Goal: Communication & Community: Answer question/provide support

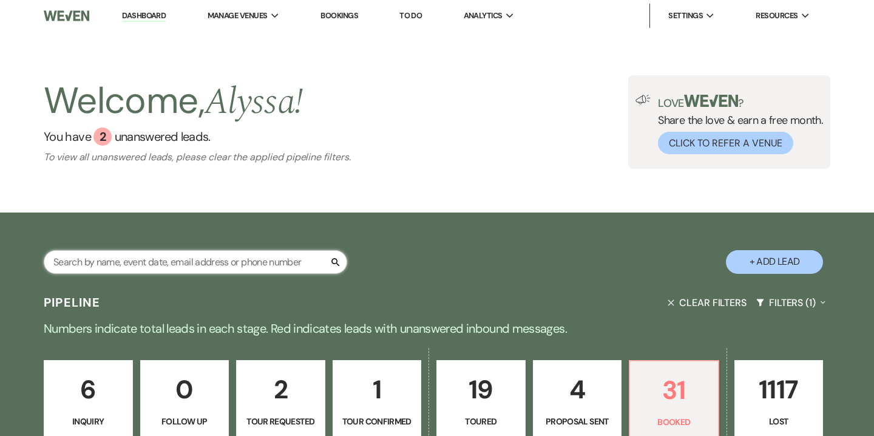
click at [216, 259] on input "text" at bounding box center [196, 262] width 304 height 24
type input "e"
type input "alexis"
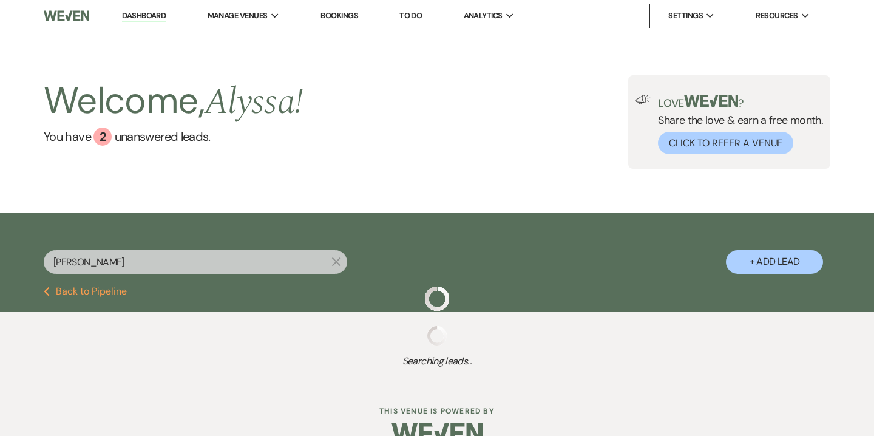
select select "5"
select select "8"
select select "6"
select select "8"
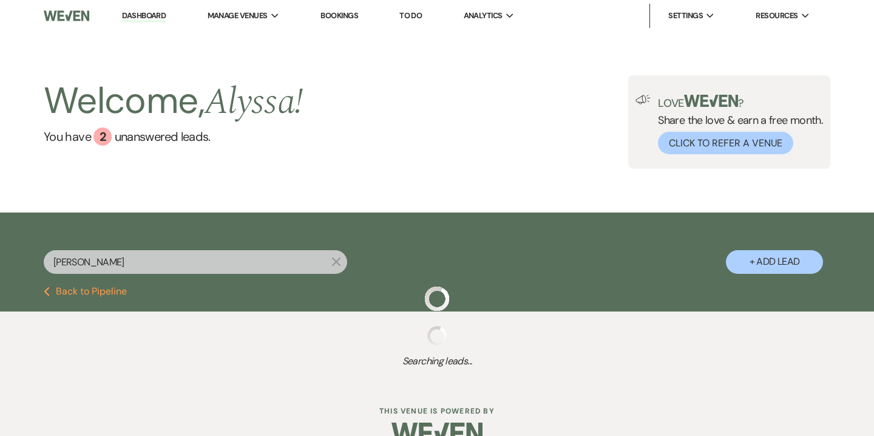
select select "5"
select select "8"
select select "5"
select select "8"
select select "5"
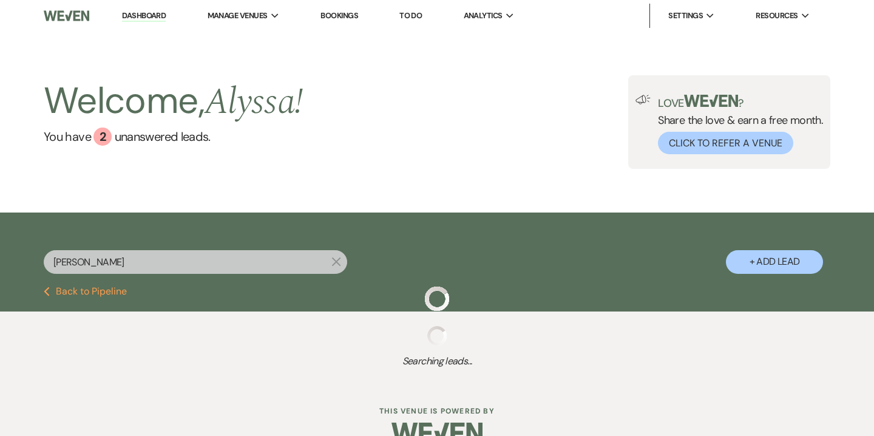
select select "8"
select select "5"
select select "8"
select select "5"
select select "8"
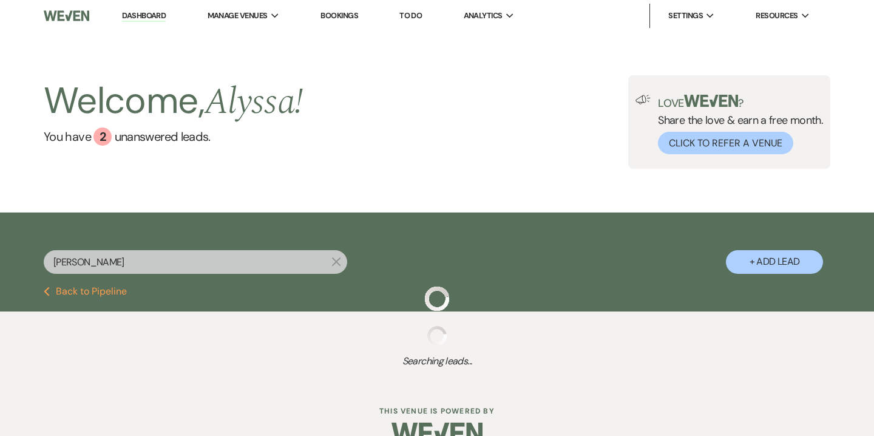
select select "4"
select select "8"
select select "5"
select select "8"
select select "5"
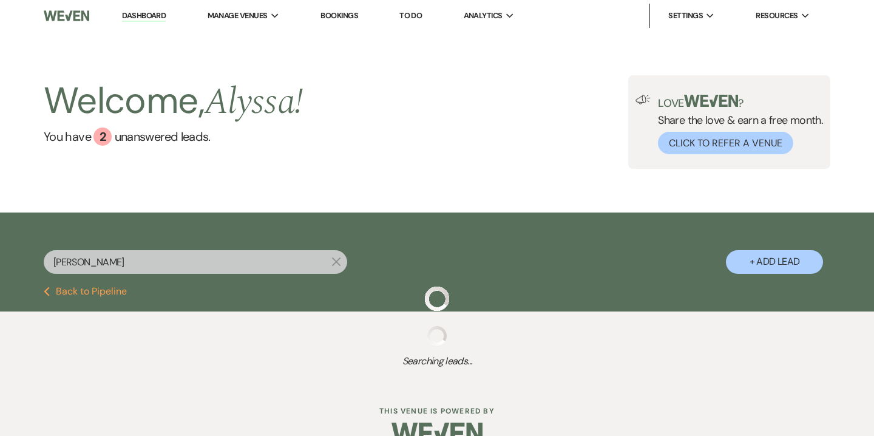
select select "8"
select select "5"
select select "8"
select select "5"
select select "8"
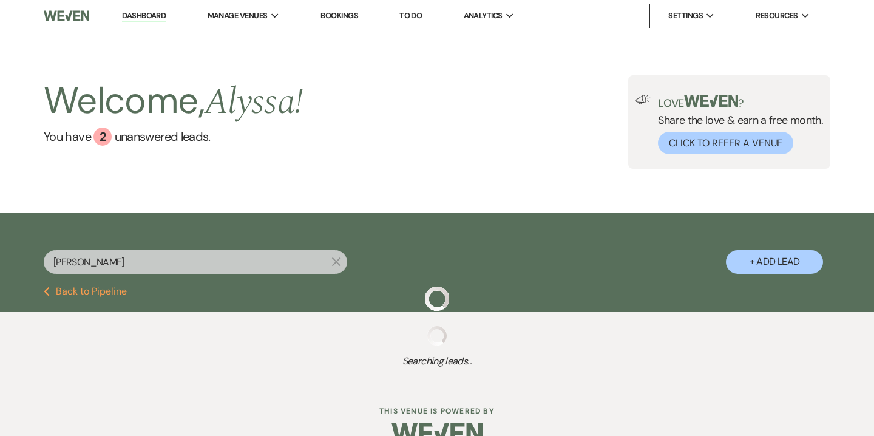
select select "5"
select select "8"
select select "5"
select select "8"
select select "5"
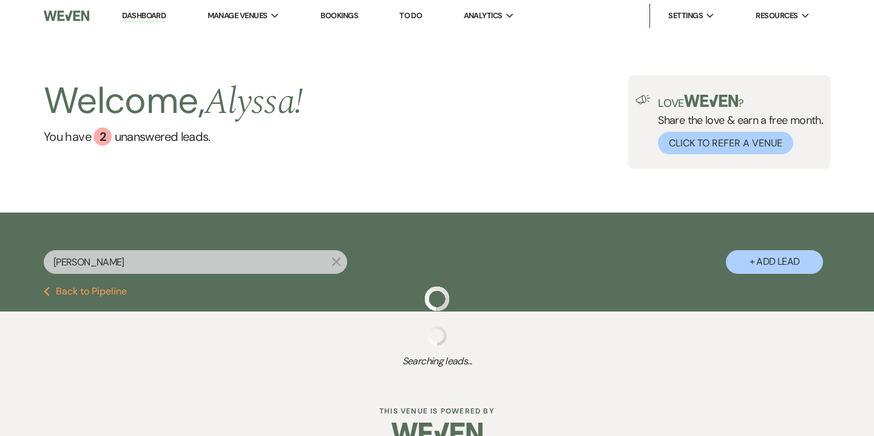
select select "8"
select select "5"
select select "8"
select select "5"
select select "8"
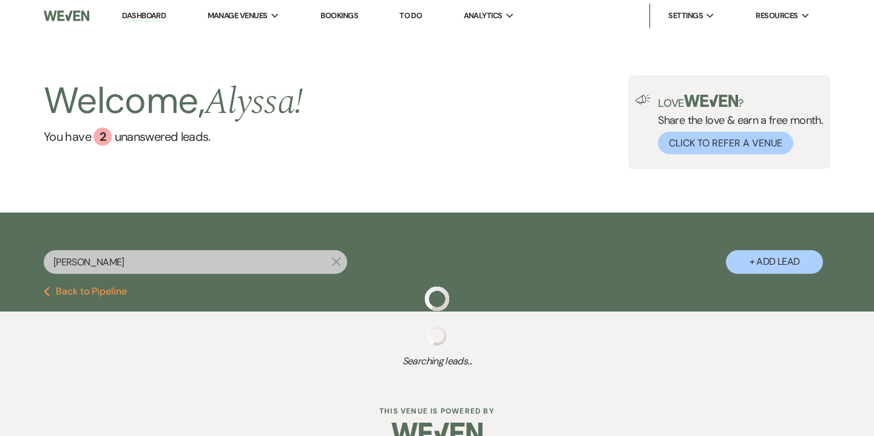
select select "5"
select select "8"
select select "5"
select select "8"
select select "6"
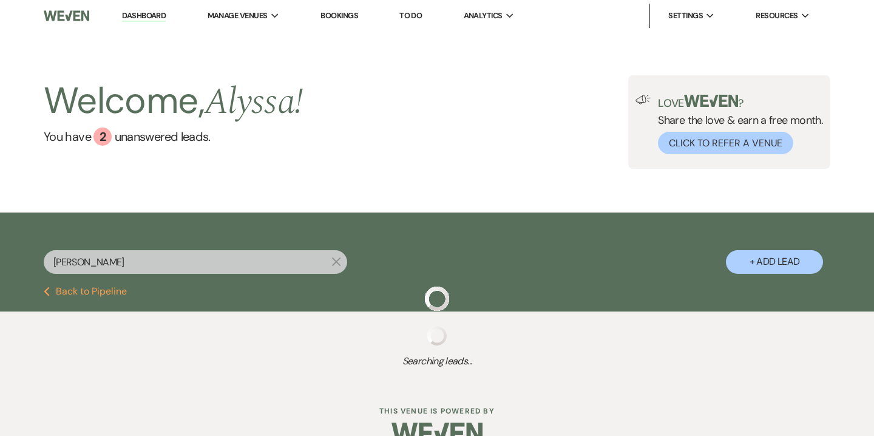
select select "8"
select select "5"
select select "8"
select select "5"
select select "8"
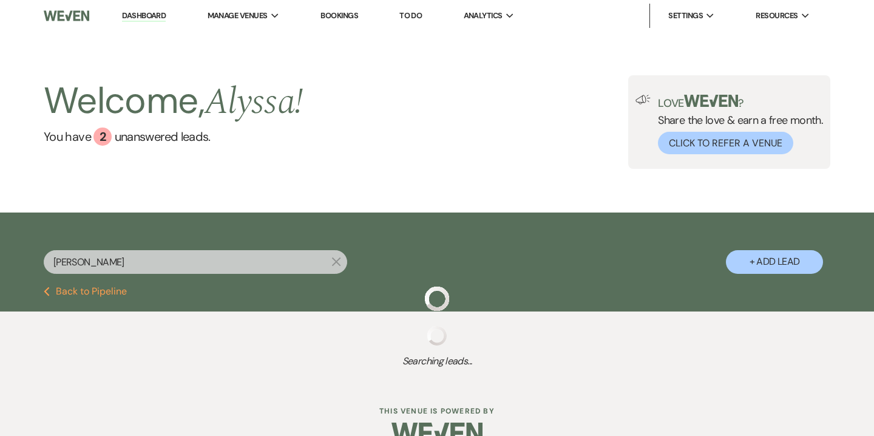
select select "5"
select select "8"
select select "5"
select select "8"
select select "2"
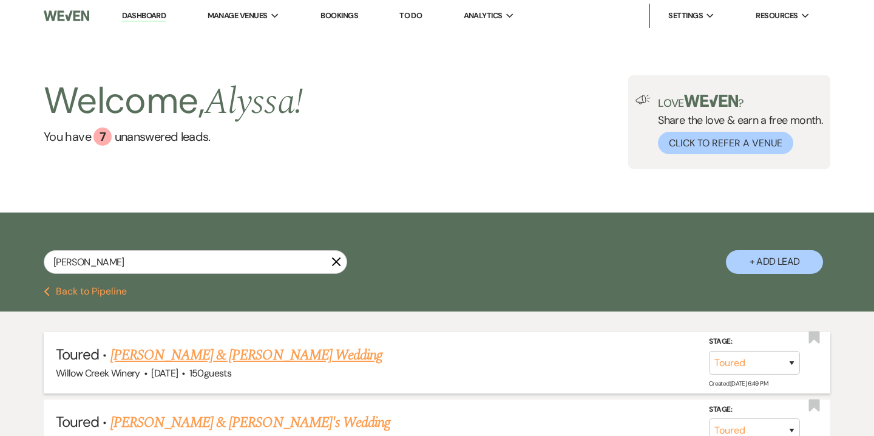
click at [232, 359] on link "Tommy & Alexis Caravas's Wedding" at bounding box center [246, 355] width 272 height 22
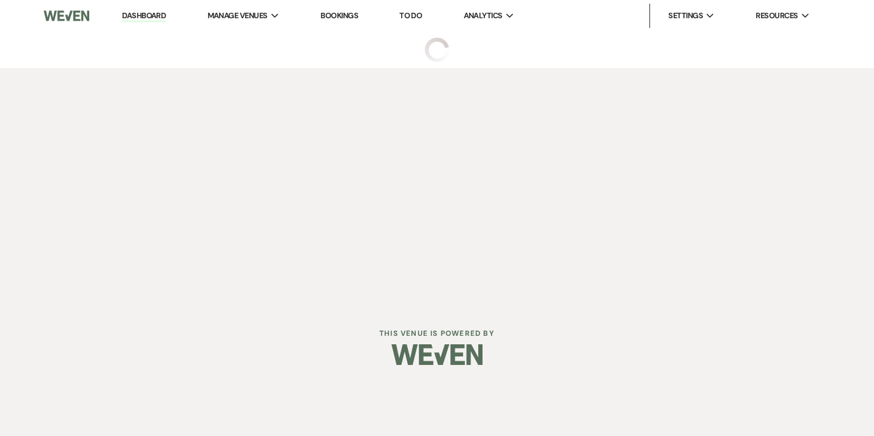
select select "5"
select select "14"
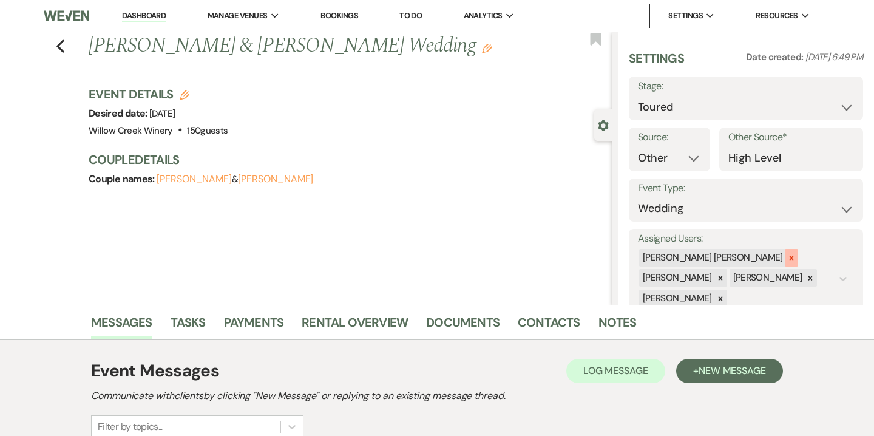
click at [787, 257] on icon at bounding box center [791, 258] width 8 height 8
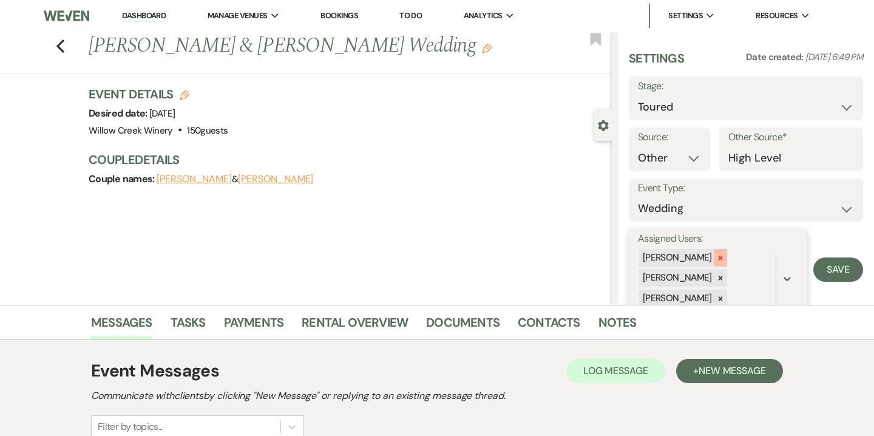
click at [716, 257] on icon at bounding box center [720, 258] width 8 height 8
click at [718, 278] on icon at bounding box center [720, 278] width 4 height 4
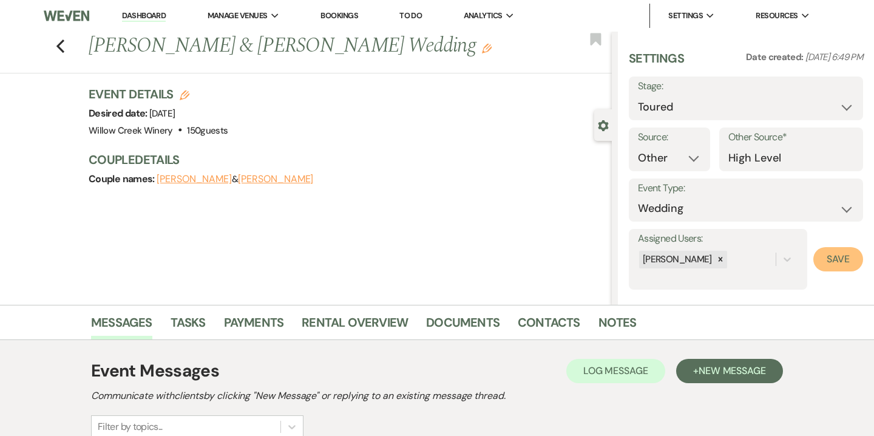
click at [830, 261] on button "Save" at bounding box center [838, 259] width 50 height 24
click at [614, 327] on link "Notes" at bounding box center [618, 326] width 38 height 27
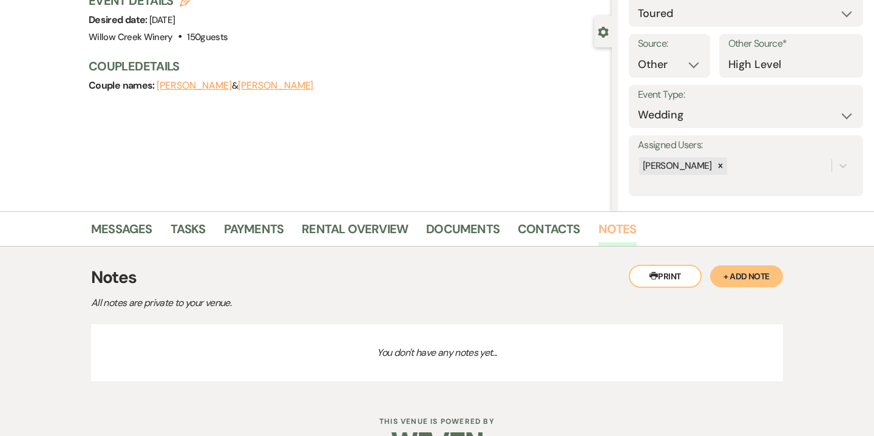
scroll to position [129, 0]
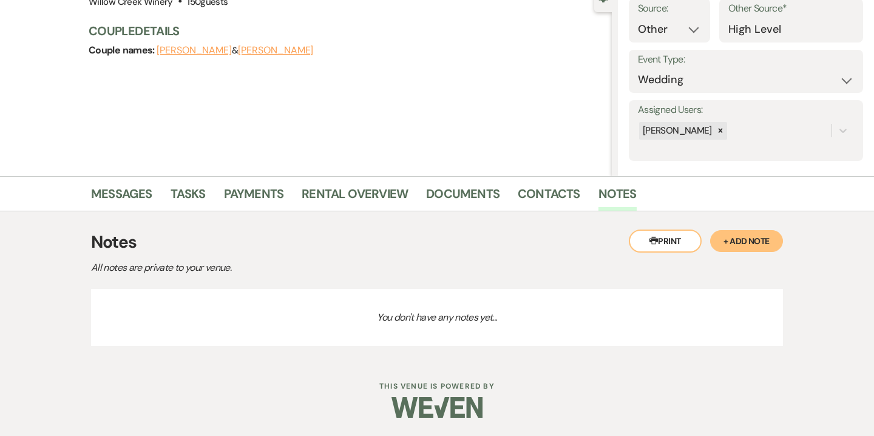
click at [762, 239] on button "+ Add Note" at bounding box center [746, 241] width 73 height 22
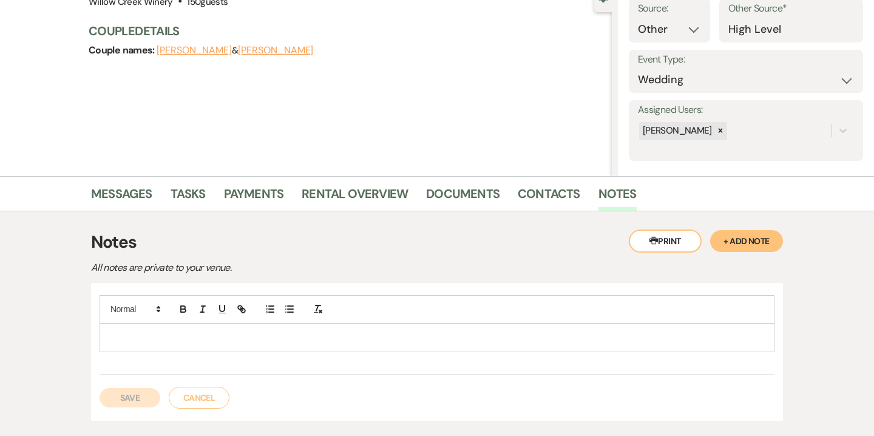
click at [351, 347] on div at bounding box center [437, 338] width 674 height 28
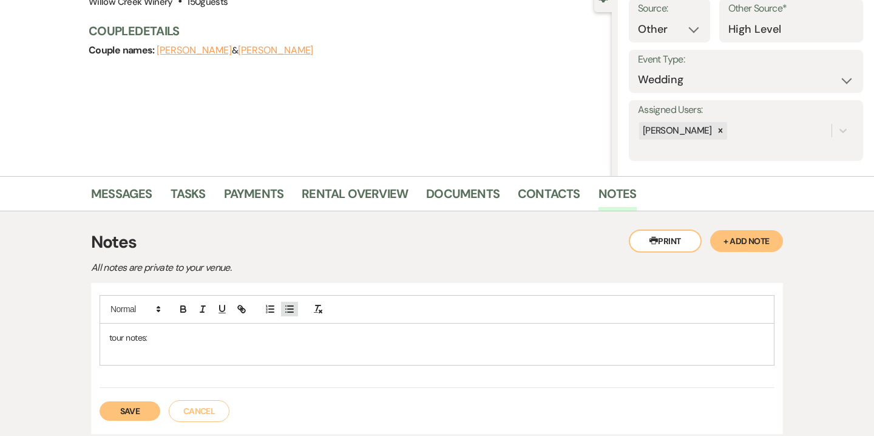
click at [288, 307] on icon "button" at bounding box center [289, 309] width 11 height 11
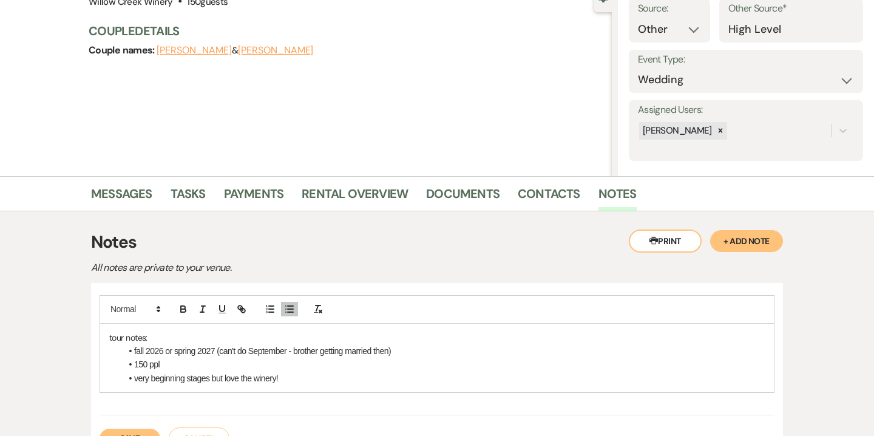
click at [146, 336] on p "tour notes:" at bounding box center [437, 337] width 656 height 13
click at [298, 380] on li "very beginning stages but love the winery!" at bounding box center [442, 378] width 643 height 13
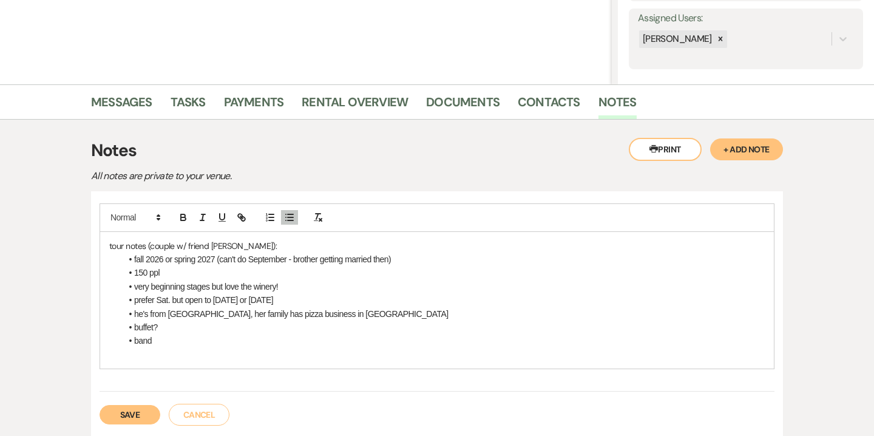
scroll to position [222, 0]
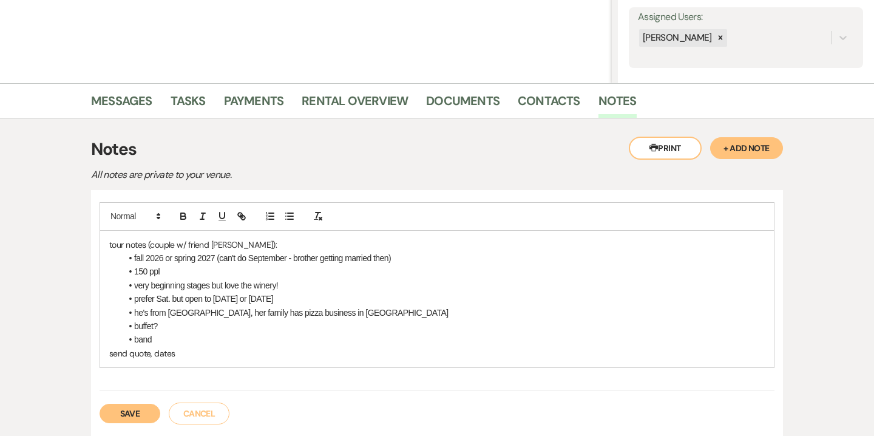
click at [112, 353] on p "send quote, dates" at bounding box center [437, 353] width 656 height 13
click at [142, 413] on button "Save" at bounding box center [130, 413] width 61 height 19
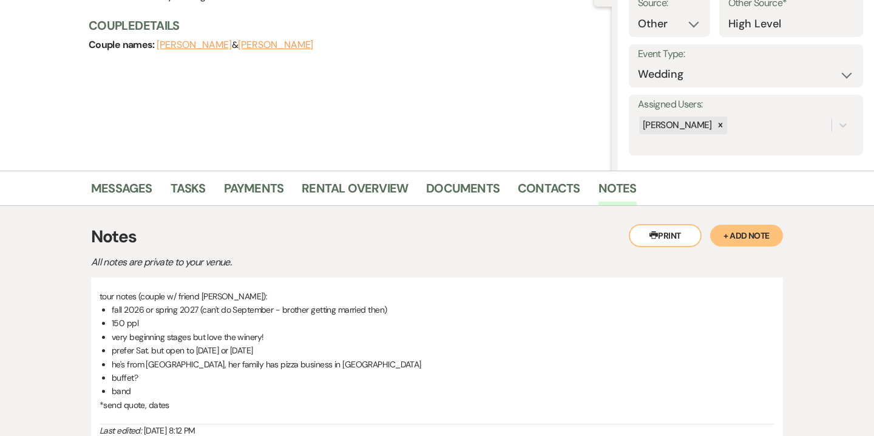
scroll to position [0, 0]
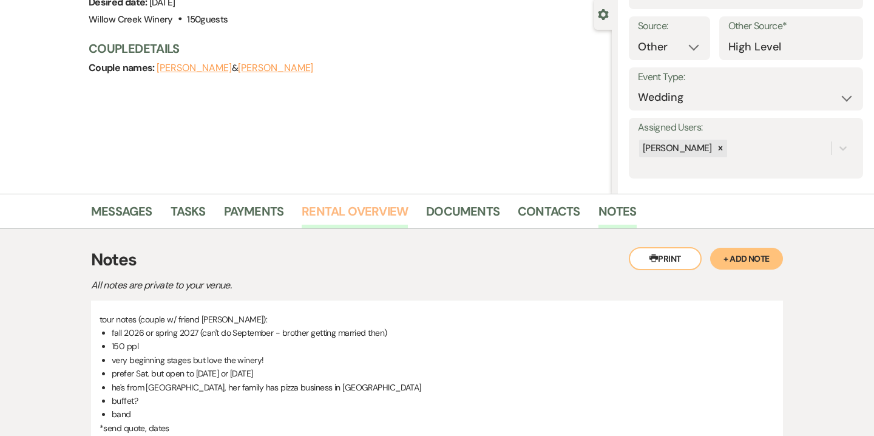
click at [386, 205] on link "Rental Overview" at bounding box center [355, 215] width 106 height 27
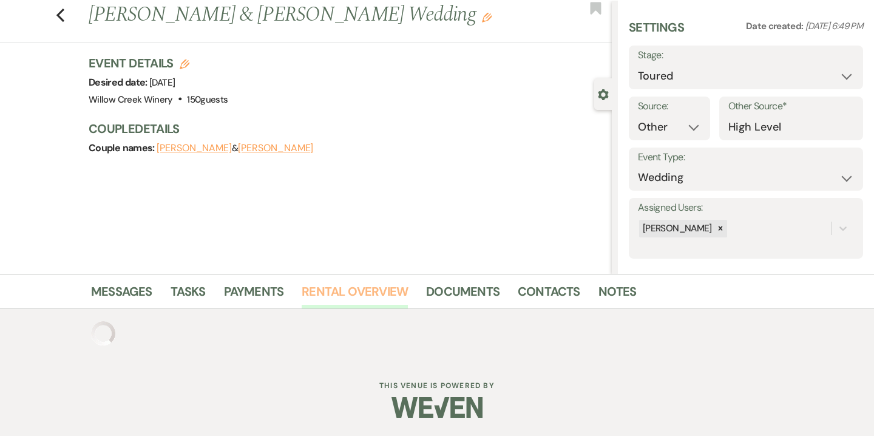
scroll to position [111, 0]
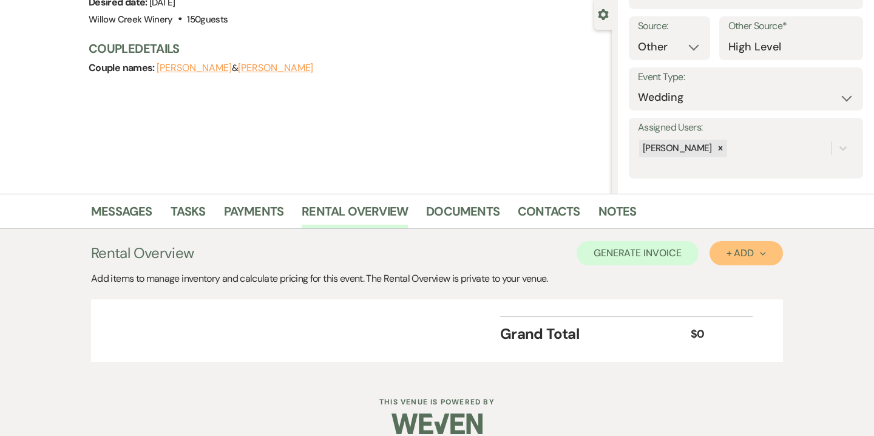
click at [747, 248] on div "+ Add Next" at bounding box center [746, 253] width 39 height 10
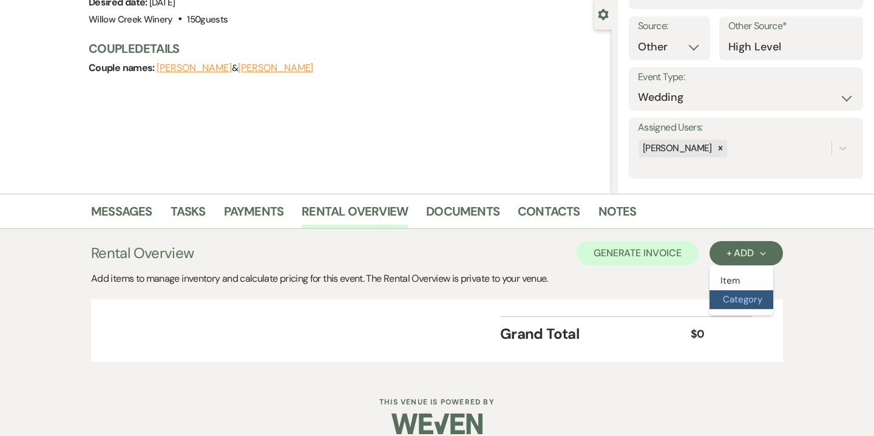
click at [740, 301] on button "Category" at bounding box center [742, 299] width 64 height 19
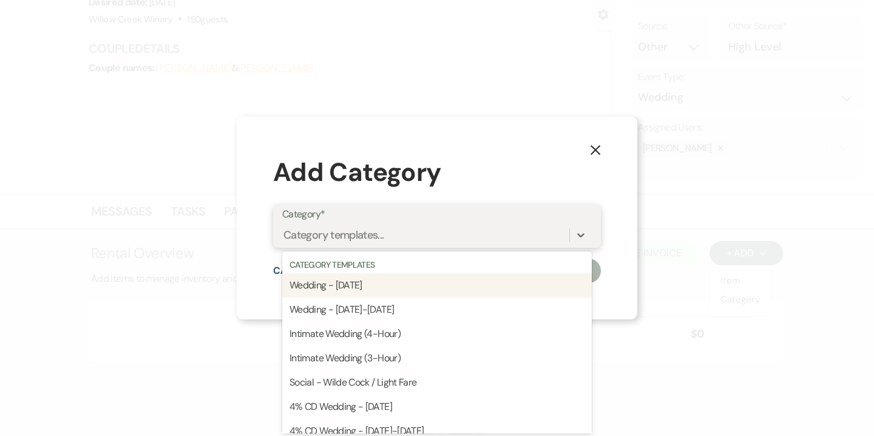
click at [386, 233] on div "Category templates..." at bounding box center [425, 234] width 287 height 21
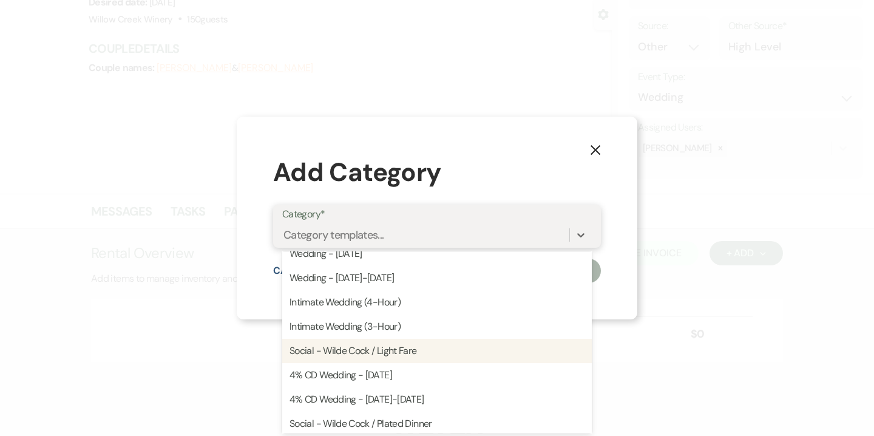
scroll to position [32, 0]
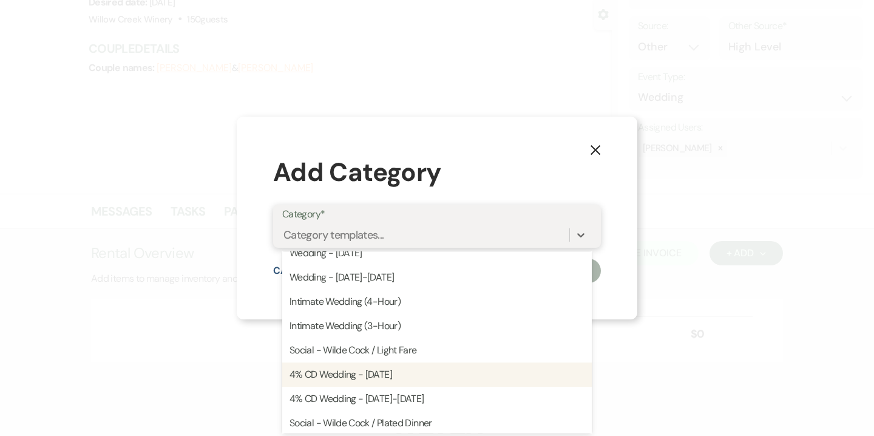
click at [396, 372] on div "4% CD Wedding - Saturday" at bounding box center [437, 374] width 310 height 24
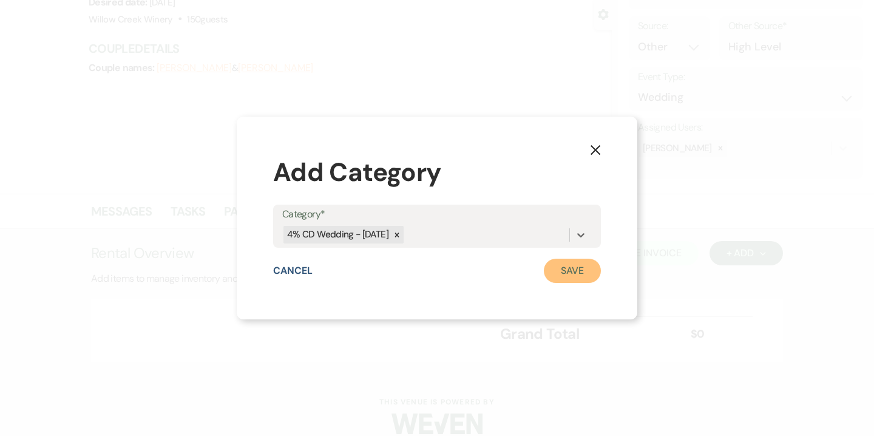
click at [585, 267] on button "Save" at bounding box center [572, 271] width 57 height 24
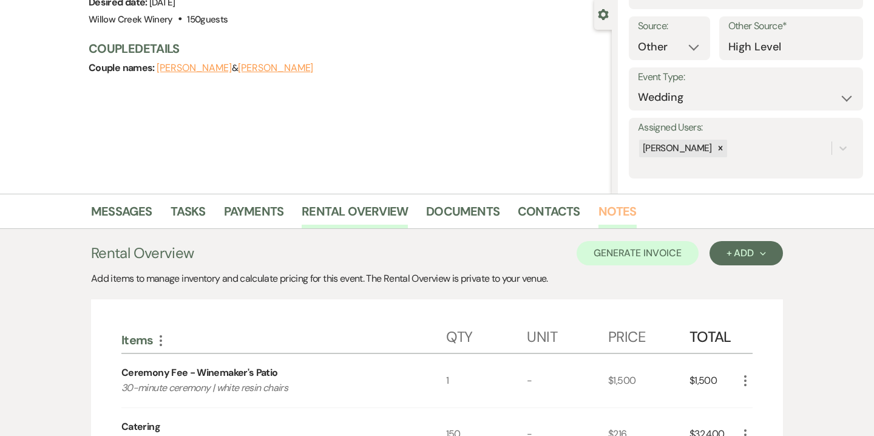
click at [599, 220] on link "Notes" at bounding box center [618, 215] width 38 height 27
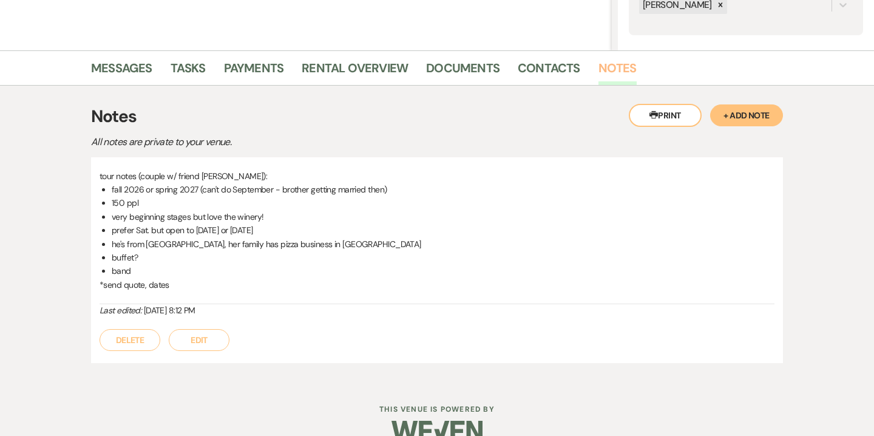
scroll to position [278, 0]
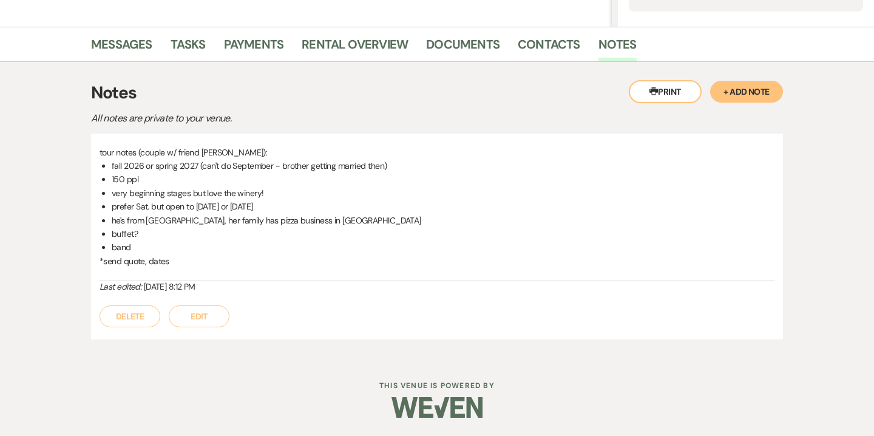
click at [213, 308] on button "Edit" at bounding box center [199, 316] width 61 height 22
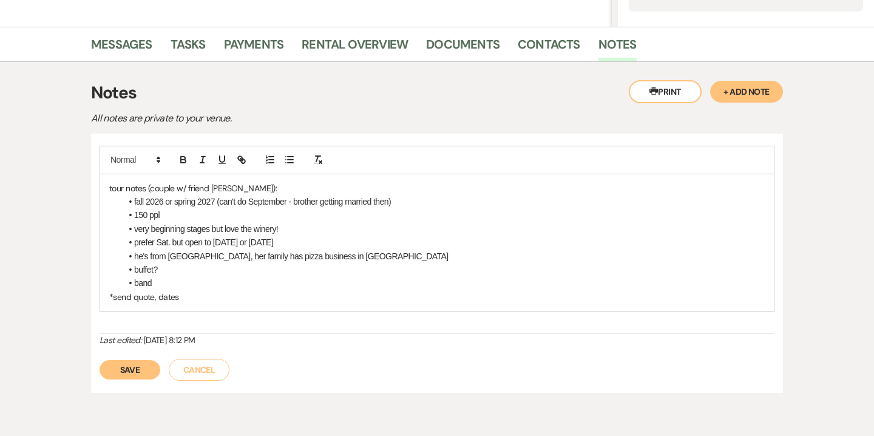
click at [204, 279] on li "band" at bounding box center [442, 282] width 643 height 13
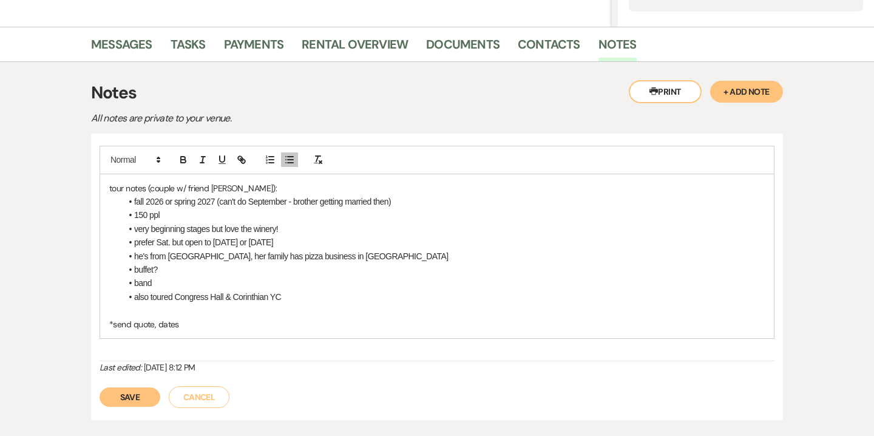
click at [143, 399] on button "Save" at bounding box center [130, 396] width 61 height 19
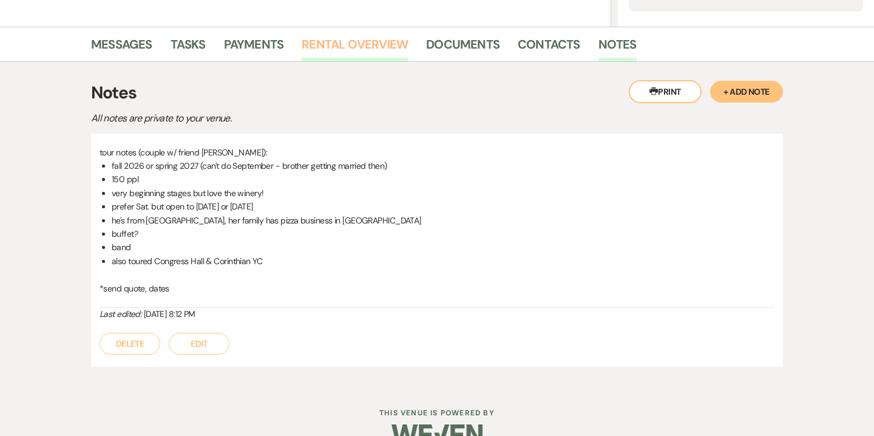
click at [356, 56] on link "Rental Overview" at bounding box center [355, 48] width 106 height 27
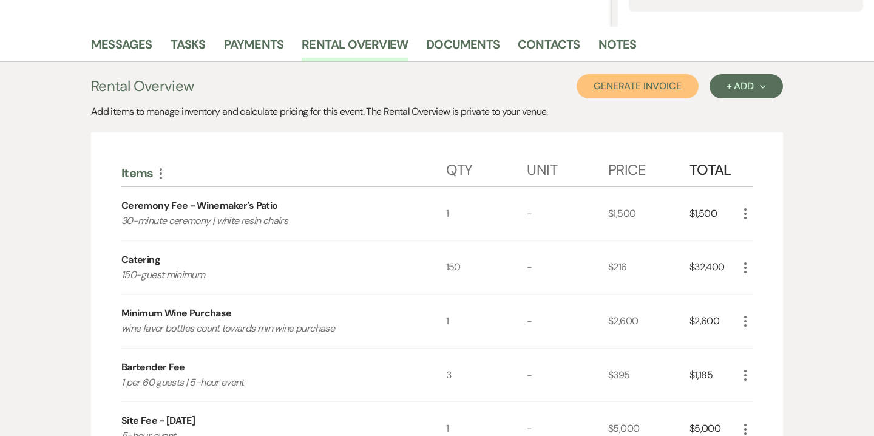
click at [649, 93] on button "Generate Invoice" at bounding box center [638, 86] width 122 height 24
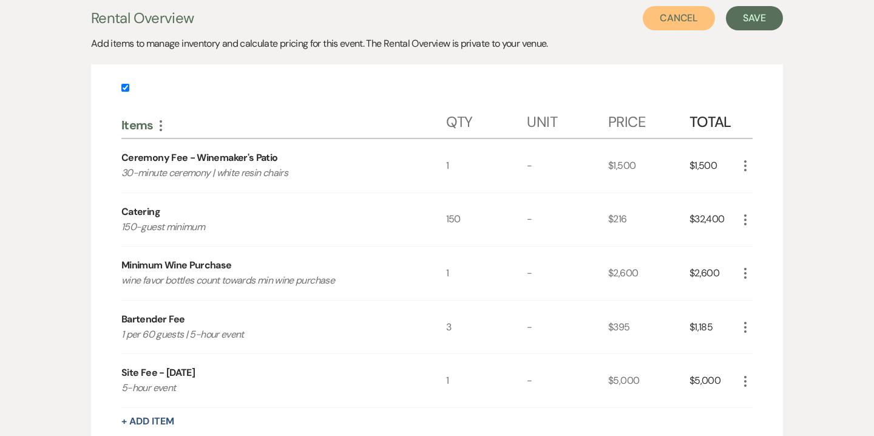
scroll to position [318, 0]
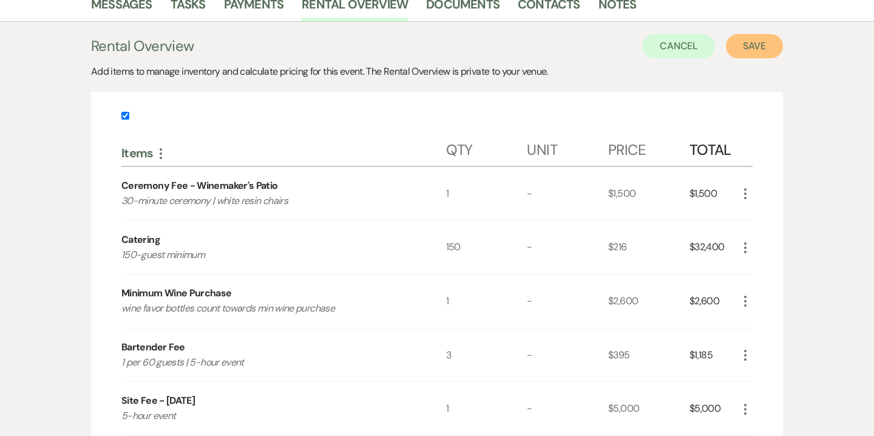
click at [753, 55] on button "Save" at bounding box center [754, 46] width 57 height 24
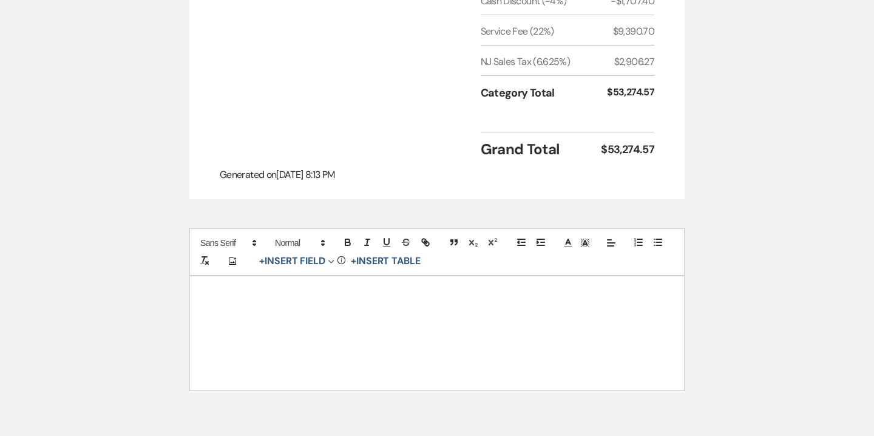
scroll to position [760, 0]
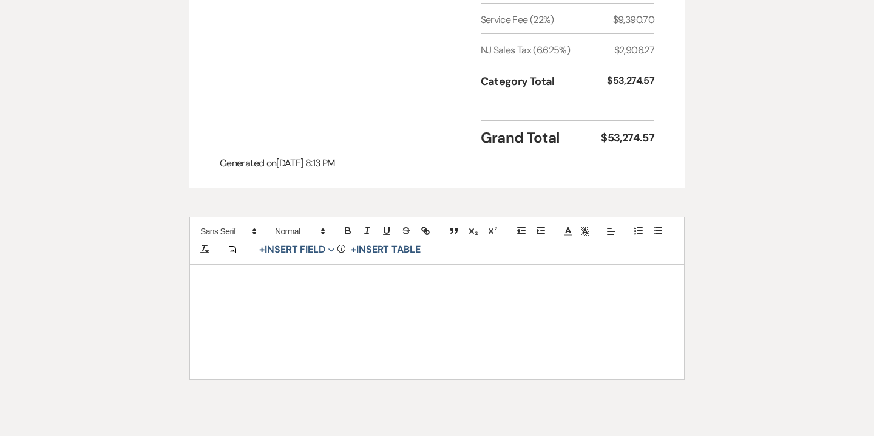
click at [512, 270] on div at bounding box center [437, 322] width 494 height 114
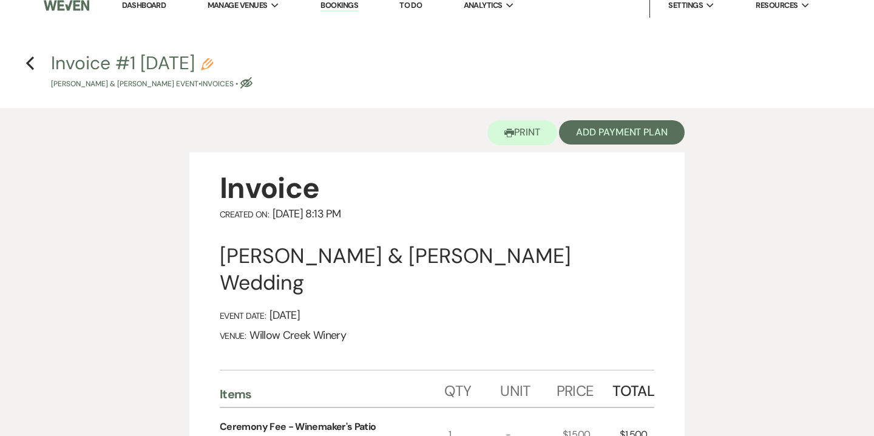
scroll to position [0, 0]
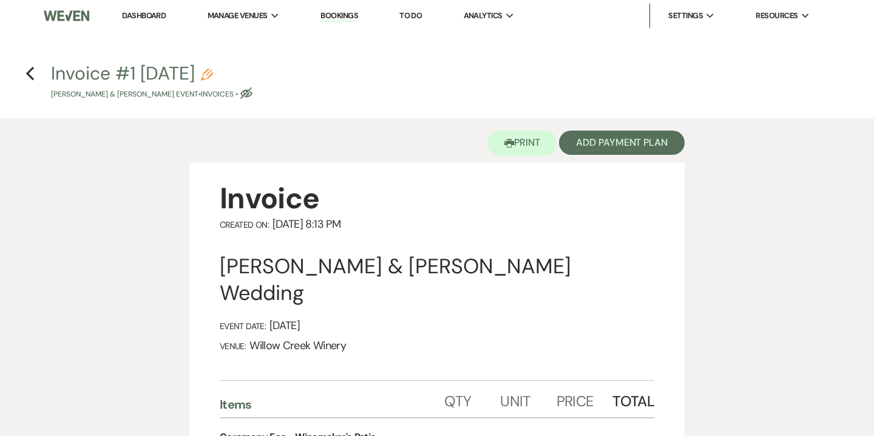
click at [213, 69] on icon "Pencil" at bounding box center [207, 75] width 12 height 12
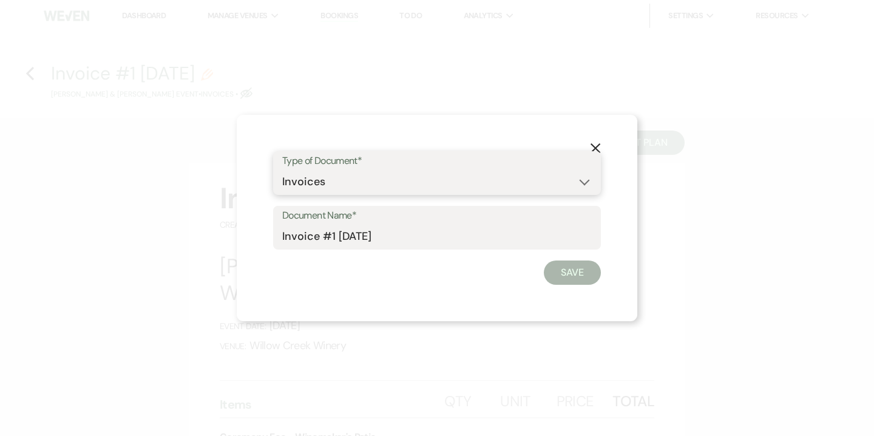
click at [302, 179] on select "Special Event Insurance Vendor Certificate of Insurance Contracts / Rental Agre…" at bounding box center [437, 182] width 310 height 24
select select "8"
click at [282, 170] on select "Special Event Insurance Vendor Certificate of Insurance Contracts / Rental Agre…" at bounding box center [437, 182] width 310 height 24
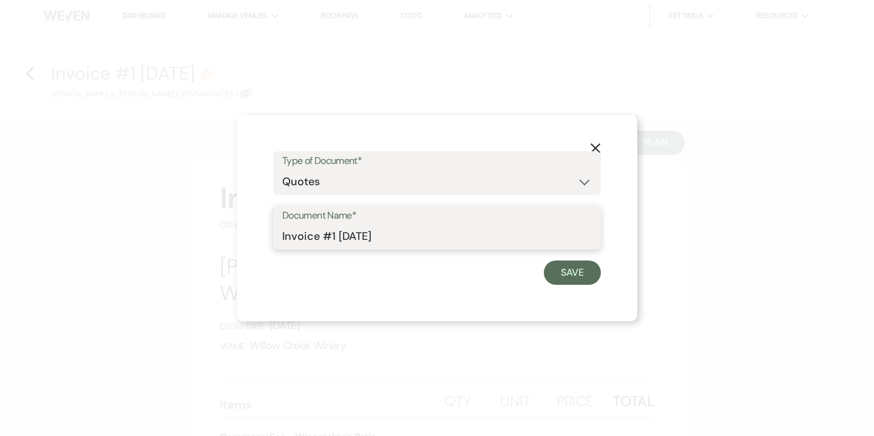
click at [361, 236] on input "Invoice #1 8-23-2025" at bounding box center [437, 237] width 310 height 24
drag, startPoint x: 318, startPoint y: 236, endPoint x: 238, endPoint y: 228, distance: 80.5
click at [238, 228] on div "X Type of Document* Special Event Insurance Vendor Certificate of Insurance Con…" at bounding box center [437, 218] width 401 height 206
click at [334, 236] on input "Quote #1 8-23-2025" at bounding box center [437, 237] width 310 height 24
click at [400, 237] on input "Quote #1 (8-23-2025" at bounding box center [437, 237] width 310 height 24
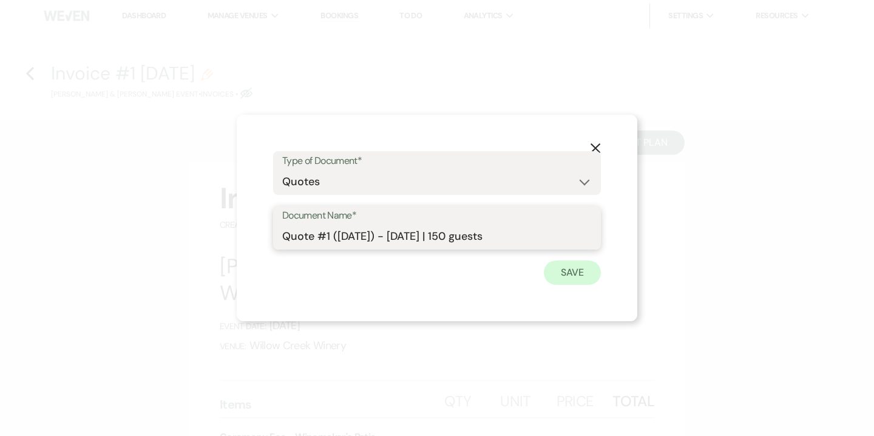
type input "Quote #1 (8-23-2025) - Saturday | 150 guests"
click at [568, 265] on button "Save" at bounding box center [572, 272] width 57 height 24
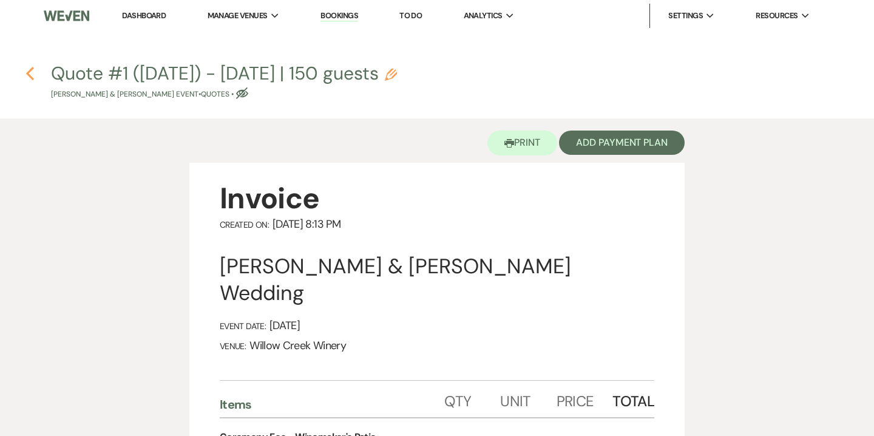
click at [32, 75] on icon "Previous" at bounding box center [29, 73] width 9 height 15
select select "5"
select select "14"
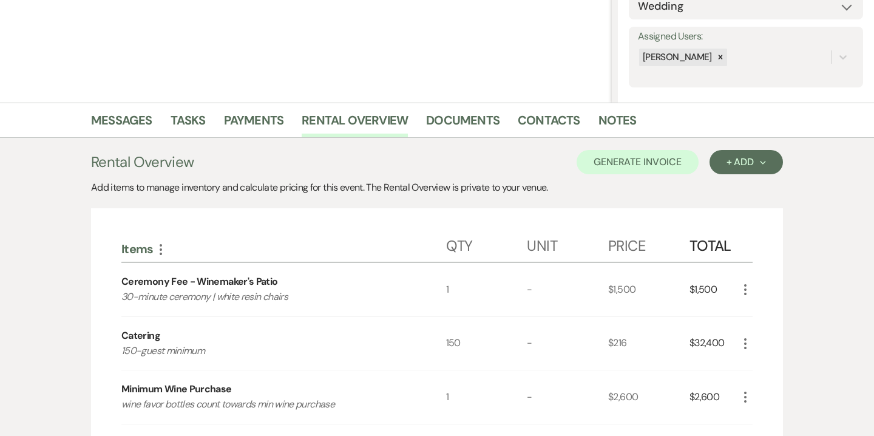
scroll to position [194, 0]
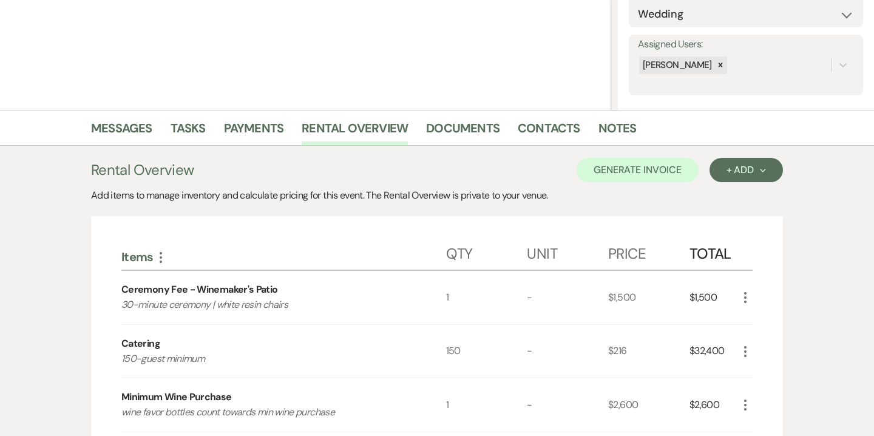
click at [745, 348] on icon "More" at bounding box center [745, 351] width 15 height 15
click at [769, 376] on button "Pencil Edit" at bounding box center [769, 374] width 63 height 19
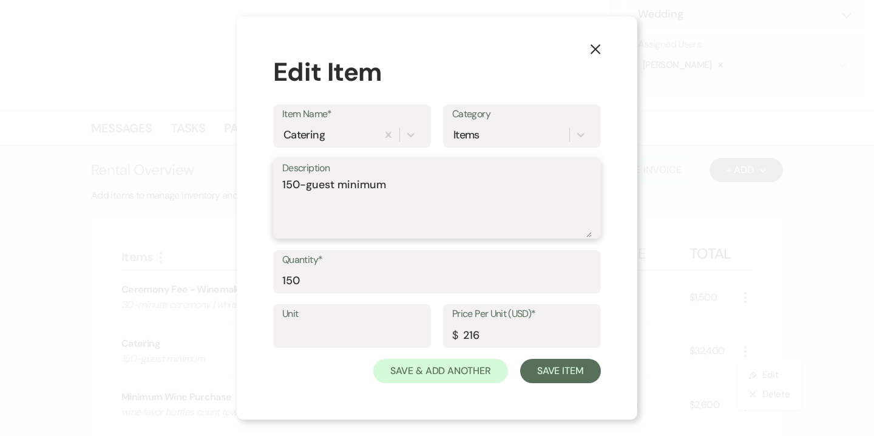
click at [299, 182] on textarea "150-guest minimum" at bounding box center [437, 207] width 310 height 61
type textarea "125-guest minimum"
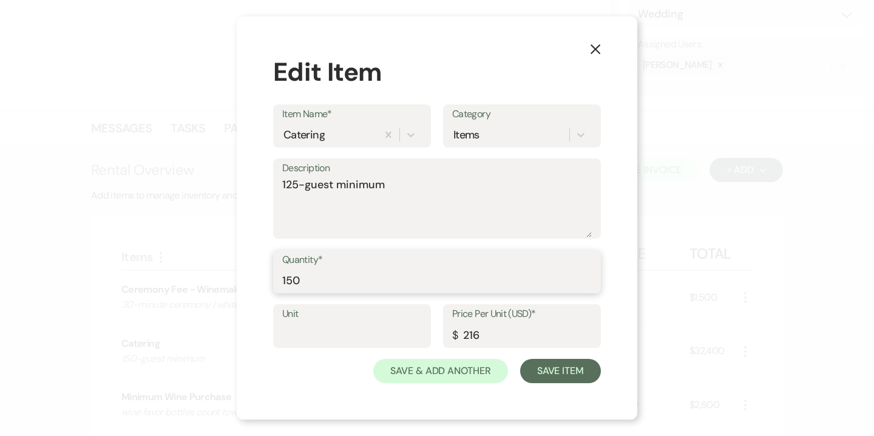
click at [301, 275] on input "150" at bounding box center [437, 280] width 310 height 24
type input "125"
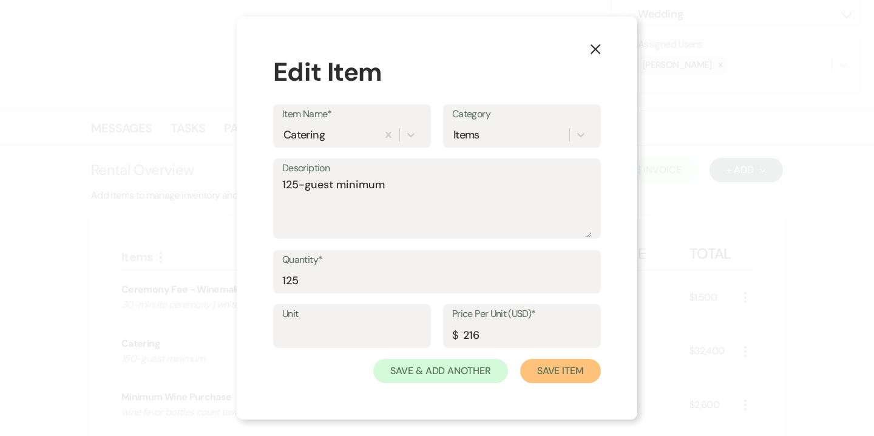
click at [568, 372] on button "Save Item" at bounding box center [560, 371] width 81 height 24
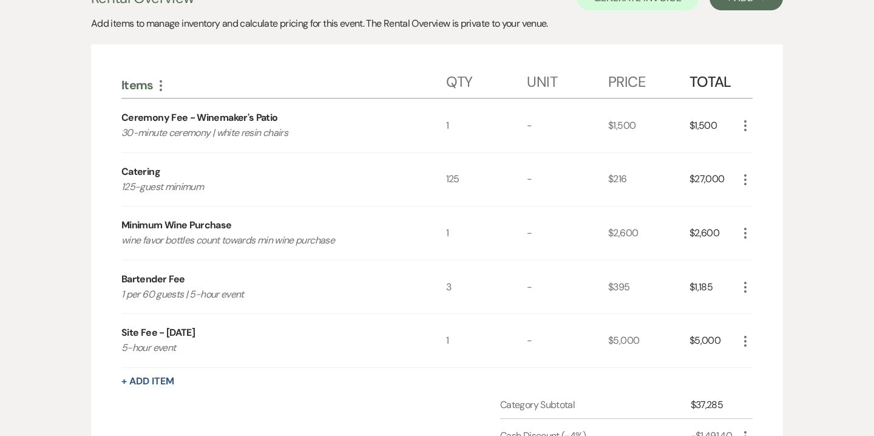
scroll to position [365, 0]
click at [742, 344] on icon "More" at bounding box center [745, 342] width 15 height 15
click at [770, 365] on button "Pencil Edit" at bounding box center [769, 365] width 63 height 19
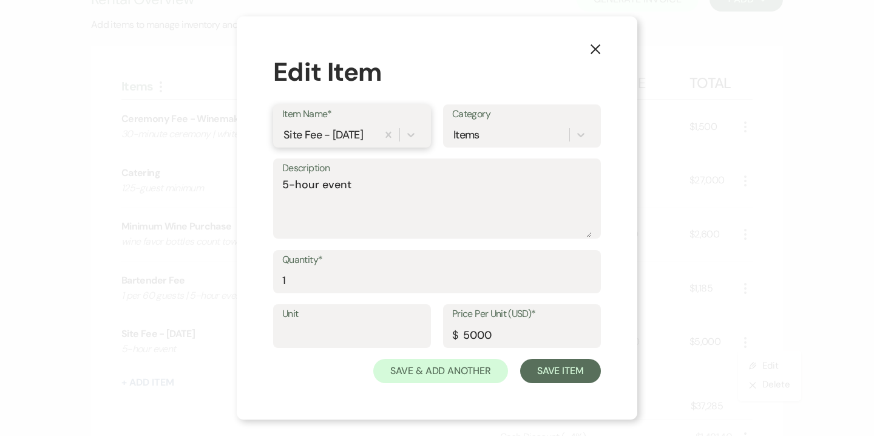
click at [350, 132] on div "Site Fee - Saturday" at bounding box center [324, 134] width 80 height 16
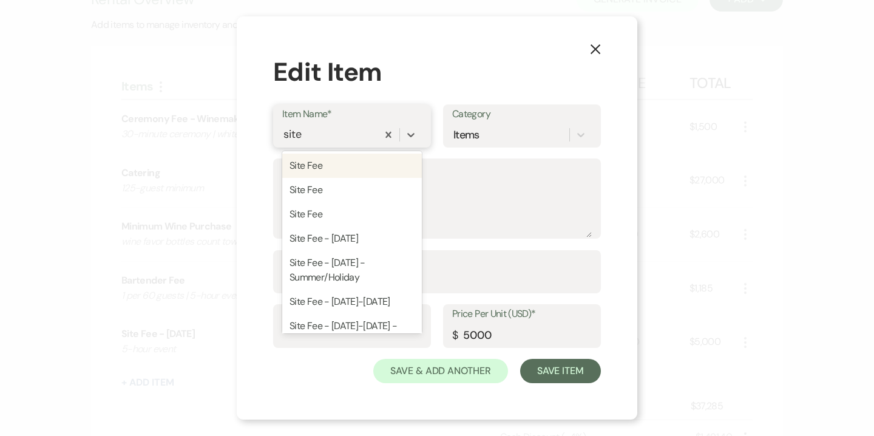
type input "site"
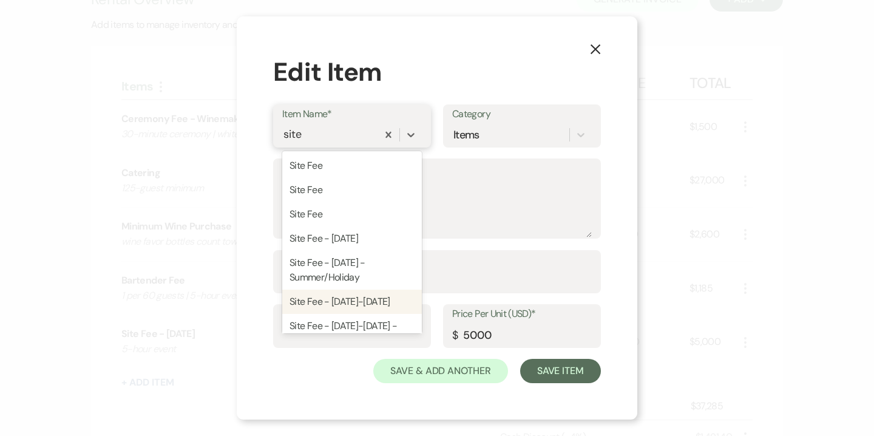
click at [361, 297] on div "Site Fee - Sunday-Friday" at bounding box center [352, 302] width 140 height 24
type input "3500"
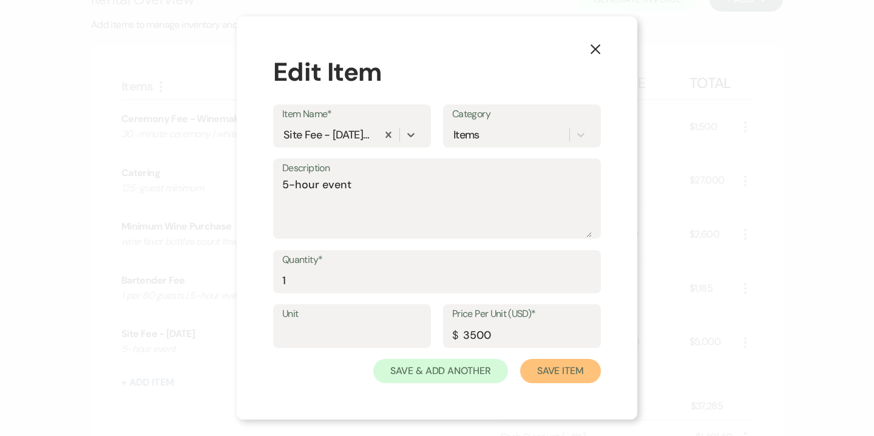
click at [569, 373] on button "Save Item" at bounding box center [560, 371] width 81 height 24
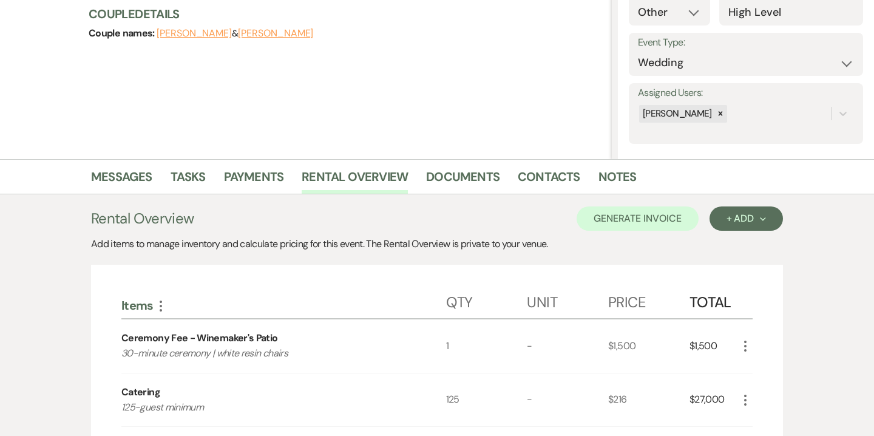
scroll to position [4, 0]
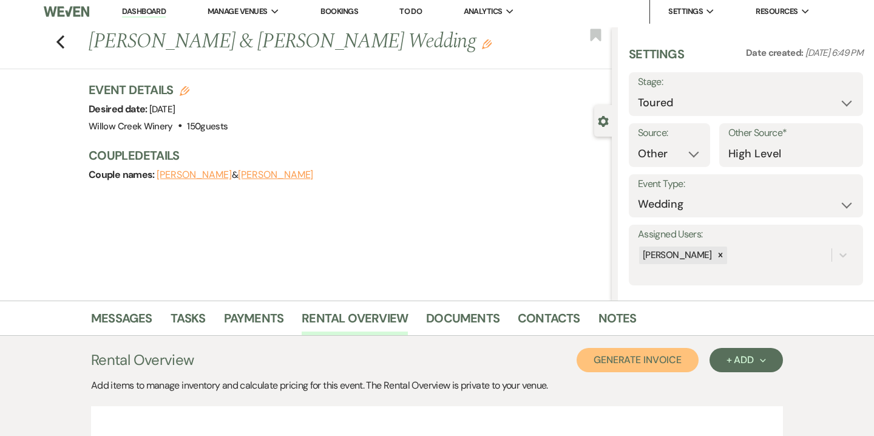
click at [630, 362] on button "Generate Invoice" at bounding box center [638, 360] width 122 height 24
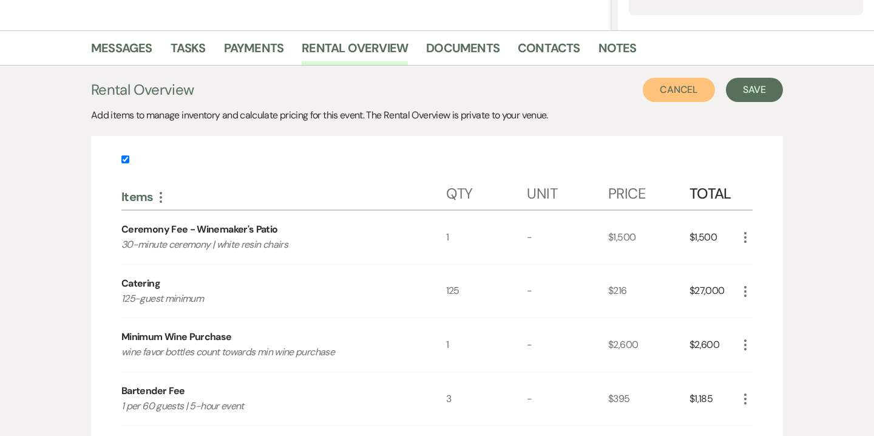
scroll to position [314, 0]
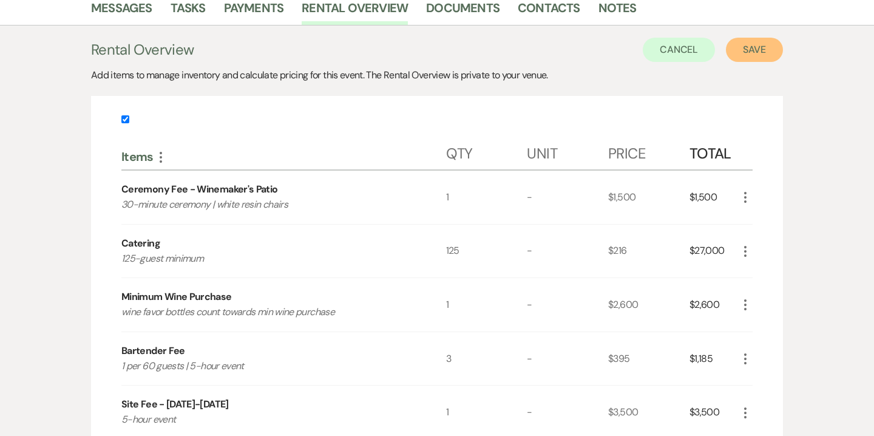
click at [767, 52] on button "Save" at bounding box center [754, 50] width 57 height 24
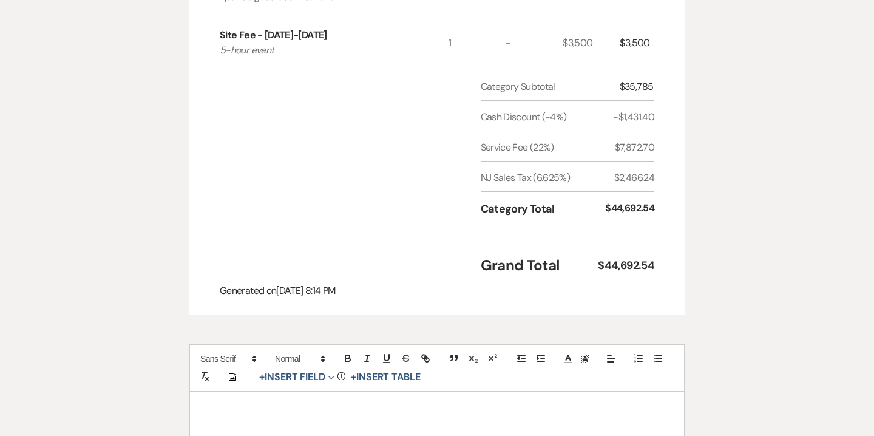
scroll to position [790, 0]
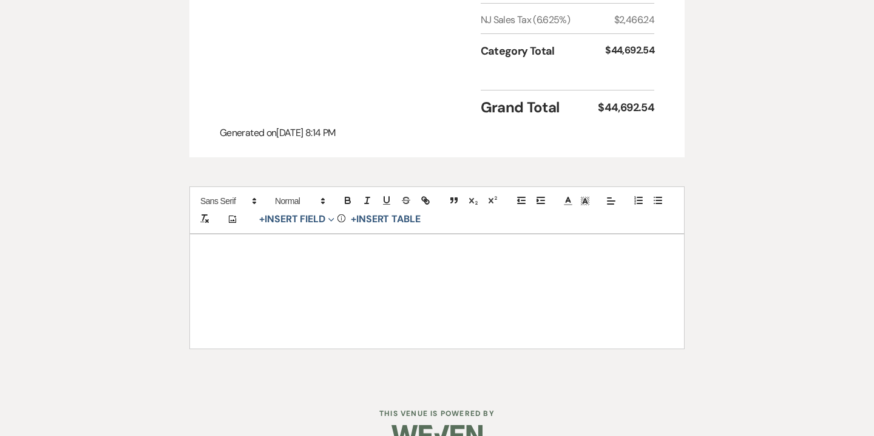
click at [471, 240] on div at bounding box center [437, 291] width 494 height 114
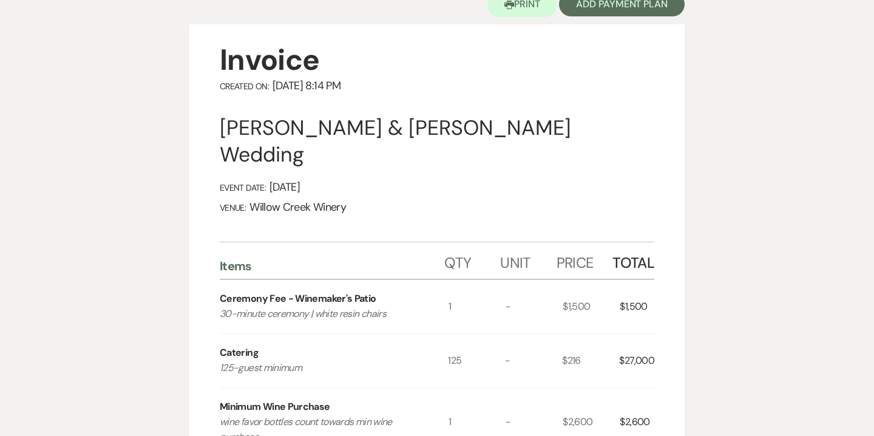
scroll to position [0, 0]
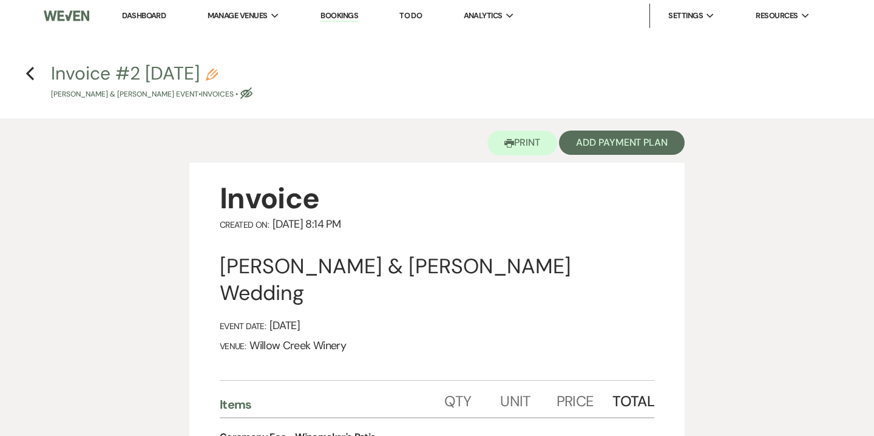
click at [218, 77] on icon "Pencil" at bounding box center [212, 75] width 12 height 12
click at [218, 73] on icon "Pencil" at bounding box center [212, 75] width 12 height 12
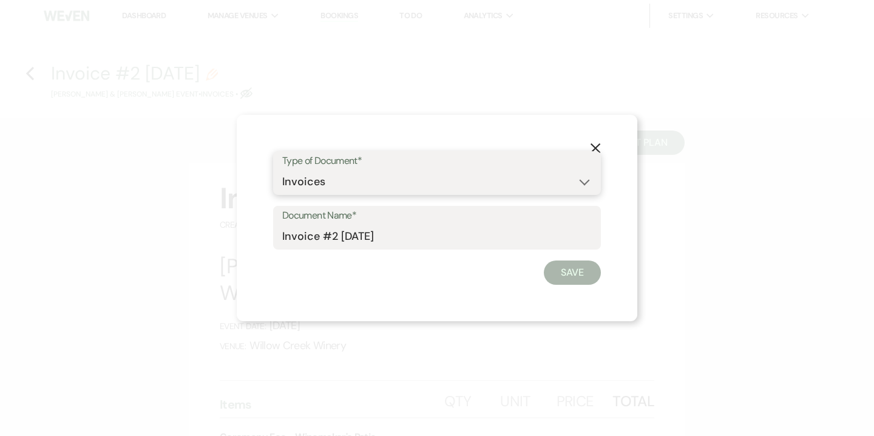
click at [307, 178] on select "Special Event Insurance Vendor Certificate of Insurance Contracts / Rental Agre…" at bounding box center [437, 182] width 310 height 24
select select "8"
click at [282, 170] on select "Special Event Insurance Vendor Certificate of Insurance Contracts / Rental Agre…" at bounding box center [437, 182] width 310 height 24
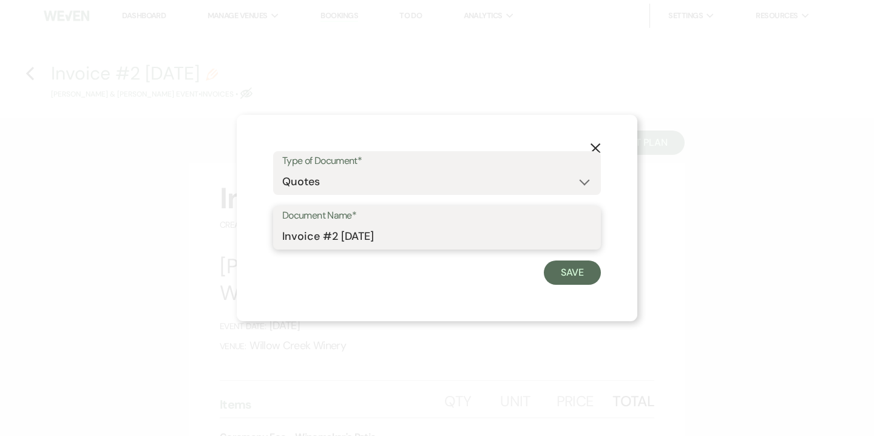
drag, startPoint x: 312, startPoint y: 236, endPoint x: 226, endPoint y: 230, distance: 86.4
click at [226, 230] on div "X Type of Document* Special Event Insurance Vendor Certificate of Insurance Con…" at bounding box center [437, 218] width 874 height 436
click at [336, 236] on input "Quote #2 8-23-2025" at bounding box center [437, 237] width 310 height 24
click at [446, 234] on input "Quote #2 (8-23-2025" at bounding box center [437, 237] width 310 height 24
type input "Quote #2 (8-23-2025) - Friday | 125 guests"
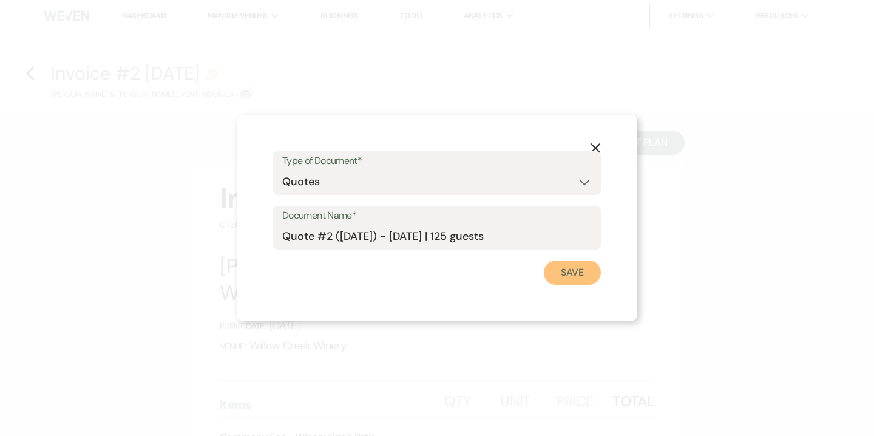
click at [569, 271] on button "Save" at bounding box center [572, 272] width 57 height 24
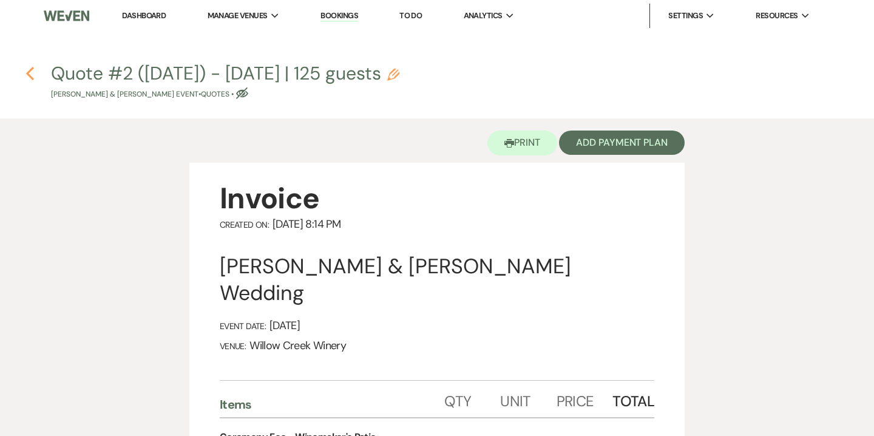
click at [28, 71] on use "button" at bounding box center [30, 73] width 8 height 13
select select "5"
select select "14"
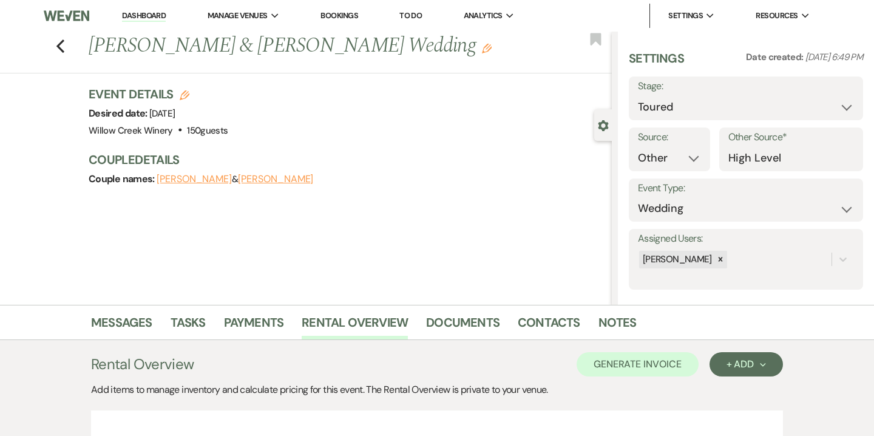
scroll to position [314, 0]
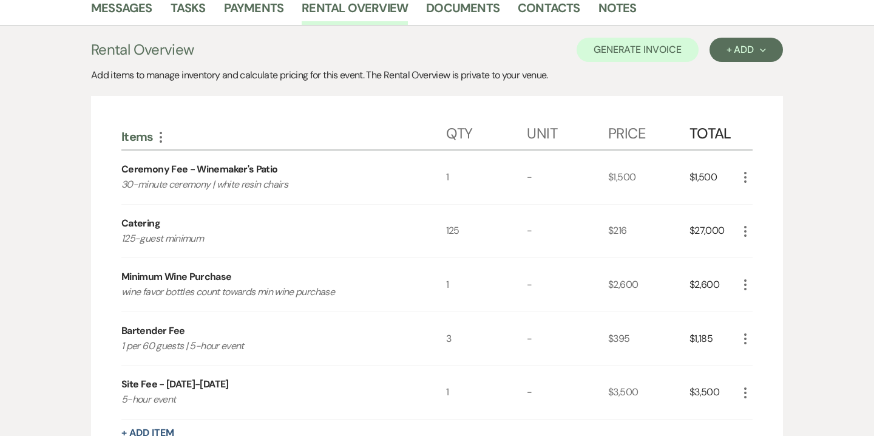
click at [748, 228] on icon "More" at bounding box center [745, 231] width 15 height 15
click at [776, 259] on button "Pencil Edit" at bounding box center [769, 254] width 63 height 19
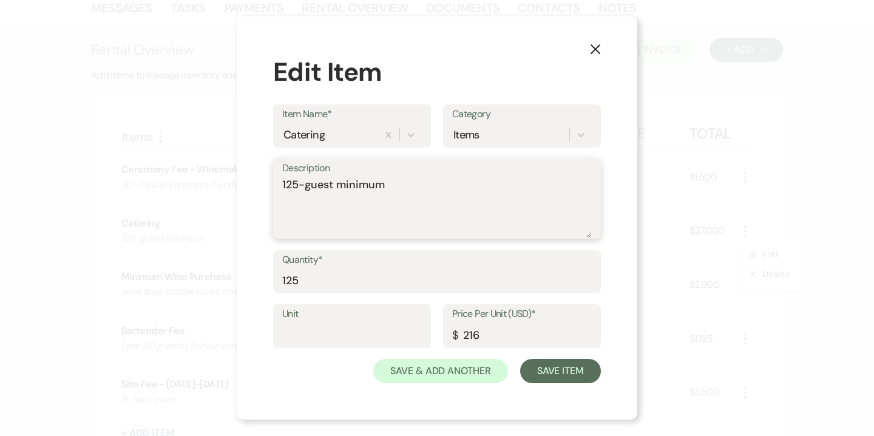
click at [299, 183] on textarea "125-guest minimum" at bounding box center [437, 207] width 310 height 61
type textarea "100-guest minimum"
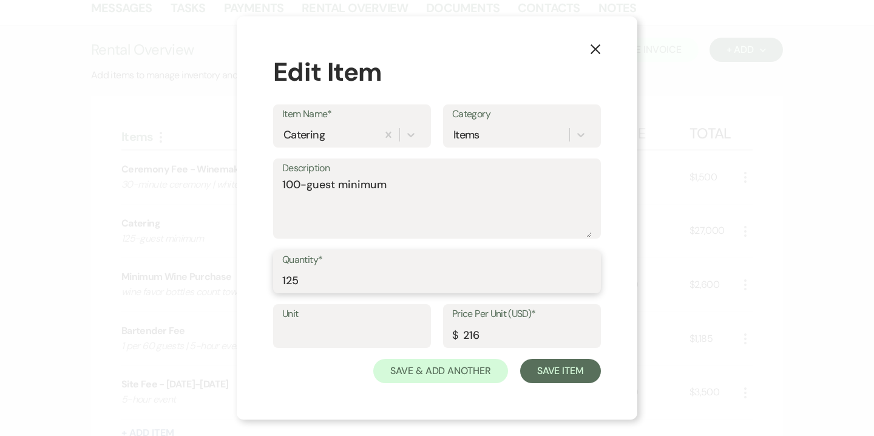
click at [309, 287] on input "125" at bounding box center [437, 280] width 310 height 24
type input "100"
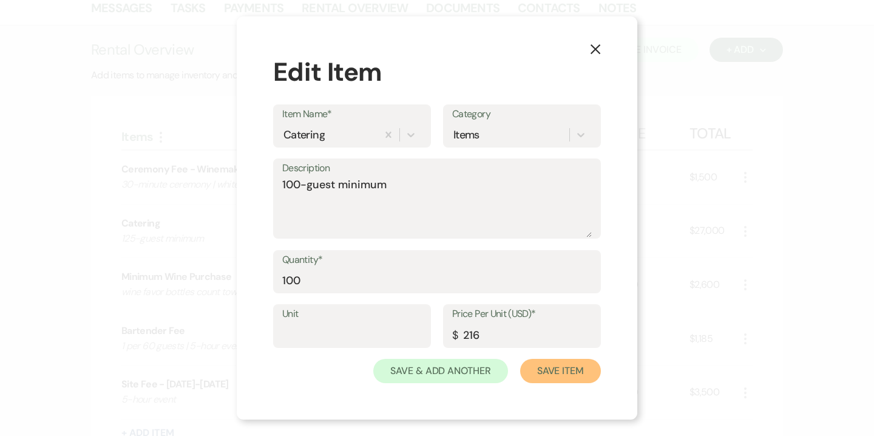
click at [557, 376] on button "Save Item" at bounding box center [560, 371] width 81 height 24
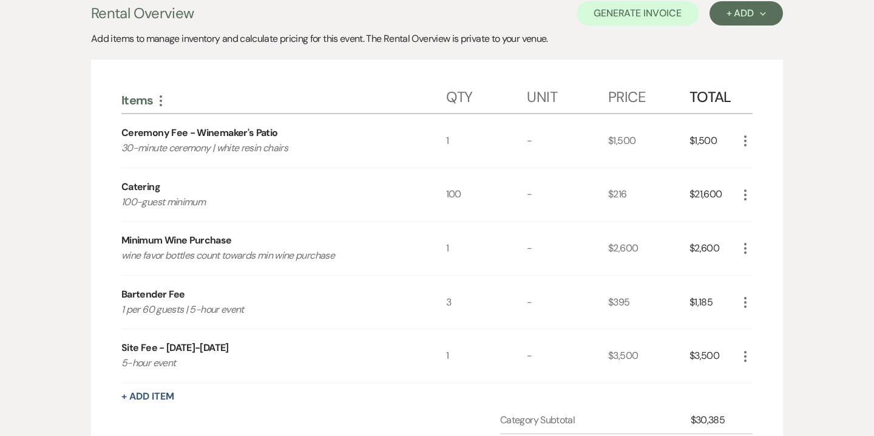
scroll to position [361, 0]
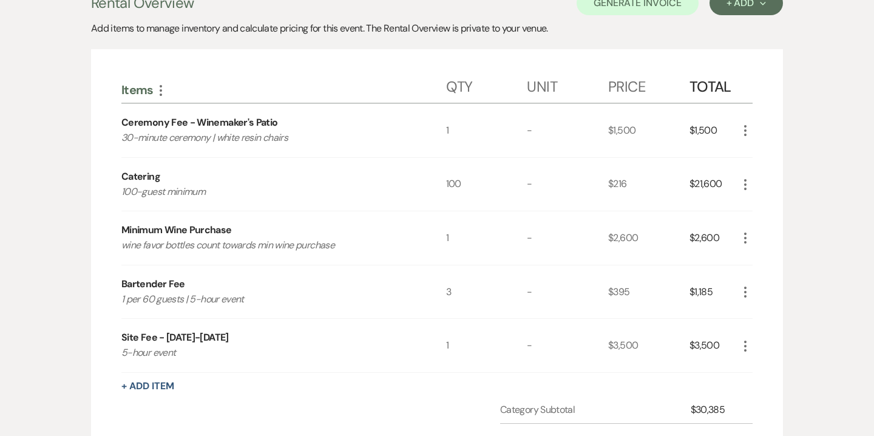
click at [744, 284] on button "More" at bounding box center [745, 292] width 15 height 16
click at [779, 318] on button "Pencil Edit" at bounding box center [769, 315] width 63 height 19
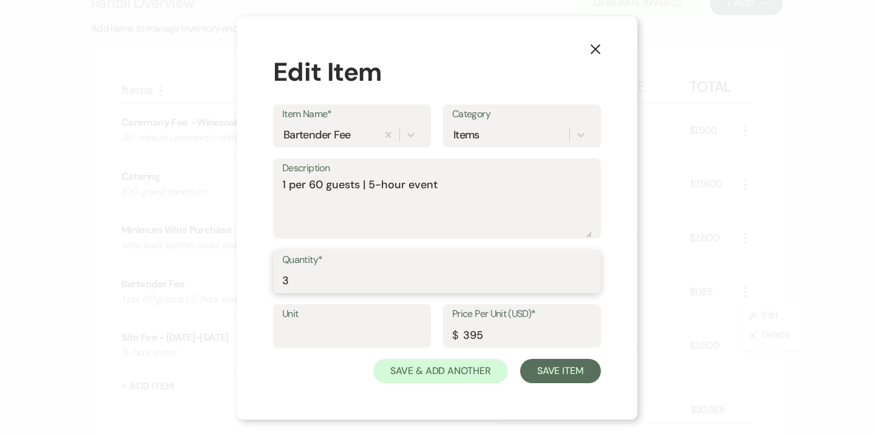
click at [315, 283] on input "3" at bounding box center [437, 280] width 310 height 24
type input "2"
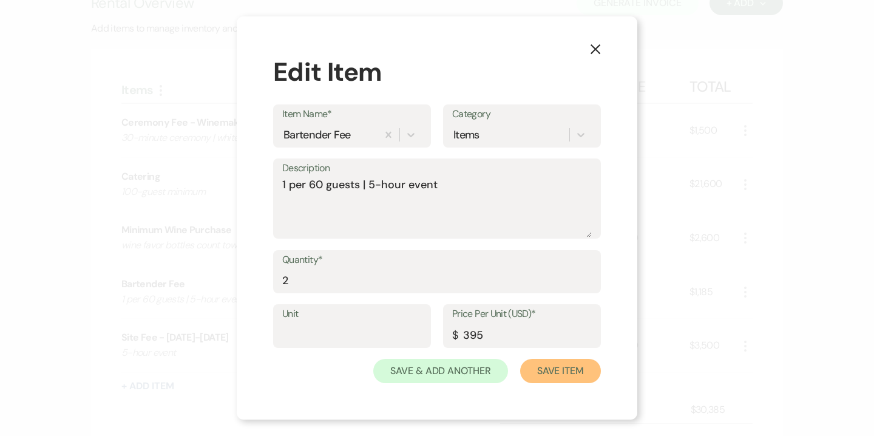
click at [554, 367] on button "Save Item" at bounding box center [560, 371] width 81 height 24
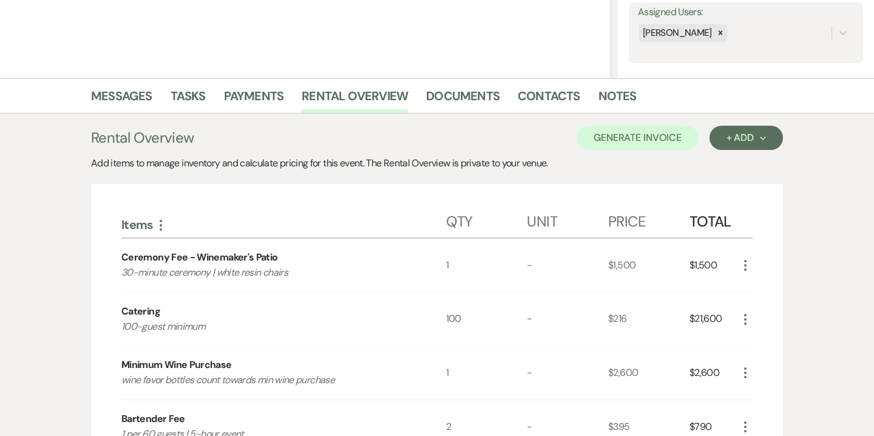
scroll to position [203, 0]
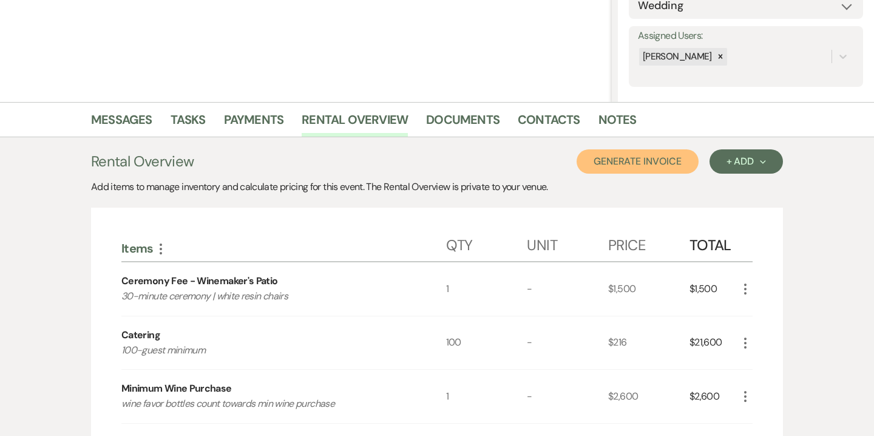
click at [639, 172] on button "Generate Invoice" at bounding box center [638, 161] width 122 height 24
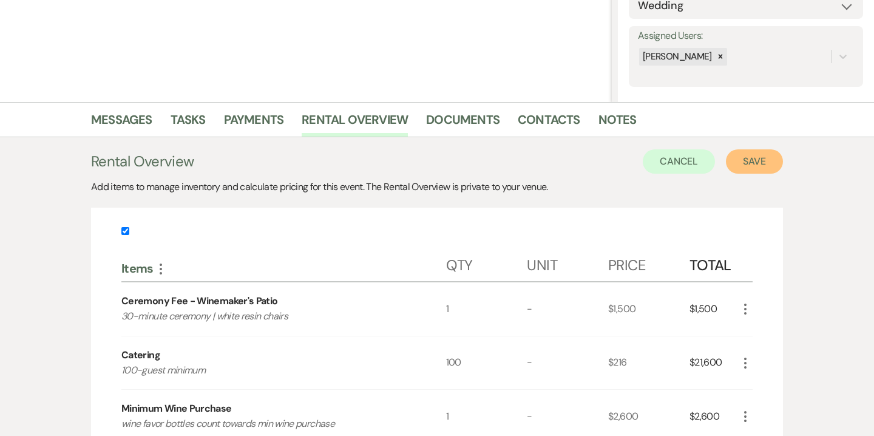
click at [755, 155] on button "Save" at bounding box center [754, 161] width 57 height 24
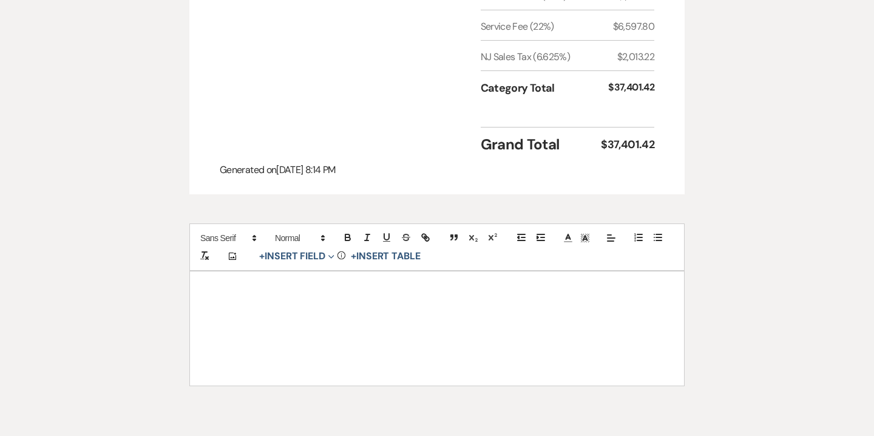
scroll to position [790, 0]
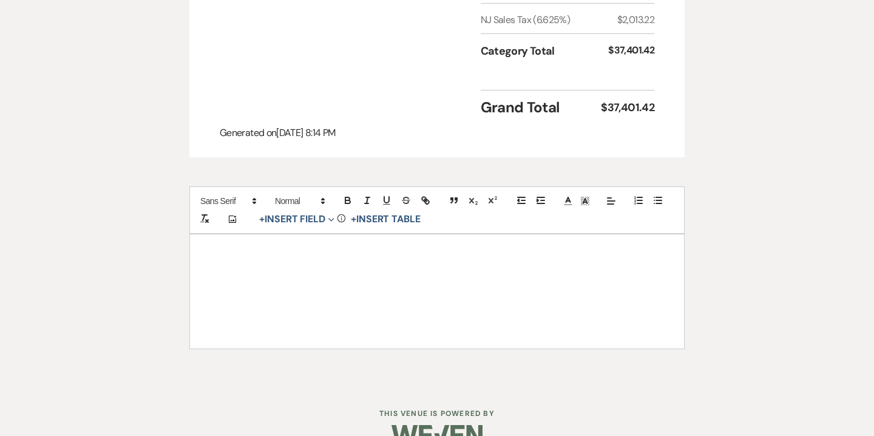
click at [537, 234] on div at bounding box center [437, 291] width 494 height 114
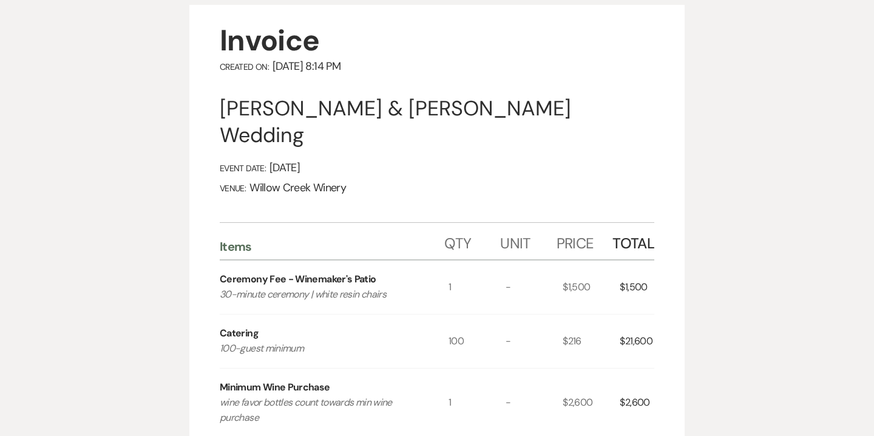
scroll to position [0, 0]
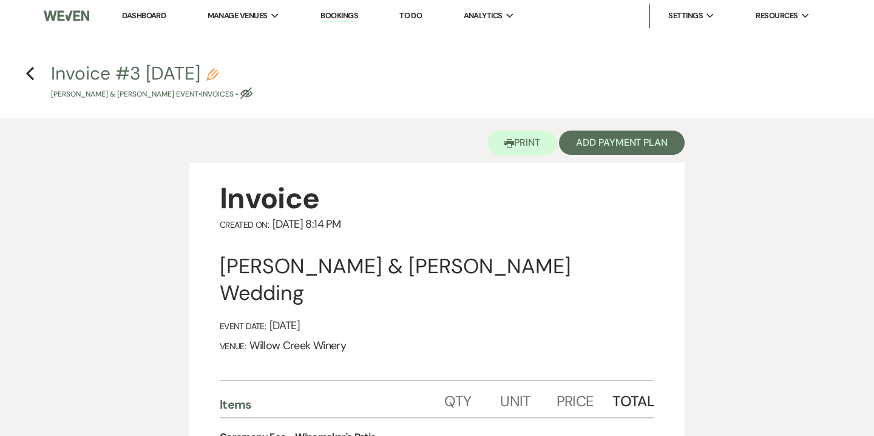
click at [219, 75] on use "button" at bounding box center [212, 75] width 12 height 12
click at [219, 73] on use "button" at bounding box center [212, 75] width 12 height 12
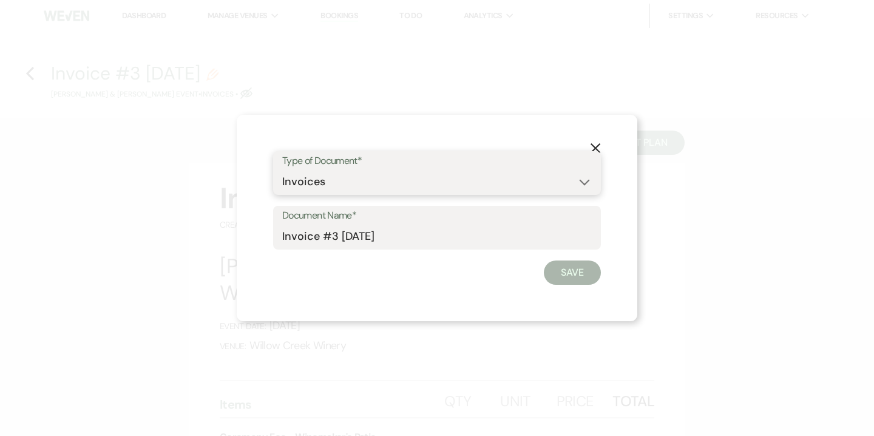
click at [319, 178] on select "Special Event Insurance Vendor Certificate of Insurance Contracts / Rental Agre…" at bounding box center [437, 182] width 310 height 24
select select "8"
click at [282, 170] on select "Special Event Insurance Vendor Certificate of Insurance Contracts / Rental Agre…" at bounding box center [437, 182] width 310 height 24
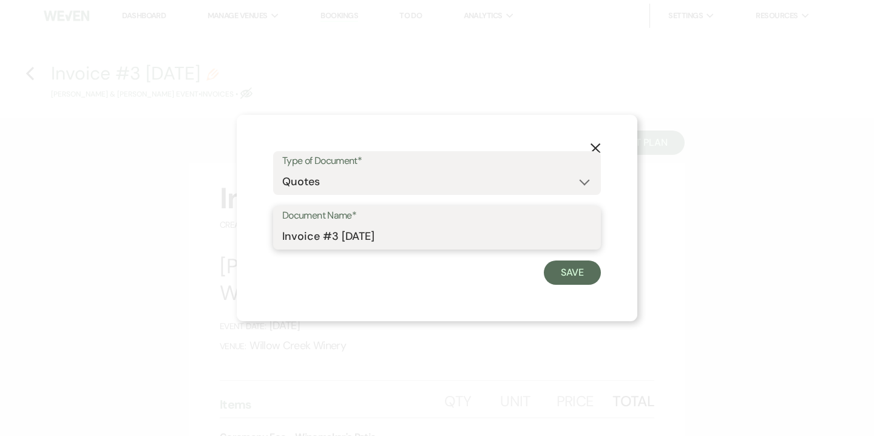
drag, startPoint x: 310, startPoint y: 234, endPoint x: 251, endPoint y: 232, distance: 59.5
click at [251, 232] on div "X Type of Document* Special Event Insurance Vendor Certificate of Insurance Con…" at bounding box center [437, 218] width 401 height 206
click at [336, 242] on input "Quote #3 8-23-2025" at bounding box center [437, 237] width 310 height 24
click at [417, 241] on input "Quote #3 (8-23-2025" at bounding box center [437, 237] width 310 height 24
type input "Quote #3 (8-23-2025) - Sunday | 100 guests"
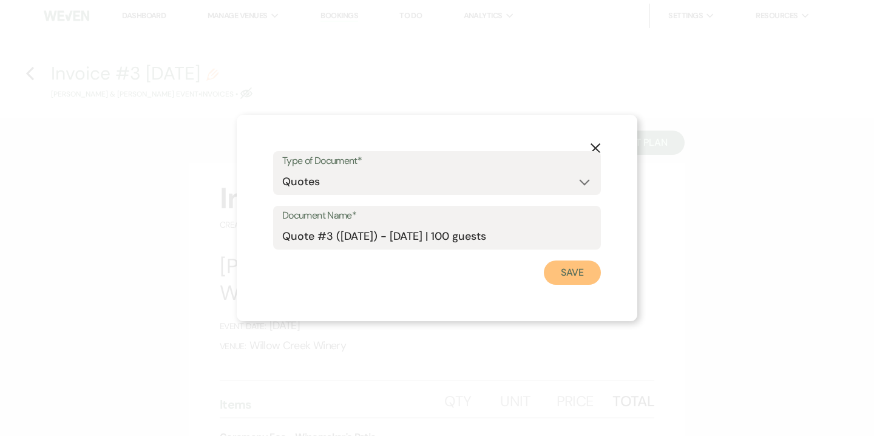
click at [596, 277] on button "Save" at bounding box center [572, 272] width 57 height 24
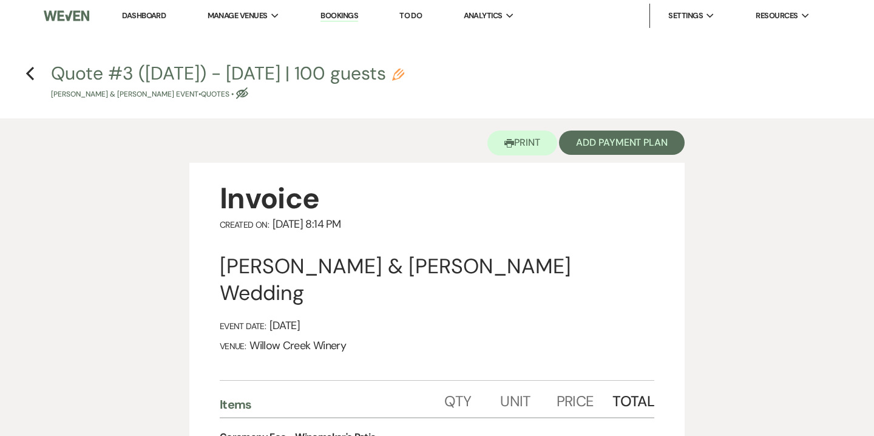
click at [35, 72] on h4 "Previous Quote #3 (8-23-2025) - Sunday | 100 guests Pencil Tommy & Alexis Carav…" at bounding box center [437, 80] width 874 height 39
click at [30, 73] on icon "Previous" at bounding box center [29, 73] width 9 height 15
select select "5"
select select "14"
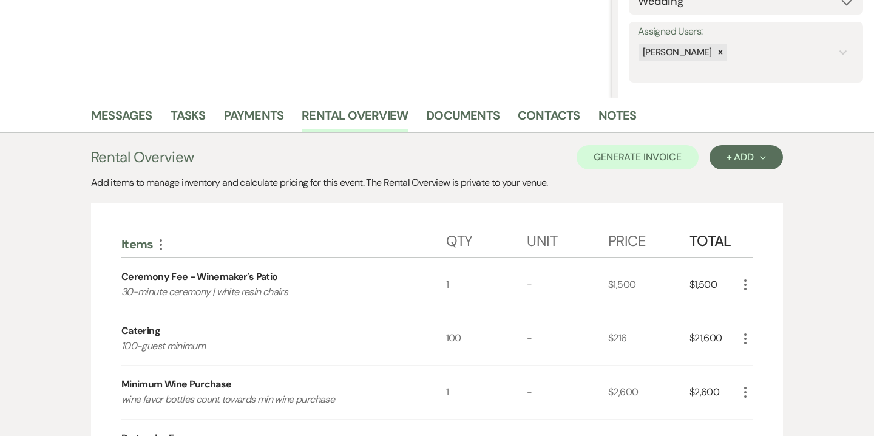
scroll to position [137, 0]
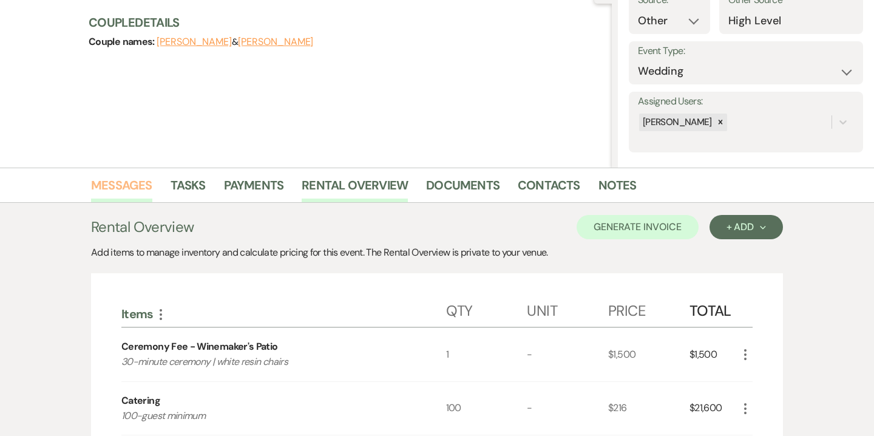
click at [128, 183] on link "Messages" at bounding box center [121, 188] width 61 height 27
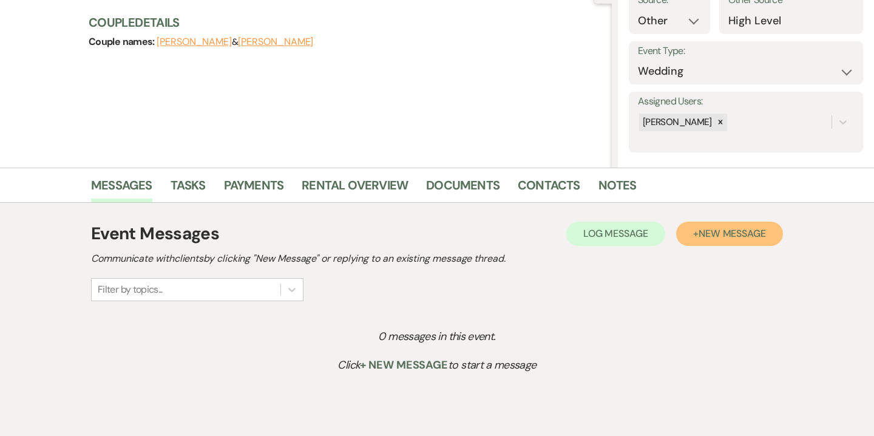
click at [728, 235] on span "New Message" at bounding box center [732, 233] width 67 height 13
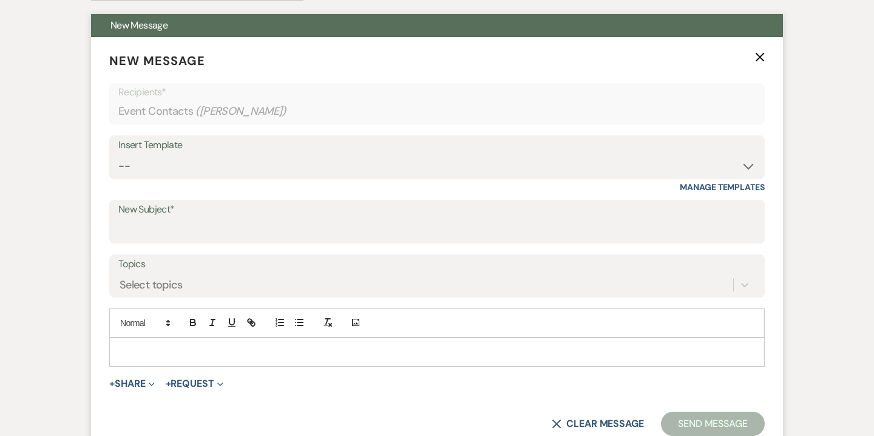
scroll to position [445, 0]
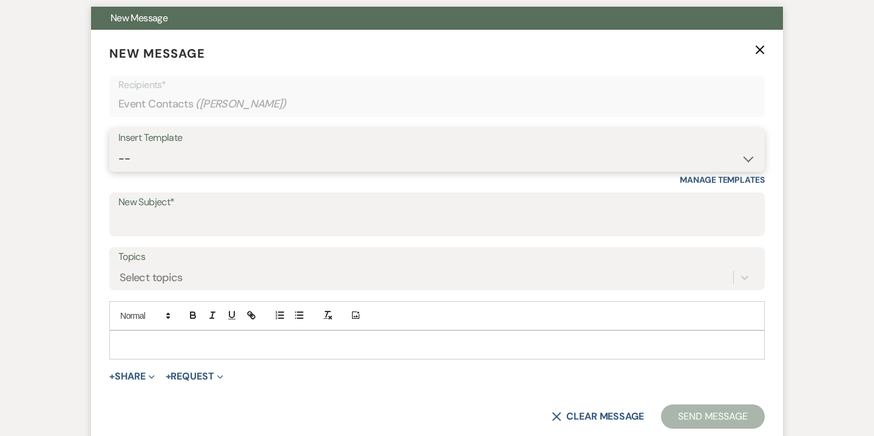
click at [540, 155] on select "-- Weven Planning Portal Introduction (Booked Events) 6-Month Check-in Review R…" at bounding box center [436, 159] width 637 height 24
select select "3669"
click at [118, 147] on select "-- Weven Planning Portal Introduction (Booked Events) 6-Month Check-in Review R…" at bounding box center [436, 159] width 637 height 24
type input "So Nice to Meet You!"
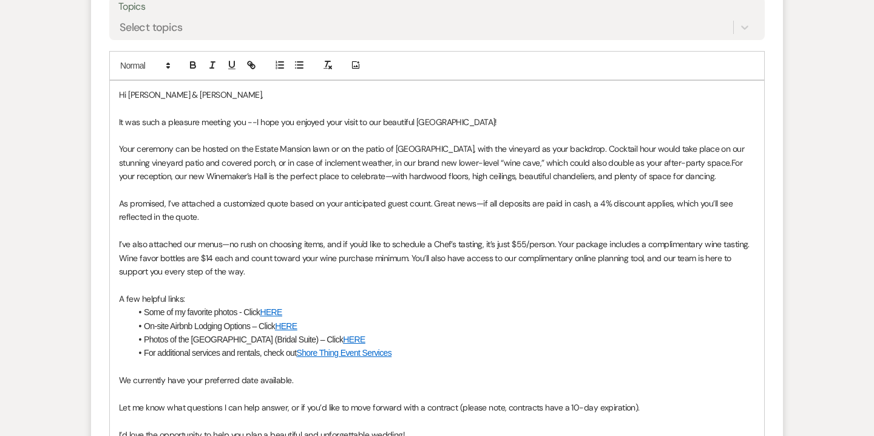
scroll to position [699, 0]
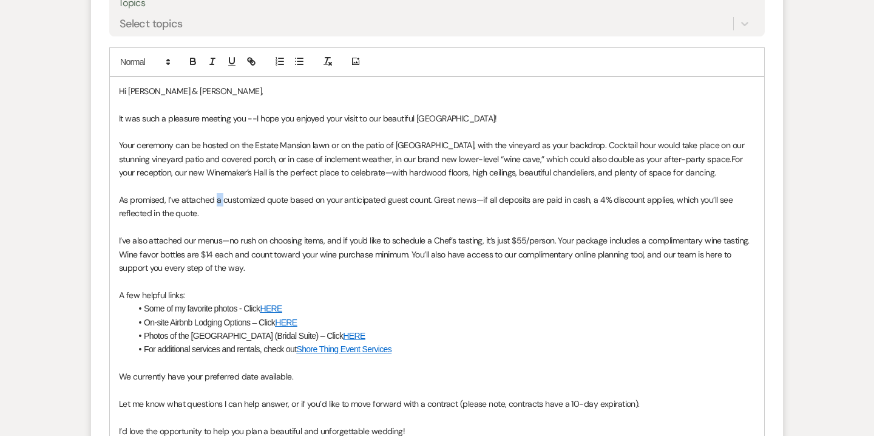
drag, startPoint x: 217, startPoint y: 200, endPoint x: 225, endPoint y: 200, distance: 7.3
click at [225, 200] on span "As promised, I’ve attached a customized quote based on your anticipated guest c…" at bounding box center [427, 206] width 616 height 24
click at [279, 198] on span "As promised, I’ve attached customized quote based on your anticipated guest cou…" at bounding box center [424, 206] width 610 height 24
drag, startPoint x: 323, startPoint y: 200, endPoint x: 385, endPoint y: 200, distance: 61.9
click at [385, 200] on span "As promised, I’ve attached customized quotes based on your anticipated guest co…" at bounding box center [425, 206] width 613 height 24
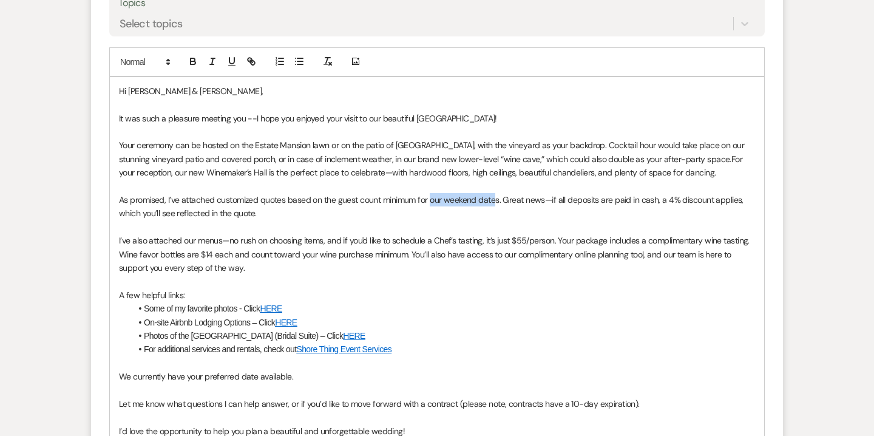
drag, startPoint x: 431, startPoint y: 199, endPoint x: 498, endPoint y: 196, distance: 66.8
click at [498, 196] on span "As promised, I’ve attached customized quotes based on the guest count minimum f…" at bounding box center [432, 206] width 626 height 24
click at [254, 211] on span "As promised, I’ve attached customized quotes based on the guest count minimum f…" at bounding box center [437, 206] width 636 height 24
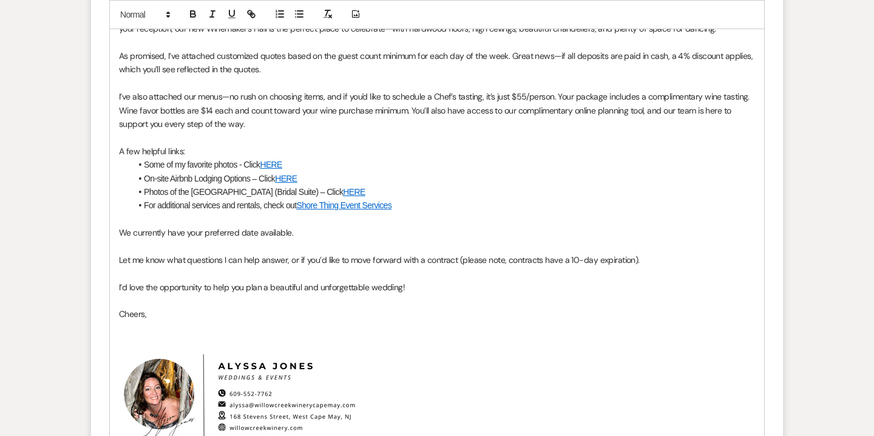
scroll to position [844, 0]
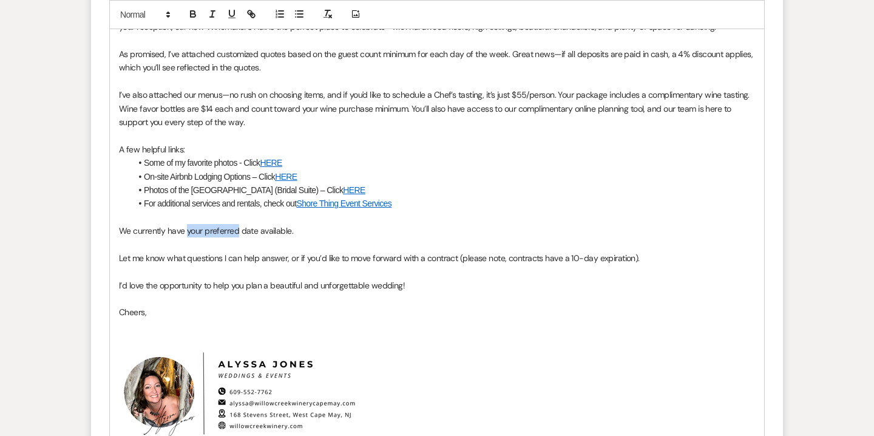
drag, startPoint x: 186, startPoint y: 230, endPoint x: 236, endPoint y: 227, distance: 50.5
click at [236, 227] on span "We currently have your preferred date available." at bounding box center [206, 230] width 174 height 11
click at [359, 231] on p "We currently have the following fall 2026 weekend dates available." at bounding box center [437, 230] width 636 height 13
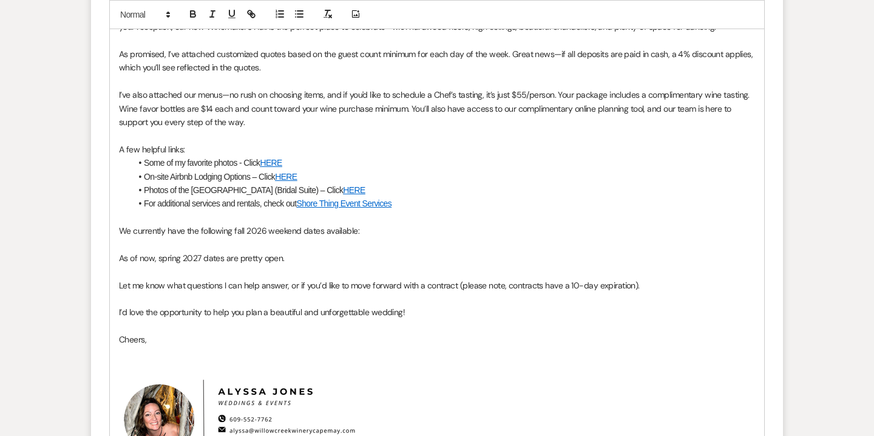
click at [378, 226] on p "We currently have the following fall 2026 weekend dates available:" at bounding box center [437, 230] width 636 height 13
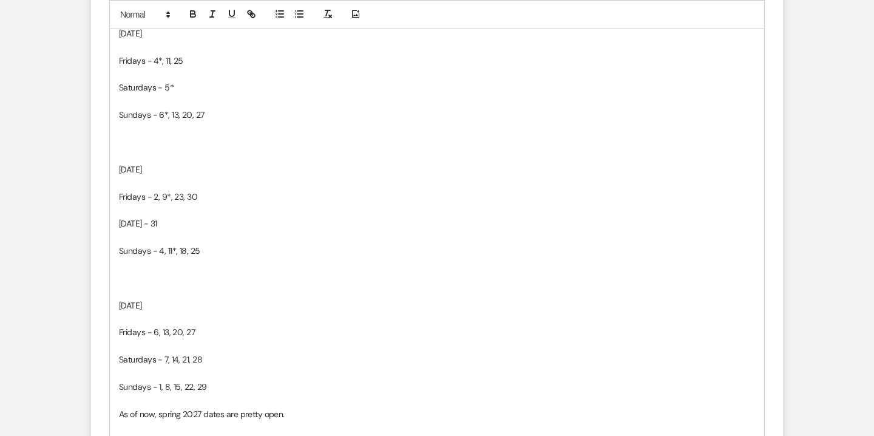
scroll to position [1068, 0]
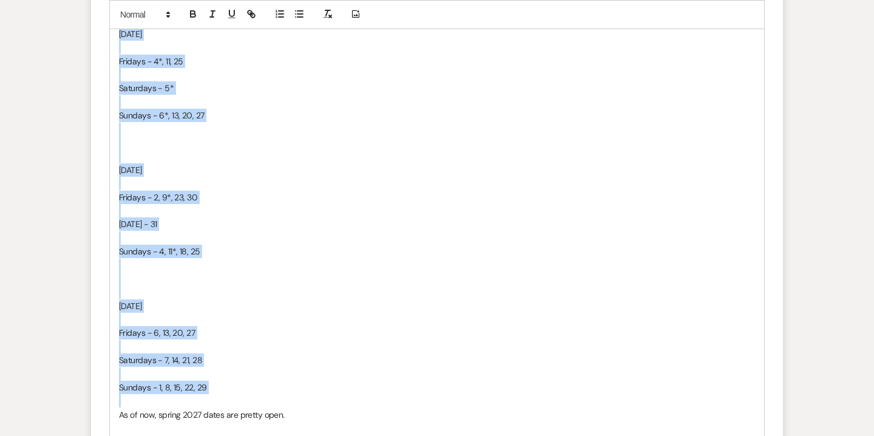
drag, startPoint x: 120, startPoint y: 34, endPoint x: 258, endPoint y: 400, distance: 391.4
click at [258, 400] on div "Hi Tommy & Alexis, It was such a pleasure meeting you --I hope you enjoyed your…" at bounding box center [437, 182] width 654 height 951
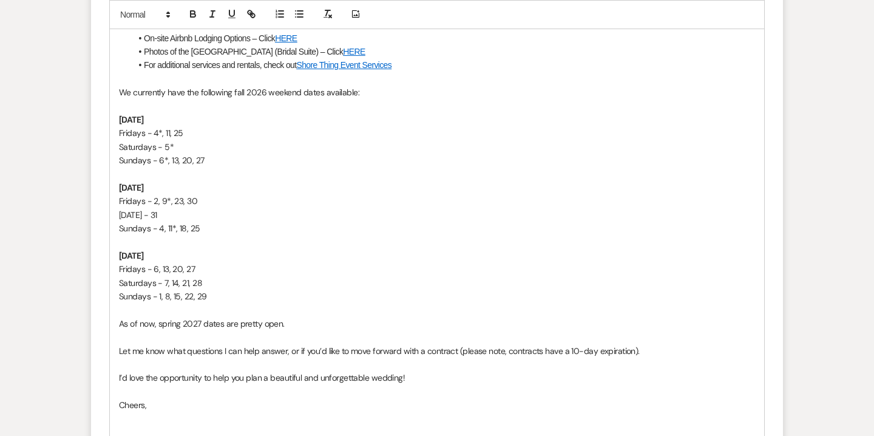
scroll to position [937, 0]
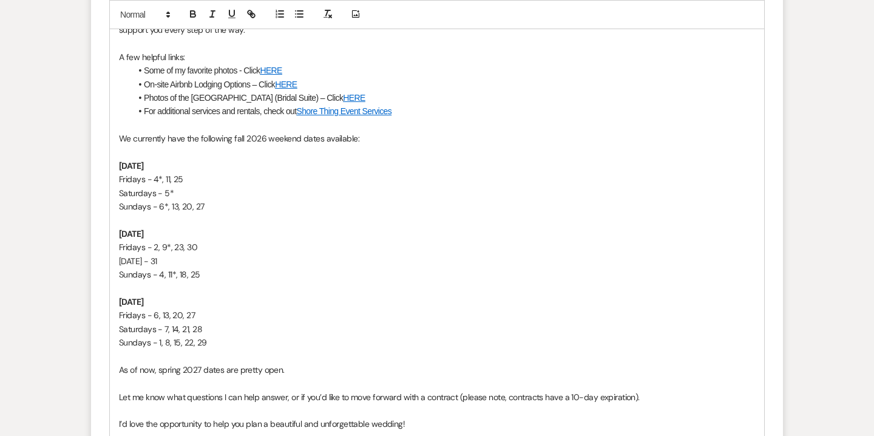
click at [226, 343] on p "Sundays - 1, 8, 15, 22, 29" at bounding box center [437, 342] width 636 height 13
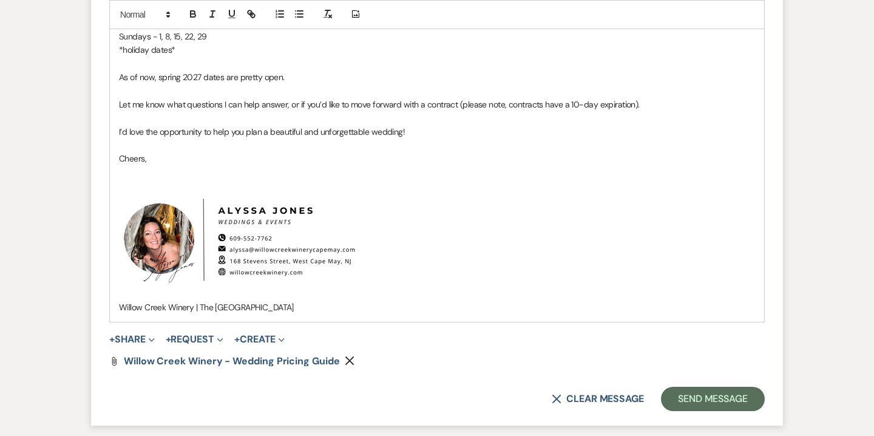
scroll to position [1244, 0]
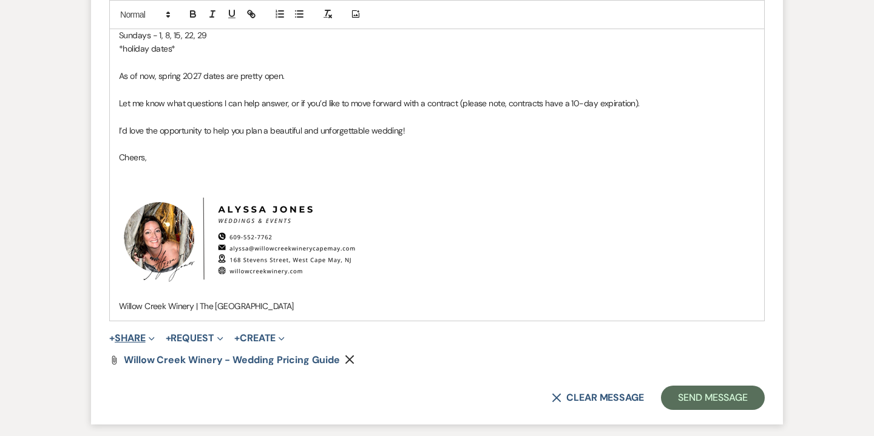
click at [138, 336] on button "+ Share Expand" at bounding box center [132, 338] width 46 height 10
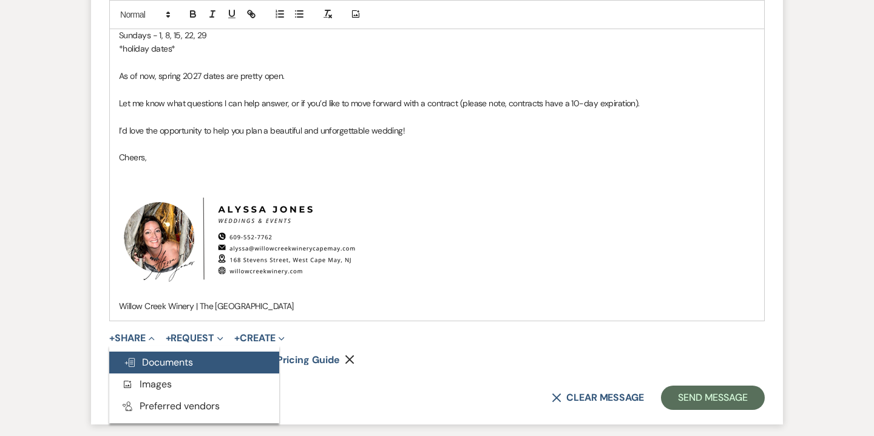
click at [180, 364] on span "Doc Upload Documents" at bounding box center [158, 362] width 69 height 13
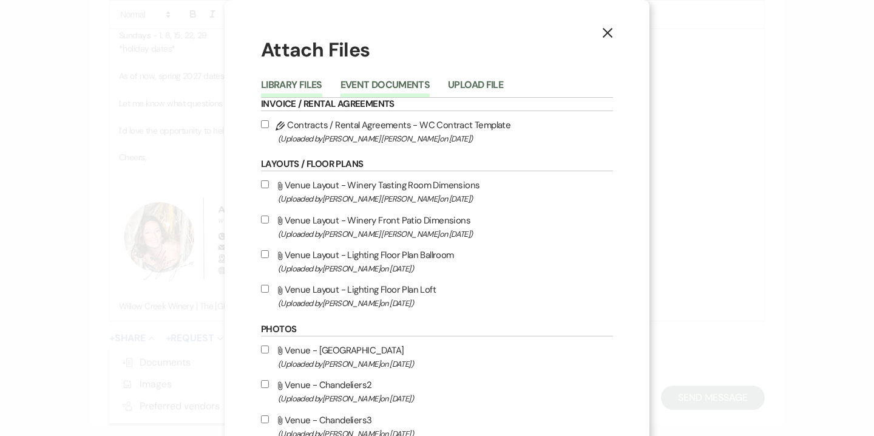
click at [391, 94] on button "Event Documents" at bounding box center [385, 88] width 89 height 17
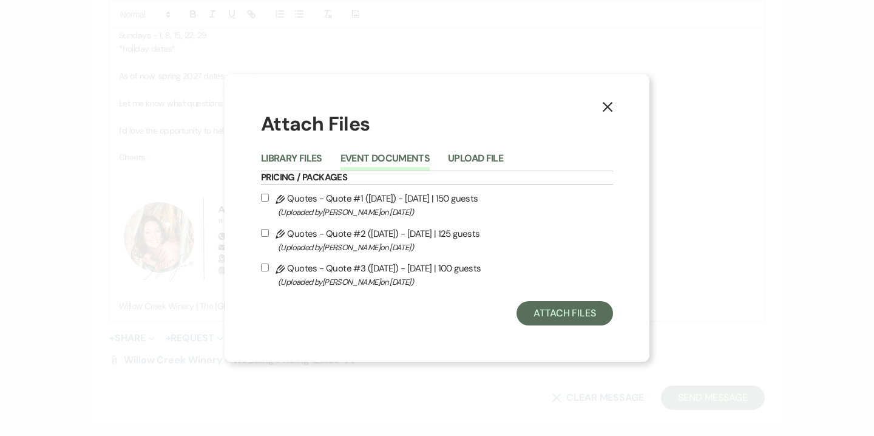
click at [362, 207] on span "(Uploaded by Alyssa Jones on Aug 24th, 2025 )" at bounding box center [445, 212] width 335 height 14
click at [269, 202] on input "Pencil Quotes - Quote #1 (8-23-2025) - Saturday | 150 guests (Uploaded by Alyss…" at bounding box center [265, 198] width 8 height 8
checkbox input "true"
click at [361, 246] on span "(Uploaded by Alyssa Jones on Aug 24th, 2025 )" at bounding box center [445, 247] width 335 height 14
click at [269, 237] on input "Pencil Quotes - Quote #2 (8-23-2025) - Friday | 125 guests (Uploaded by Alyssa …" at bounding box center [265, 233] width 8 height 8
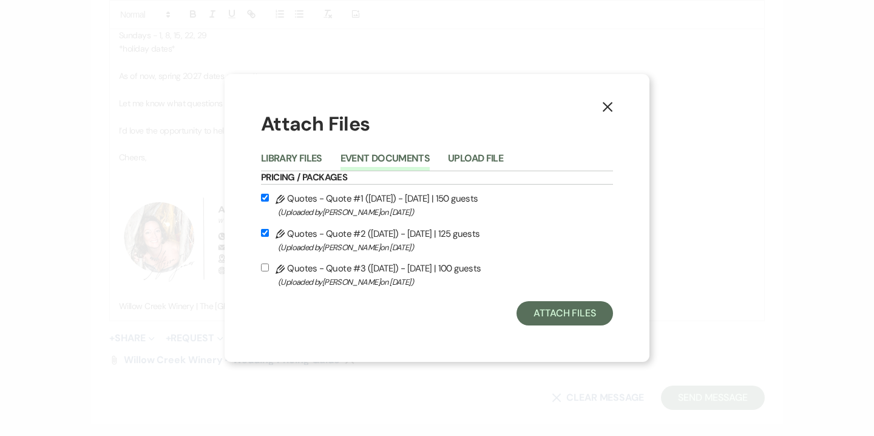
checkbox input "true"
click at [364, 273] on label "Pencil Quotes - Quote #3 (8-23-2025) - Sunday | 100 guests (Uploaded by Alyssa …" at bounding box center [437, 274] width 352 height 29
click at [269, 271] on input "Pencil Quotes - Quote #3 (8-23-2025) - Sunday | 100 guests (Uploaded by Alyssa …" at bounding box center [265, 267] width 8 height 8
checkbox input "true"
click at [557, 317] on button "Attach Files" at bounding box center [565, 313] width 97 height 24
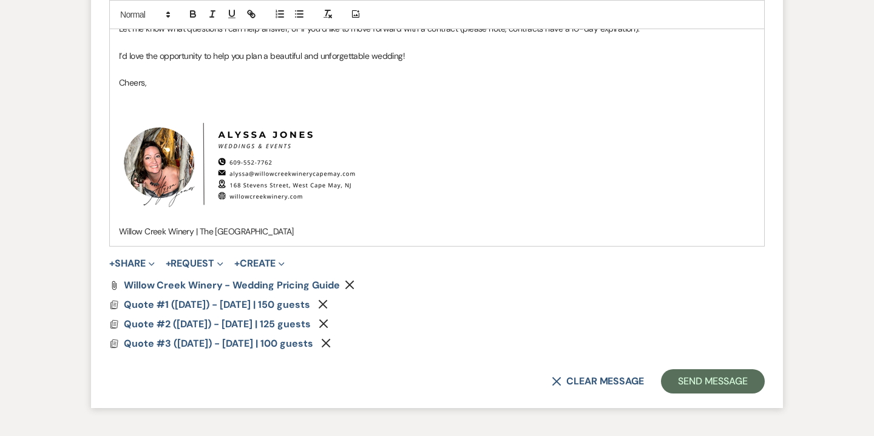
scroll to position [1473, 0]
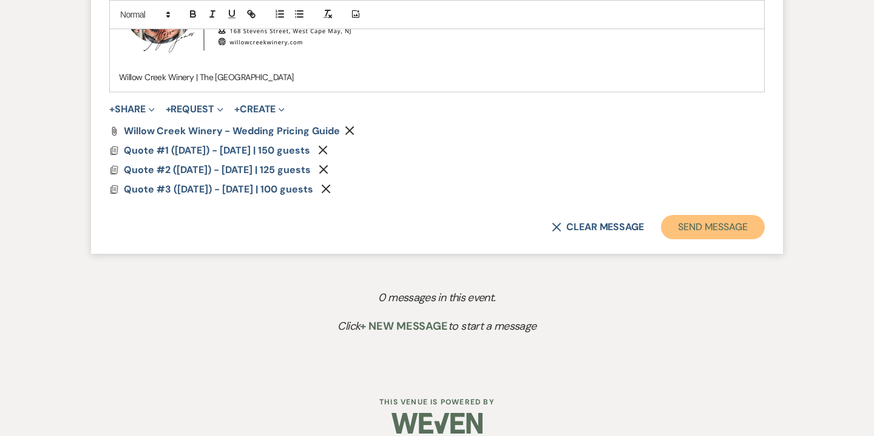
click at [724, 229] on button "Send Message" at bounding box center [713, 227] width 104 height 24
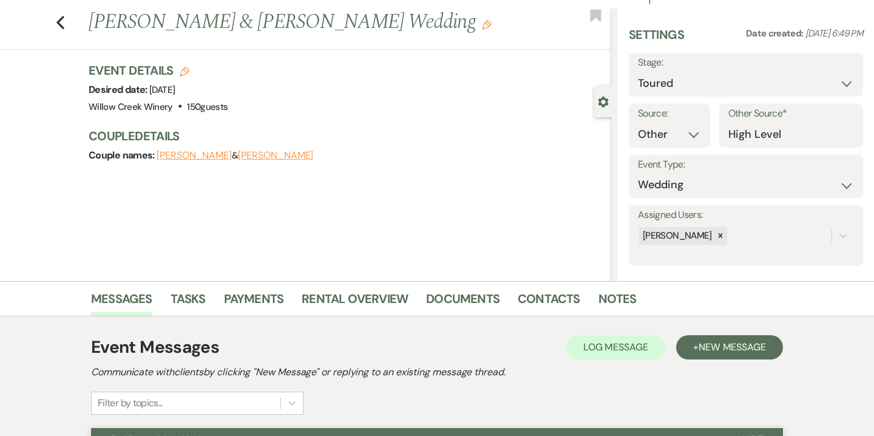
scroll to position [0, 0]
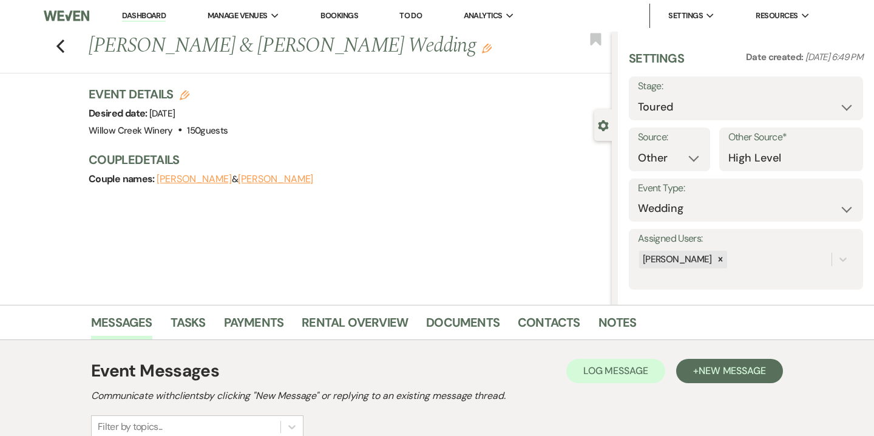
click at [435, 127] on div "Event Details Edit Desired date: Saturday, November 7th, 2026 Venue: Willow Cre…" at bounding box center [344, 112] width 511 height 53
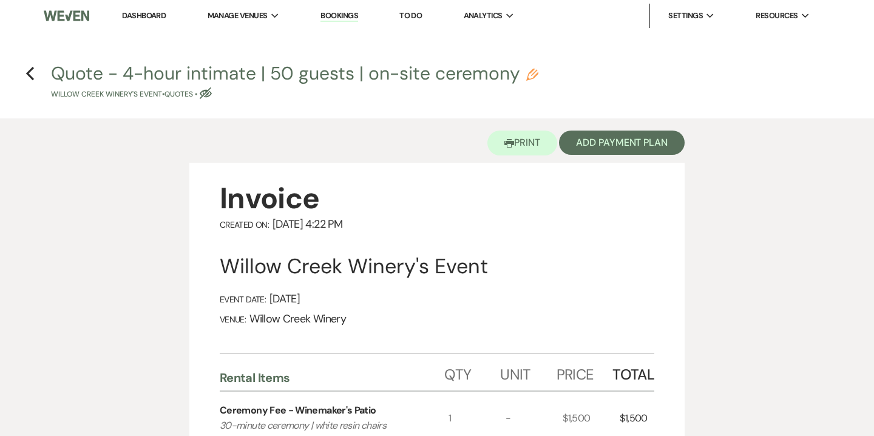
click at [36, 75] on h4 "Previous Quote - 4-hour intimate | 50 guests | on-site ceremony Pencil Willow C…" at bounding box center [437, 80] width 874 height 39
click at [29, 72] on use "button" at bounding box center [30, 73] width 8 height 13
select select "13"
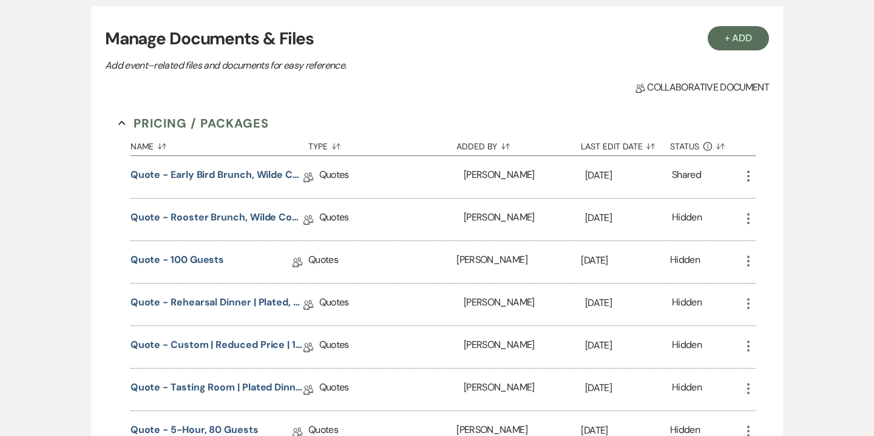
scroll to position [350, 0]
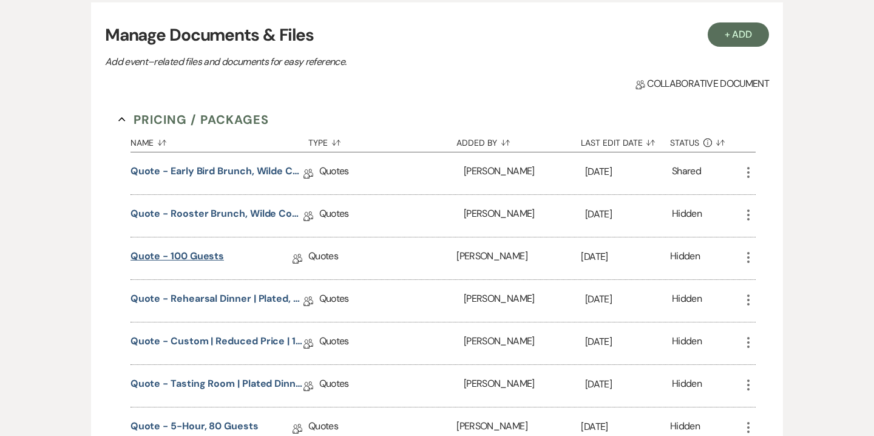
click at [209, 259] on link "Quote - 100 guests" at bounding box center [178, 258] width 94 height 19
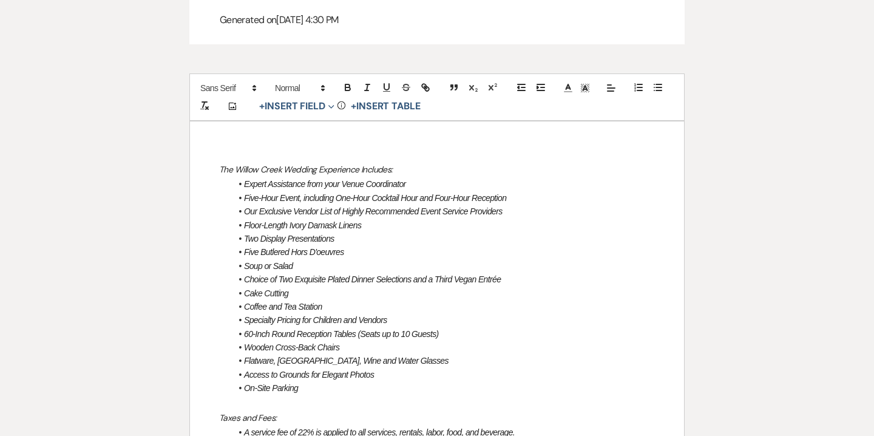
scroll to position [1173, 0]
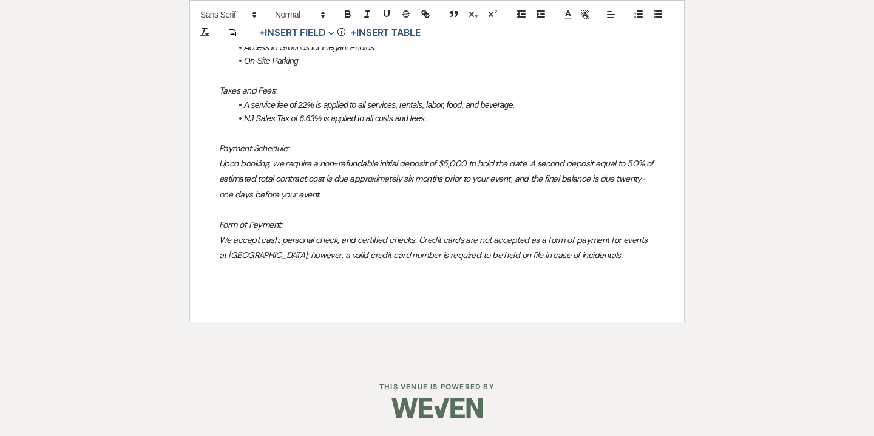
drag, startPoint x: 221, startPoint y: 249, endPoint x: 622, endPoint y: 257, distance: 400.8
click at [622, 257] on div "The Willow Creek Wedding Experience Includes: Expert Assistance from your Venue…" at bounding box center [437, 57] width 494 height 527
copy div "The Willow Creek Wedding Experience Includes: Expert Assistance from your Venue…"
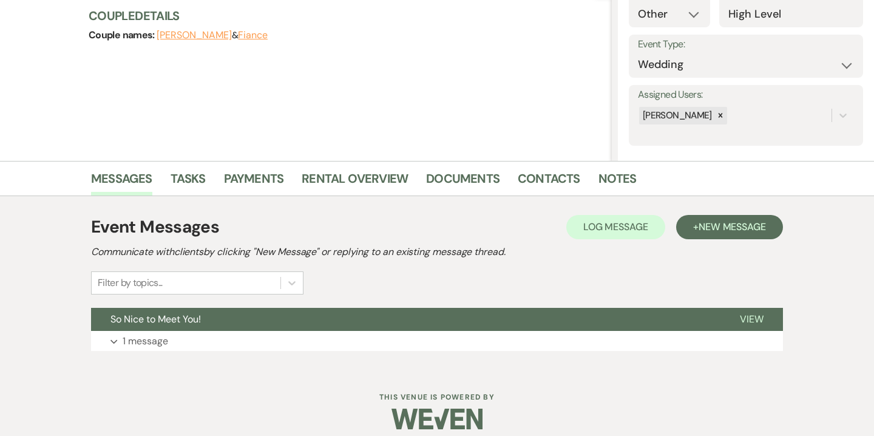
scroll to position [155, 0]
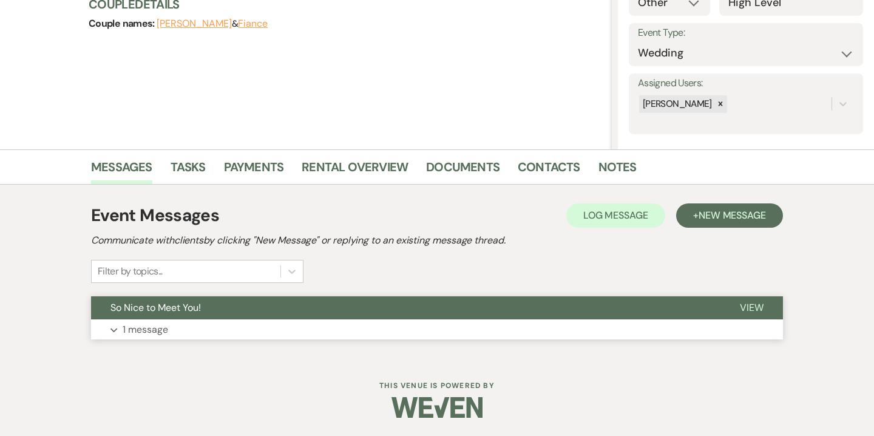
click at [188, 328] on button "Expand 1 message" at bounding box center [437, 329] width 692 height 21
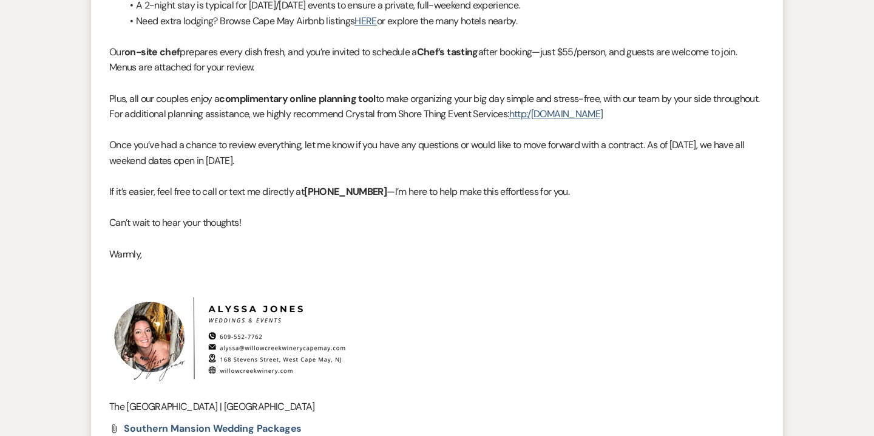
scroll to position [896, 0]
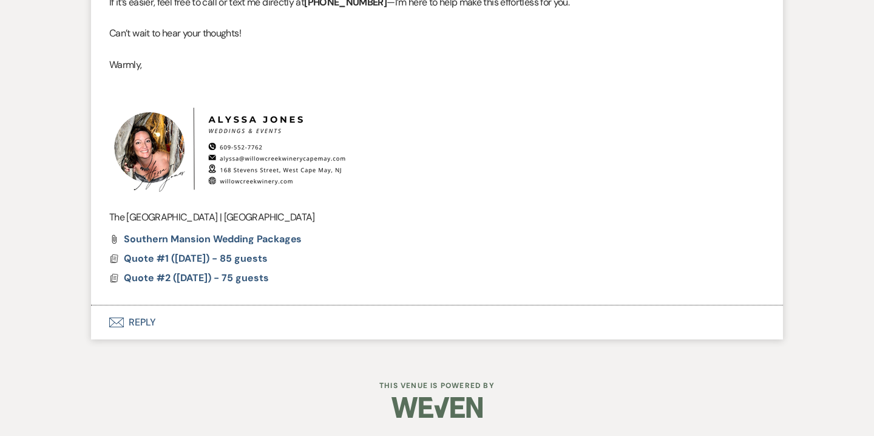
click at [140, 320] on button "Envelope Reply" at bounding box center [437, 322] width 692 height 34
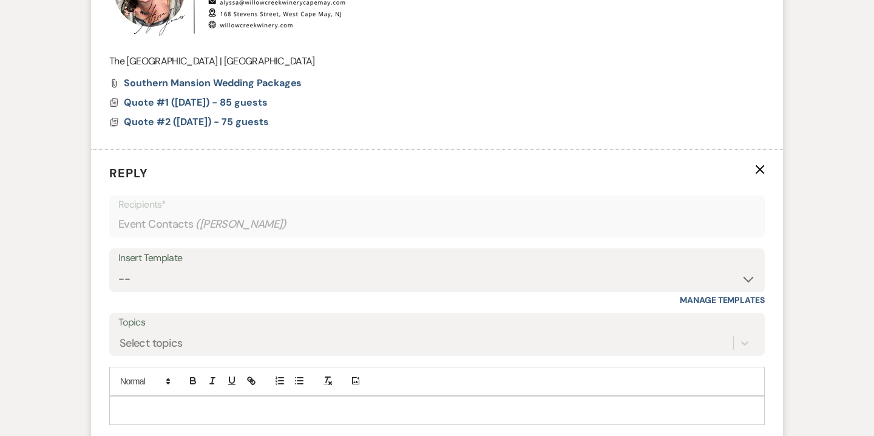
scroll to position [1109, 0]
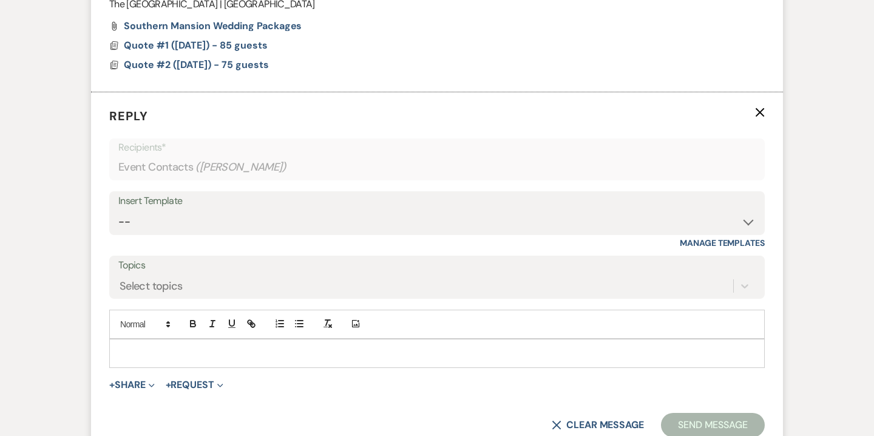
click at [240, 353] on p at bounding box center [437, 353] width 636 height 13
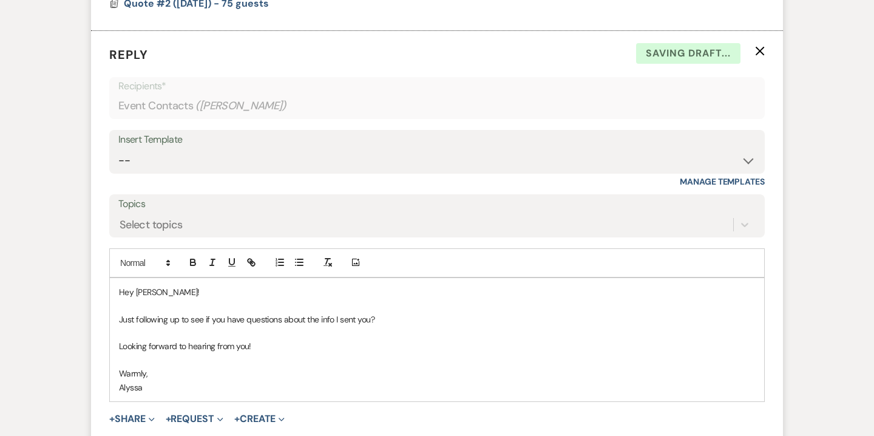
scroll to position [1174, 0]
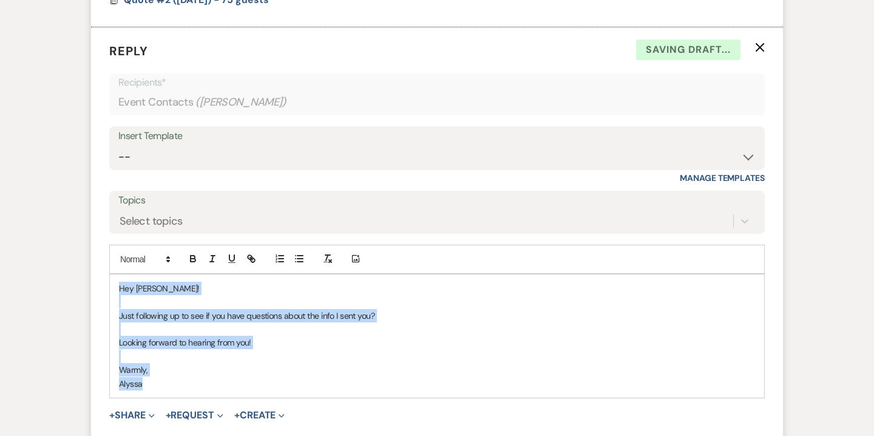
drag, startPoint x: 120, startPoint y: 287, endPoint x: 164, endPoint y: 396, distance: 117.9
click at [164, 396] on div "Hey Isabelle! Just following up to see if you have questions about the info I s…" at bounding box center [437, 335] width 654 height 123
copy div "Hey Isabelle! Just following up to see if you have questions about the info I s…"
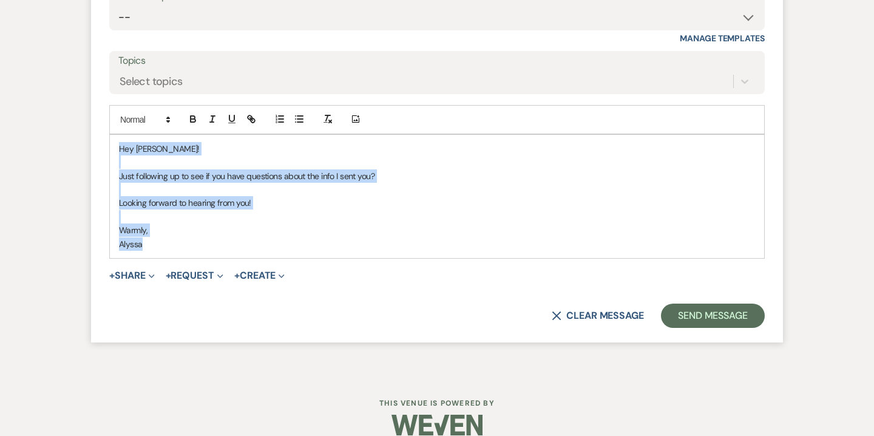
scroll to position [1331, 0]
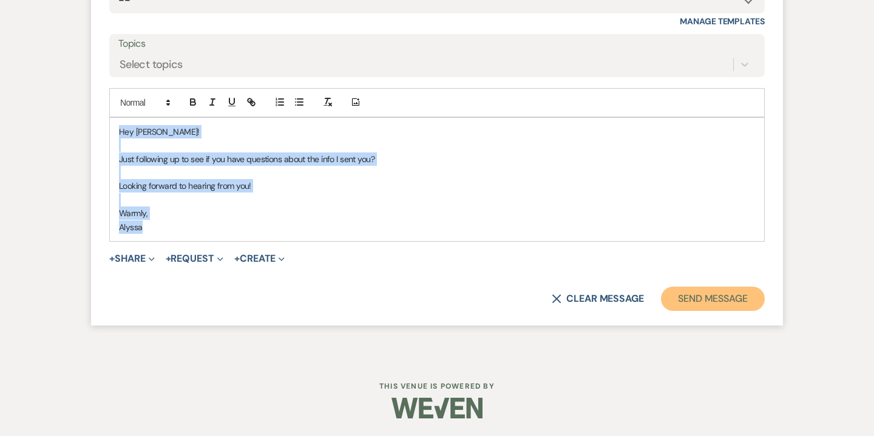
click at [728, 298] on button "Send Message" at bounding box center [713, 299] width 104 height 24
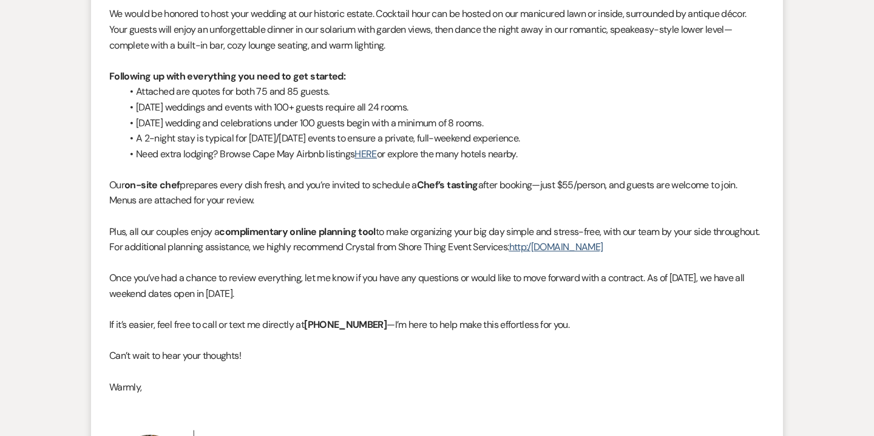
scroll to position [355, 0]
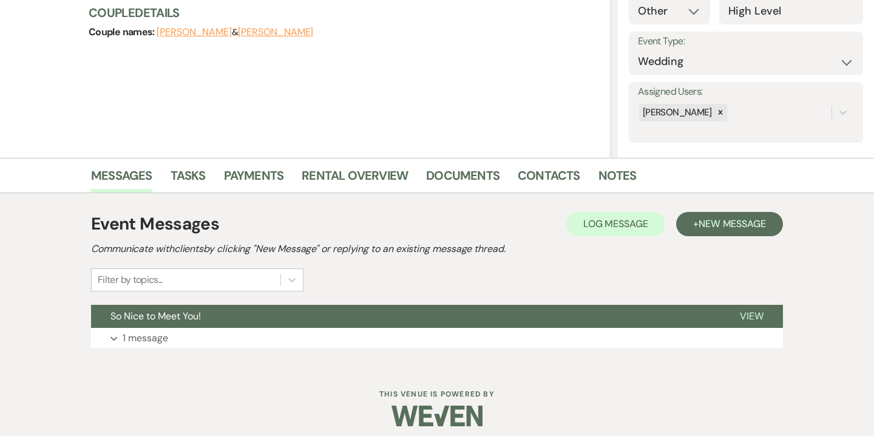
scroll to position [155, 0]
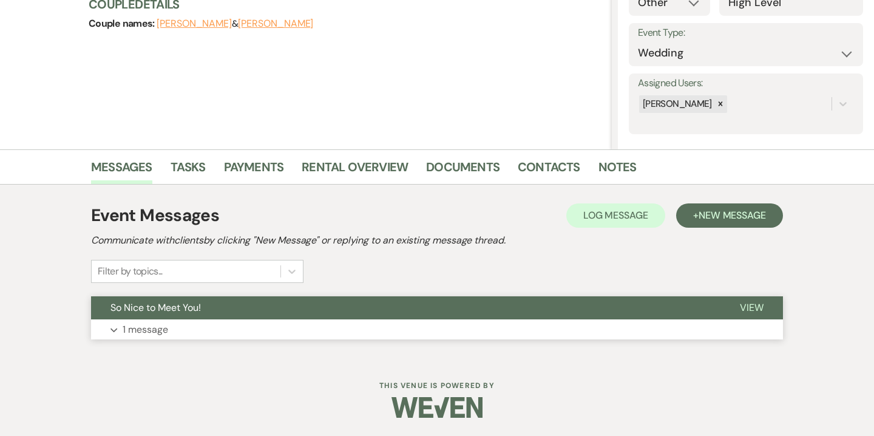
click at [382, 331] on button "Expand 1 message" at bounding box center [437, 329] width 692 height 21
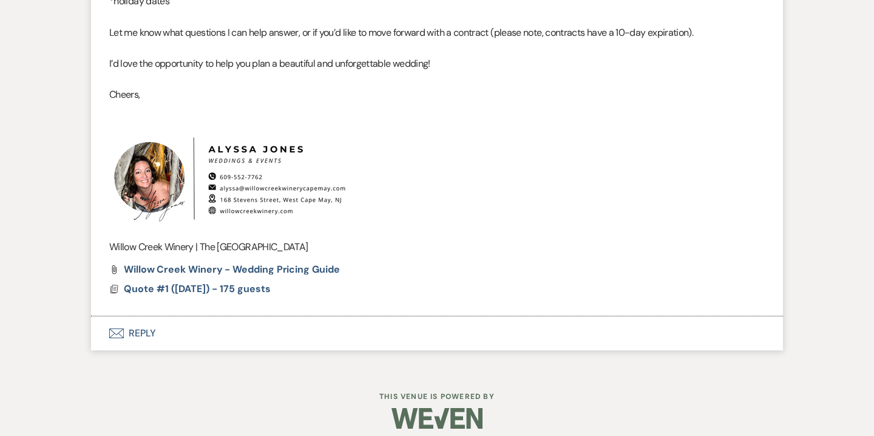
scroll to position [1094, 0]
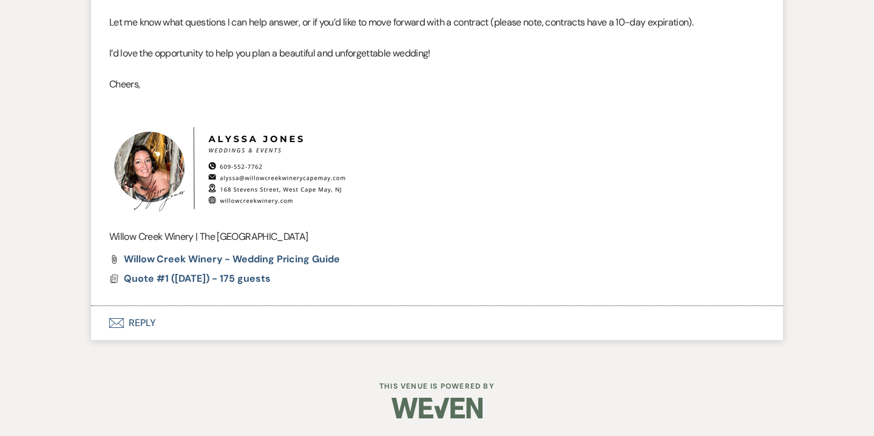
click at [151, 329] on button "Envelope Reply" at bounding box center [437, 323] width 692 height 34
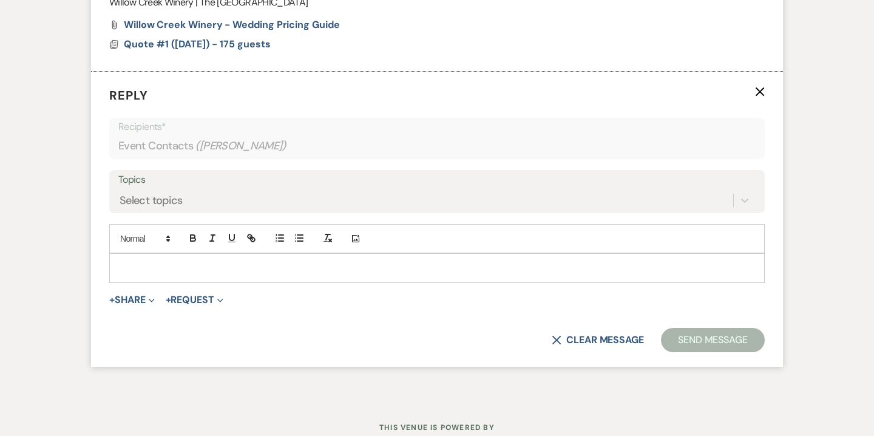
scroll to position [1344, 0]
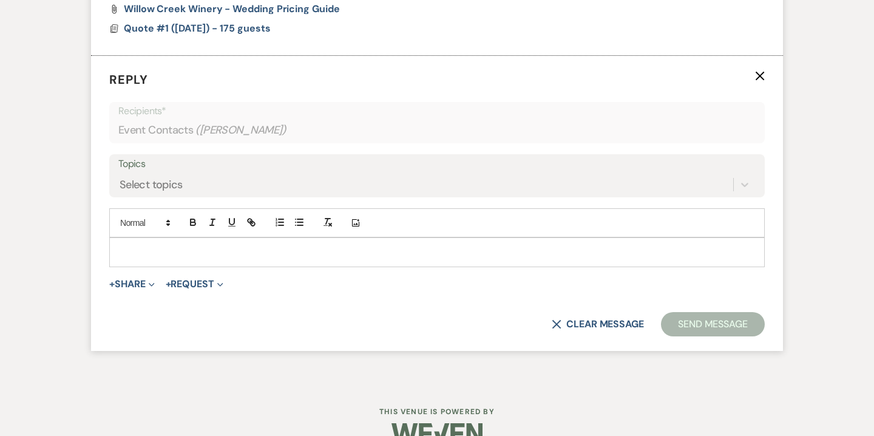
click at [280, 248] on p at bounding box center [437, 251] width 636 height 13
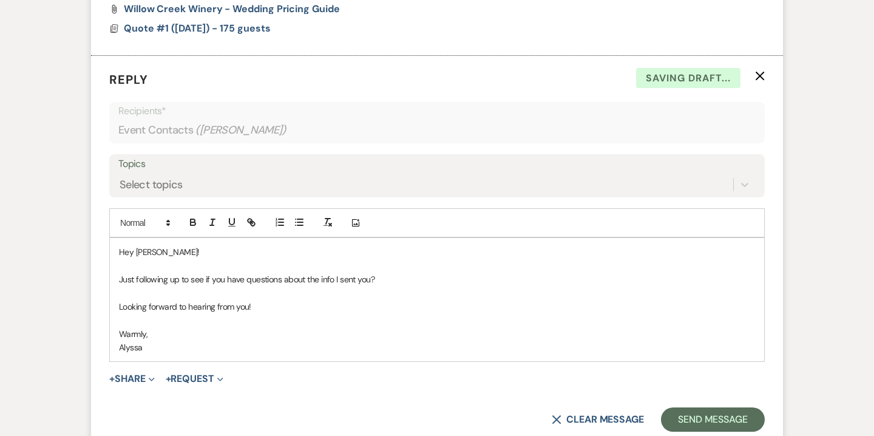
scroll to position [1408, 0]
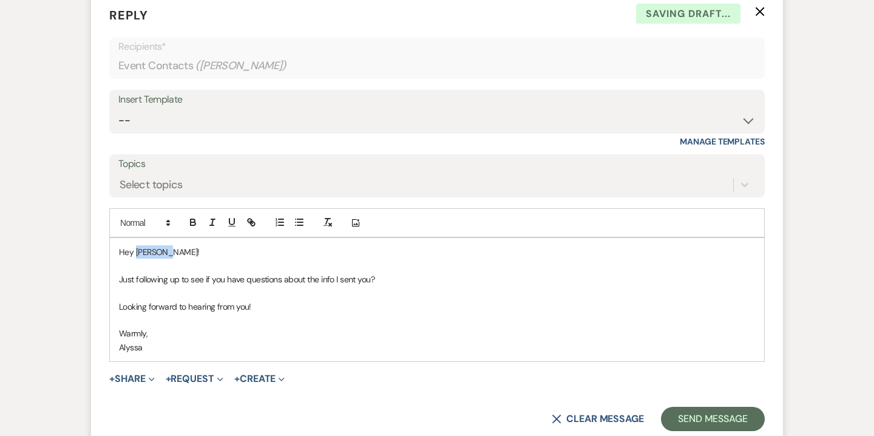
drag, startPoint x: 162, startPoint y: 252, endPoint x: 135, endPoint y: 248, distance: 27.0
click at [135, 248] on p "Hey Isabelle!" at bounding box center [437, 251] width 636 height 13
click at [719, 418] on button "Send Message" at bounding box center [713, 419] width 104 height 24
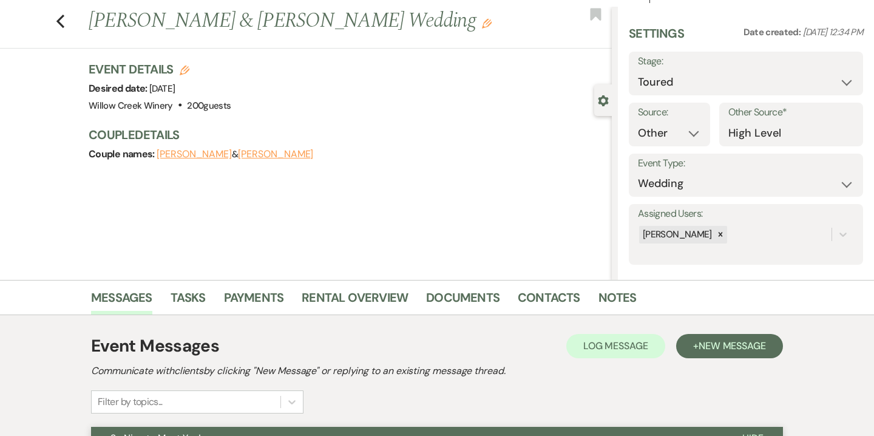
scroll to position [0, 0]
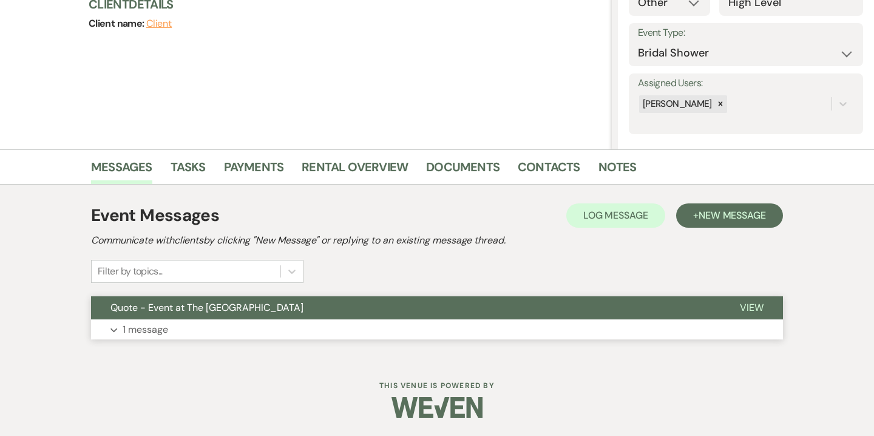
click at [299, 333] on button "Expand 1 message" at bounding box center [437, 329] width 692 height 21
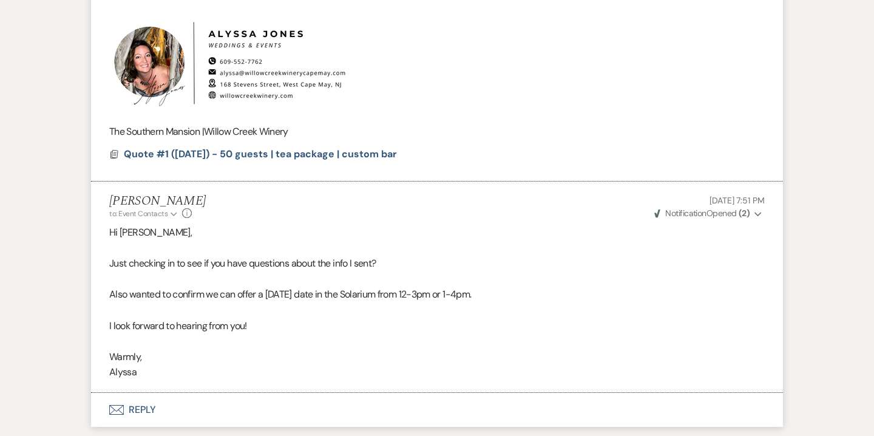
scroll to position [789, 0]
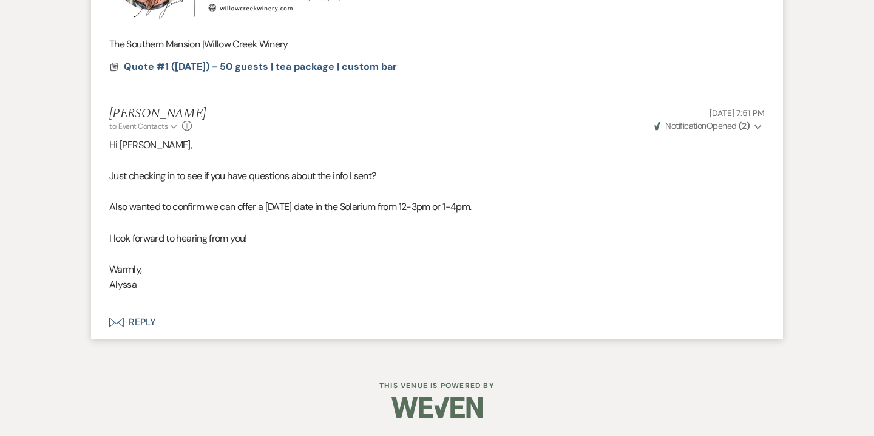
click at [140, 313] on button "Envelope Reply" at bounding box center [437, 322] width 692 height 34
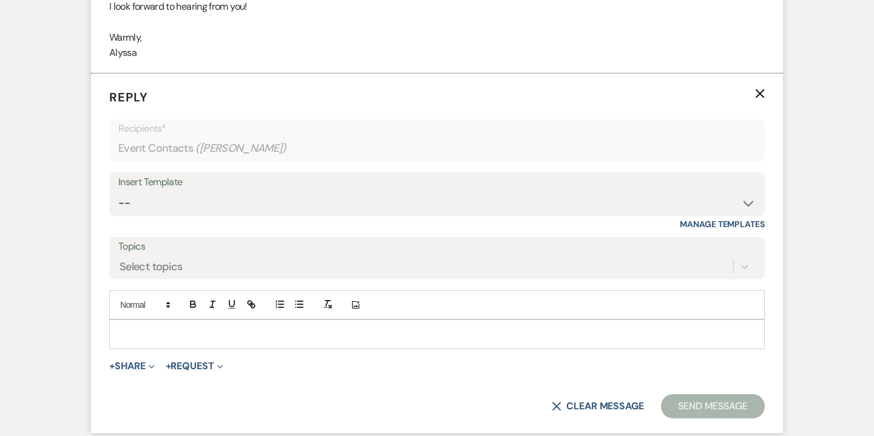
scroll to position [1044, 0]
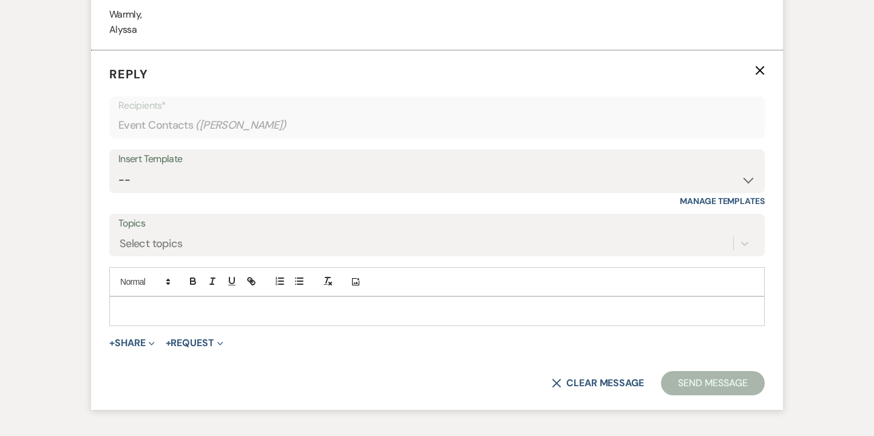
click at [161, 312] on p at bounding box center [437, 310] width 636 height 13
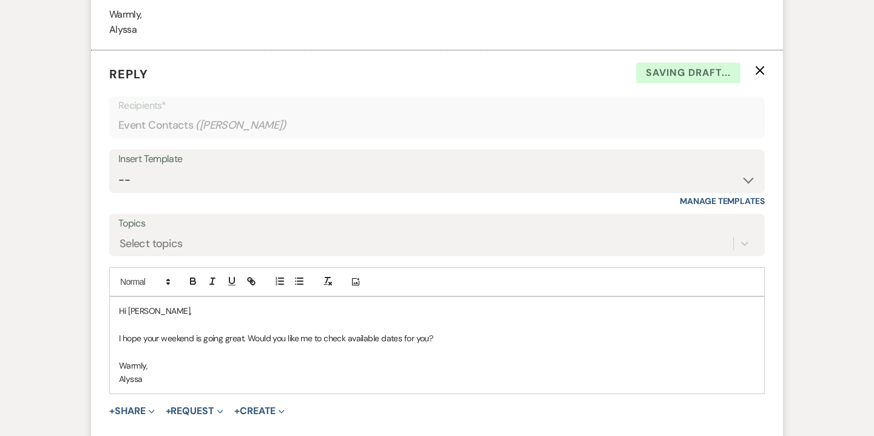
scroll to position [1145, 0]
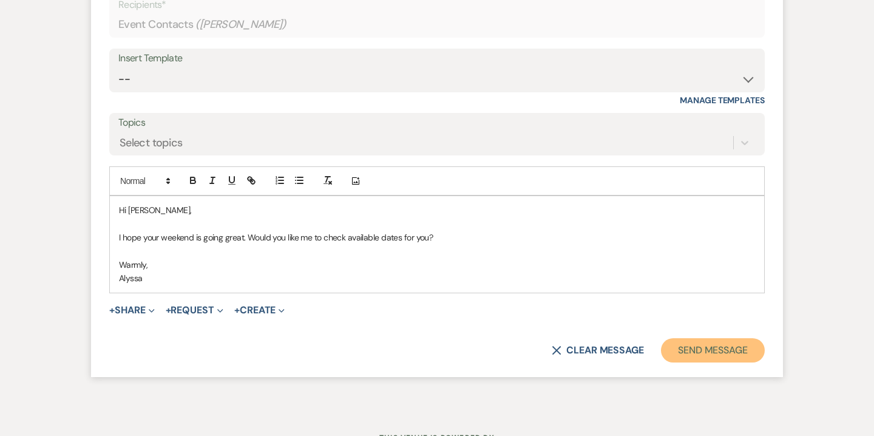
click at [718, 340] on button "Send Message" at bounding box center [713, 350] width 104 height 24
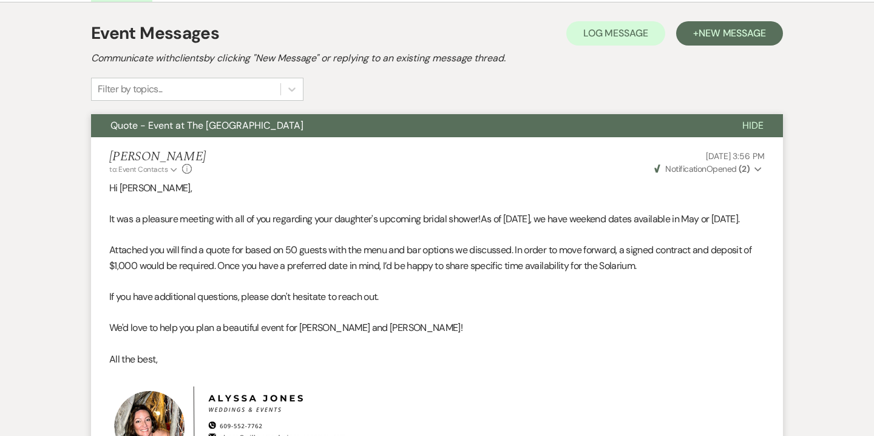
scroll to position [101, 0]
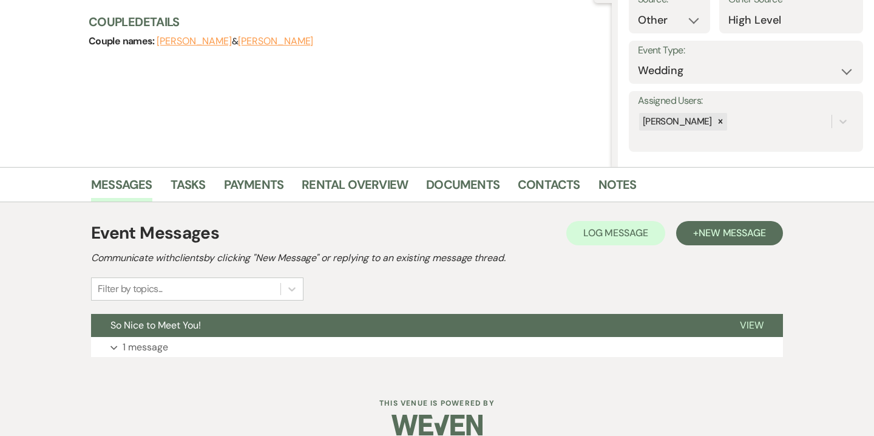
scroll to position [137, 0]
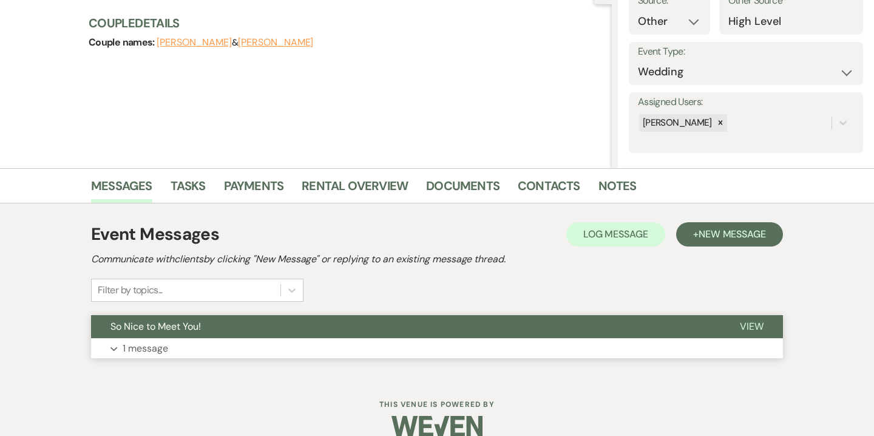
click at [352, 355] on button "Expand 1 message" at bounding box center [437, 348] width 692 height 21
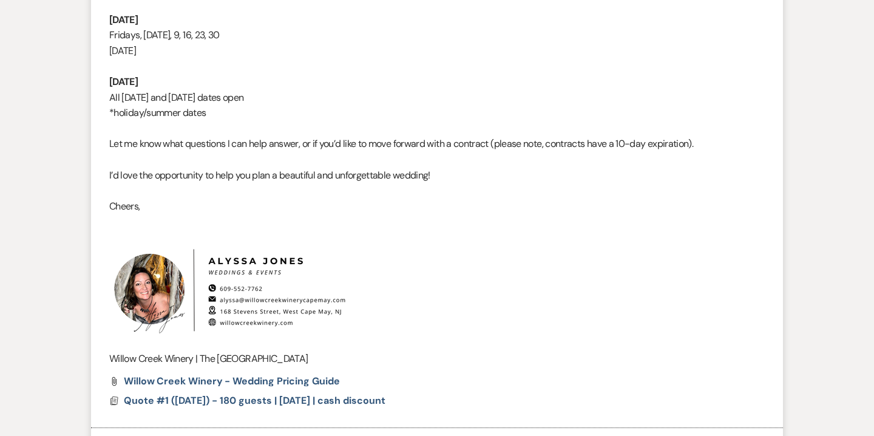
scroll to position [1063, 0]
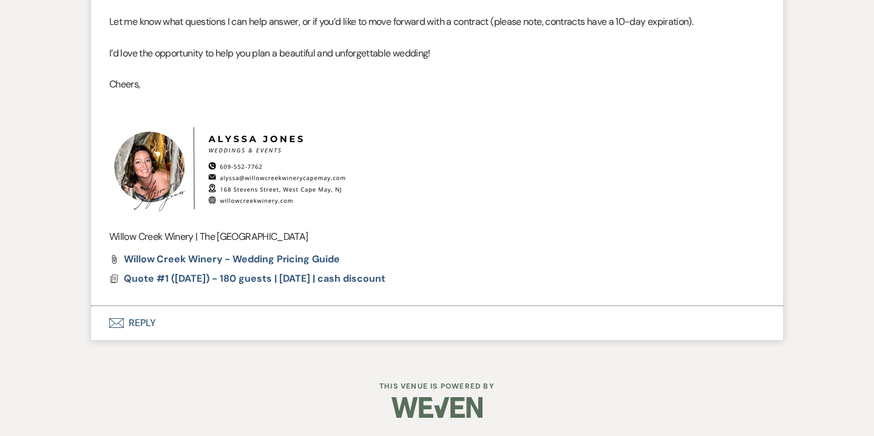
click at [152, 318] on button "Envelope Reply" at bounding box center [437, 323] width 692 height 34
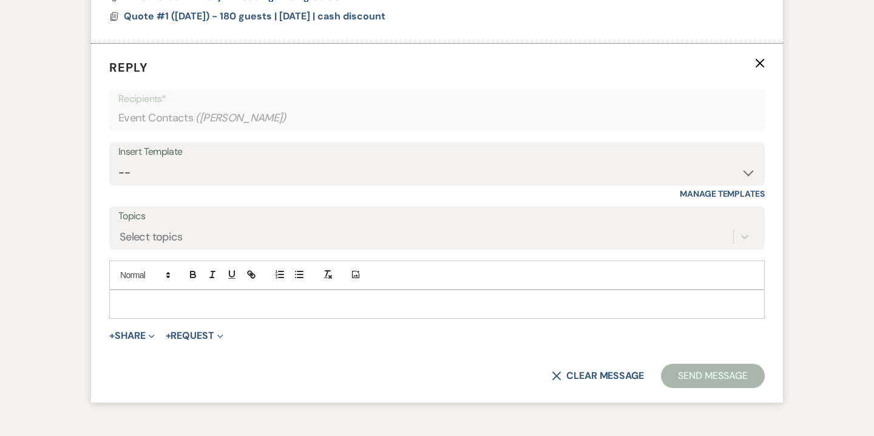
scroll to position [1328, 0]
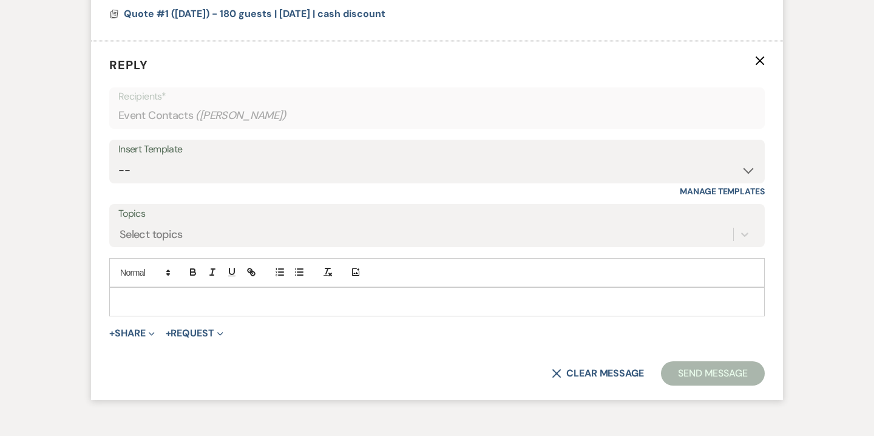
click at [310, 304] on p at bounding box center [437, 301] width 636 height 13
paste div
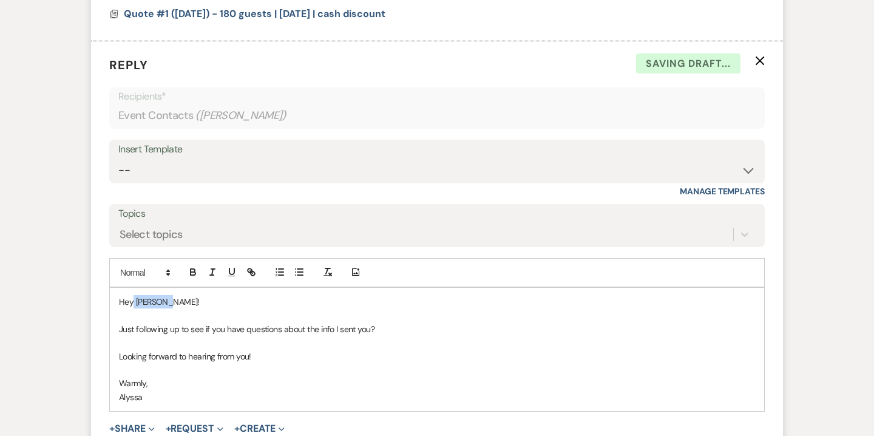
drag, startPoint x: 161, startPoint y: 300, endPoint x: 134, endPoint y: 297, distance: 27.4
click at [134, 297] on p "Hey Isabelle!" at bounding box center [437, 301] width 636 height 13
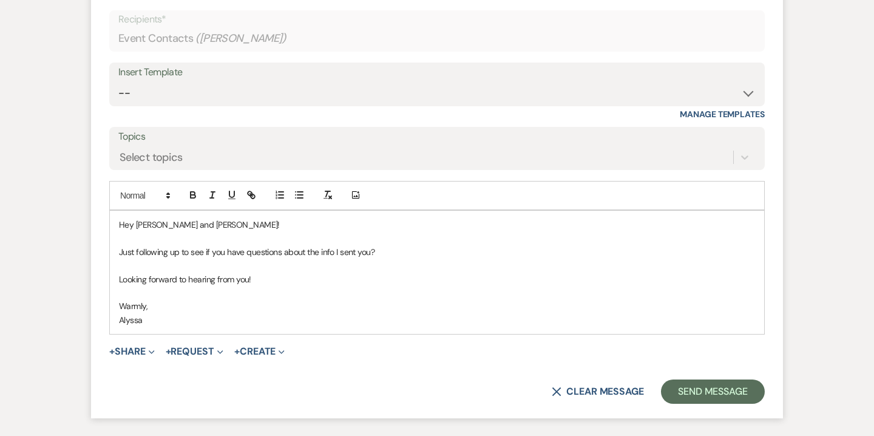
scroll to position [1433, 0]
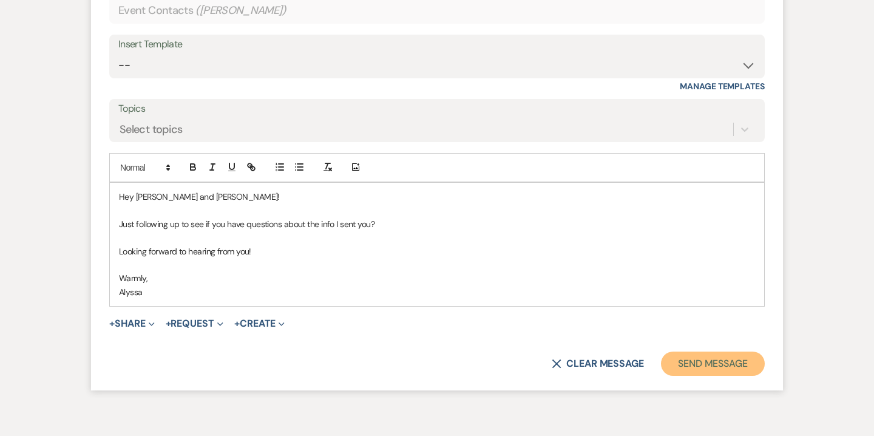
click at [693, 367] on button "Send Message" at bounding box center [713, 363] width 104 height 24
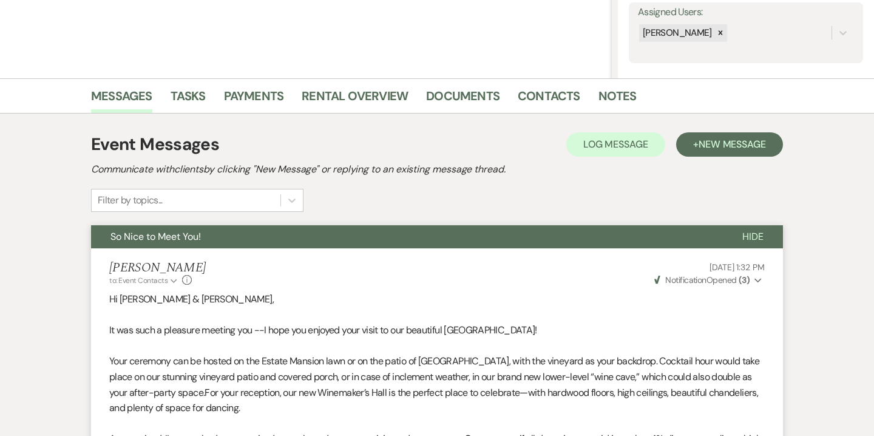
scroll to position [0, 0]
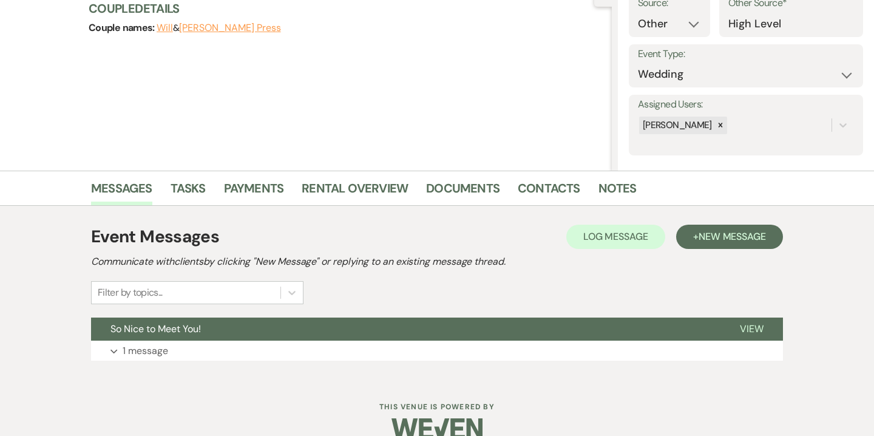
scroll to position [155, 0]
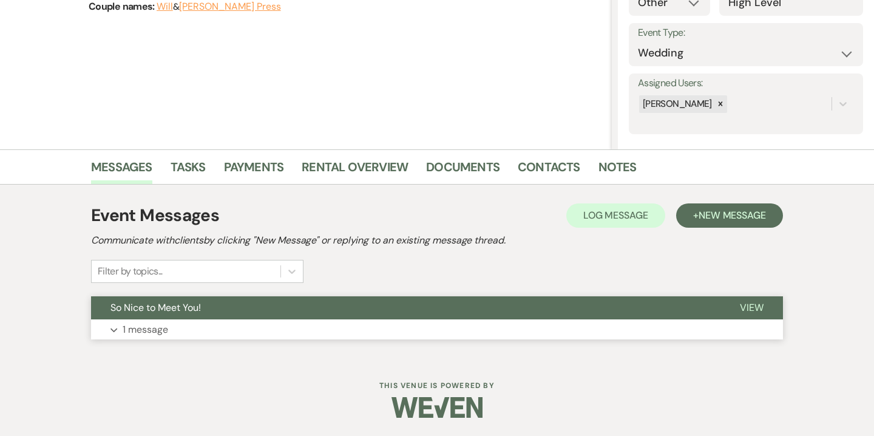
click at [331, 322] on button "Expand 1 message" at bounding box center [437, 329] width 692 height 21
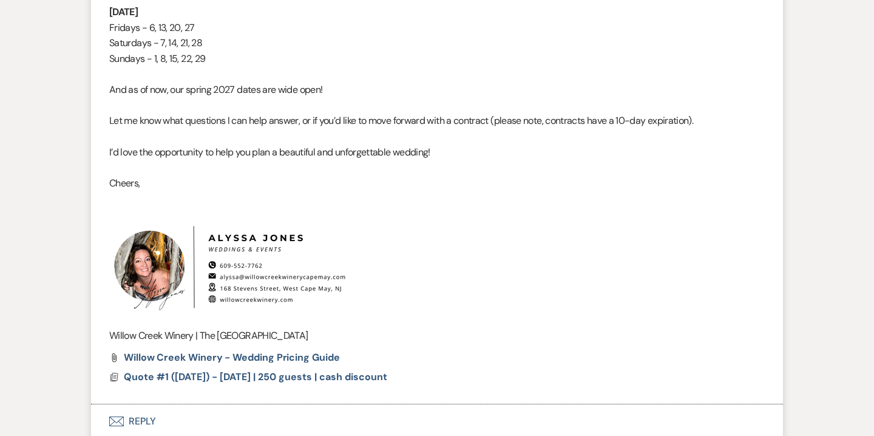
scroll to position [1141, 0]
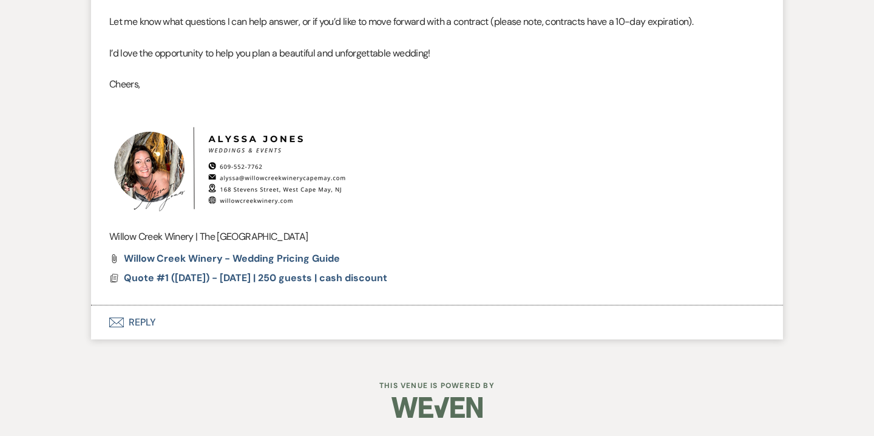
click at [156, 319] on button "Envelope Reply" at bounding box center [437, 322] width 692 height 34
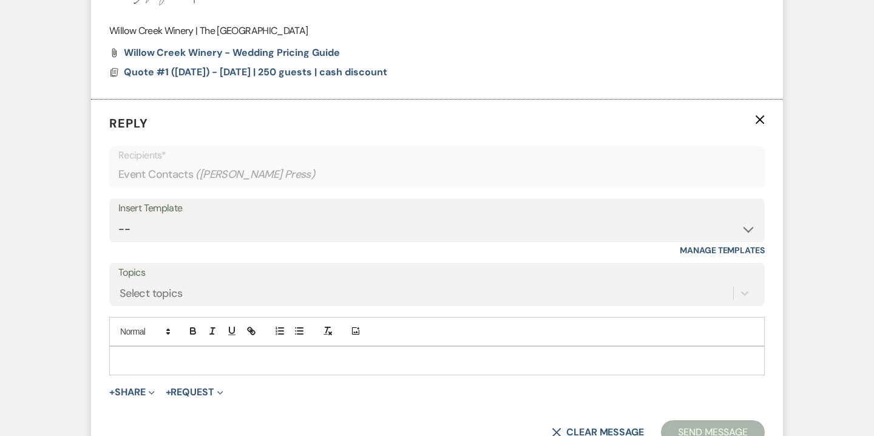
scroll to position [1354, 0]
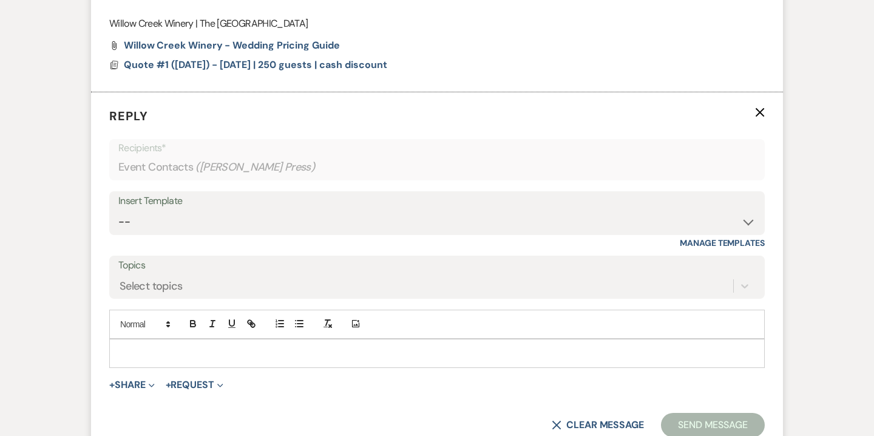
click at [297, 351] on p at bounding box center [437, 353] width 636 height 13
paste div
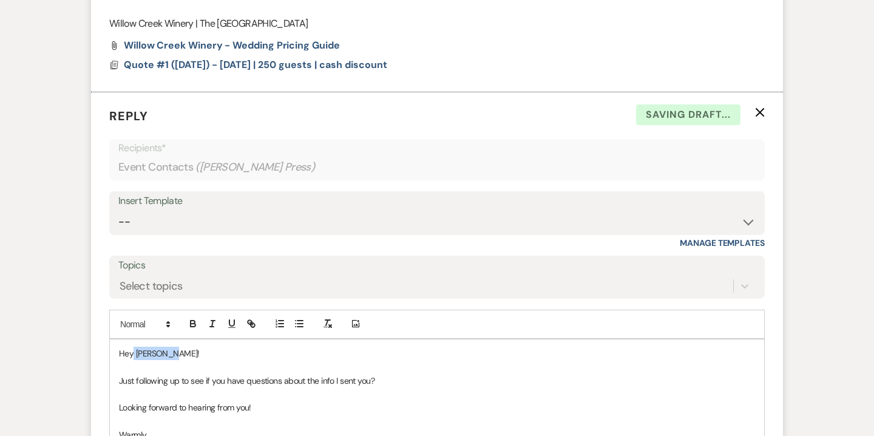
drag, startPoint x: 163, startPoint y: 353, endPoint x: 132, endPoint y: 353, distance: 31.0
click at [132, 353] on p "Hey [PERSON_NAME]!" at bounding box center [437, 353] width 636 height 13
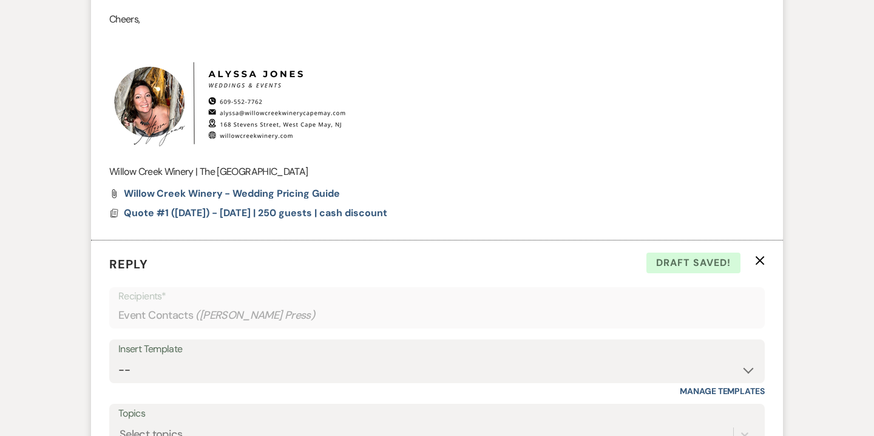
scroll to position [1453, 0]
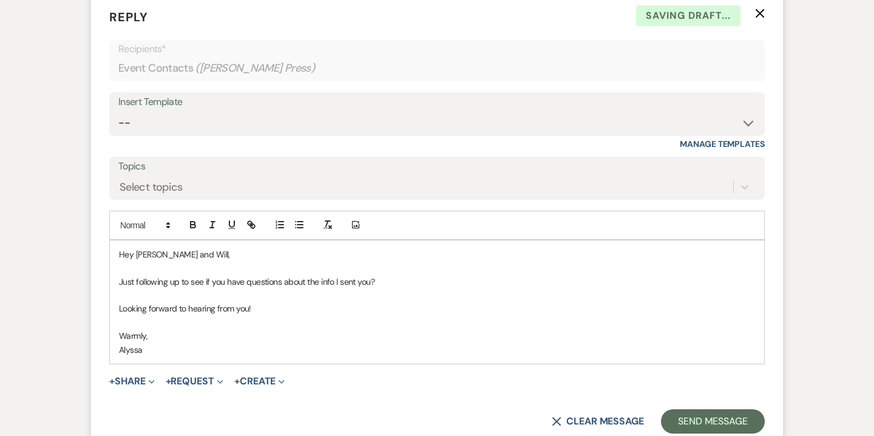
click at [120, 279] on p "Just following up to see if you have questions about the info I sent you?" at bounding box center [437, 281] width 636 height 13
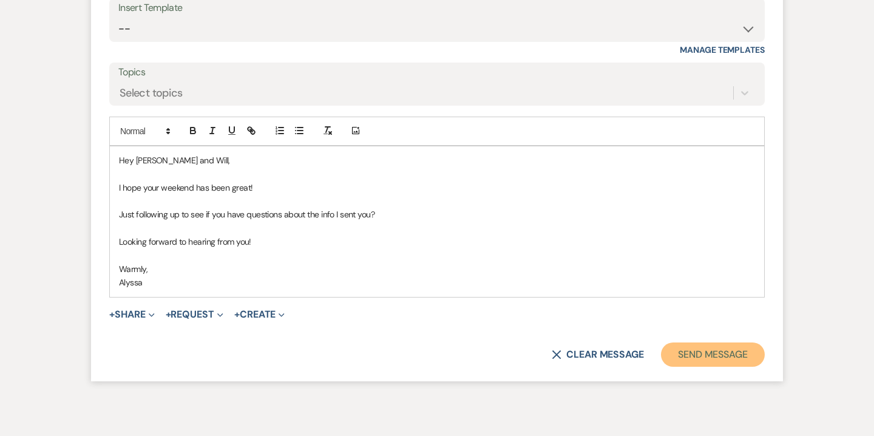
click at [712, 358] on button "Send Message" at bounding box center [713, 354] width 104 height 24
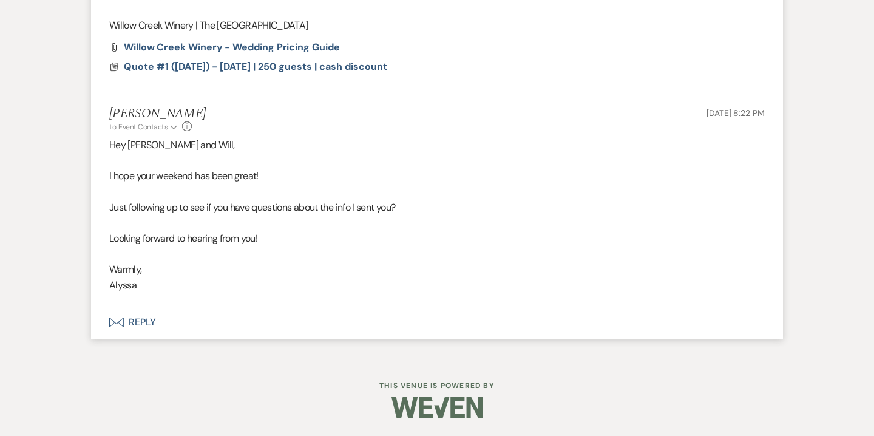
scroll to position [1352, 0]
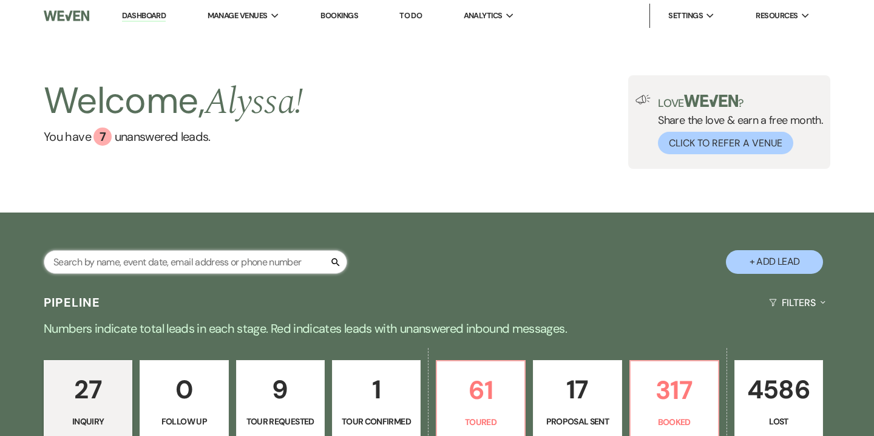
click at [222, 263] on input "text" at bounding box center [196, 262] width 304 height 24
type input "val"
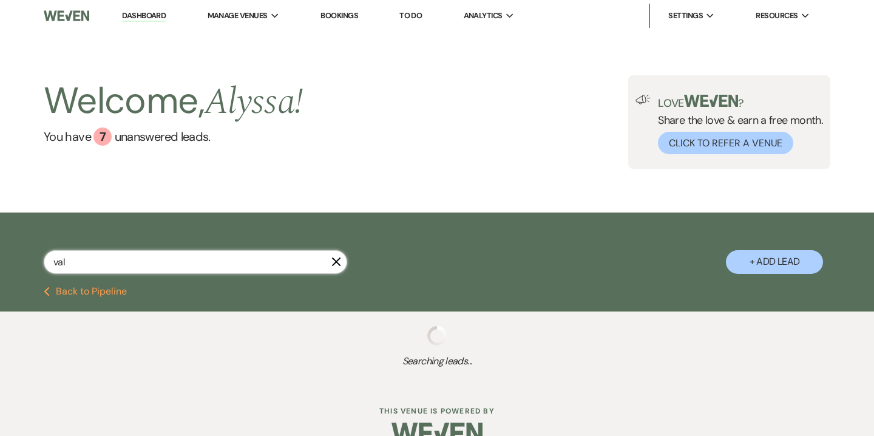
select select "5"
select select "8"
select select "5"
select select "6"
select select "8"
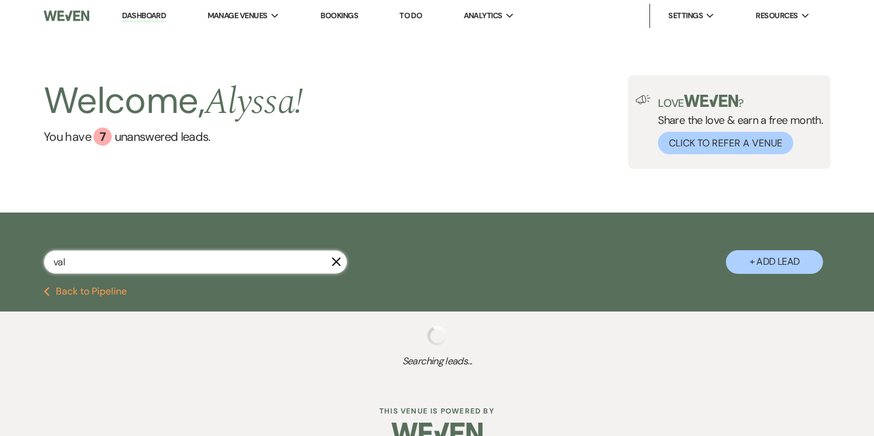
select select "10"
select select "8"
select select "5"
select select "8"
select select "5"
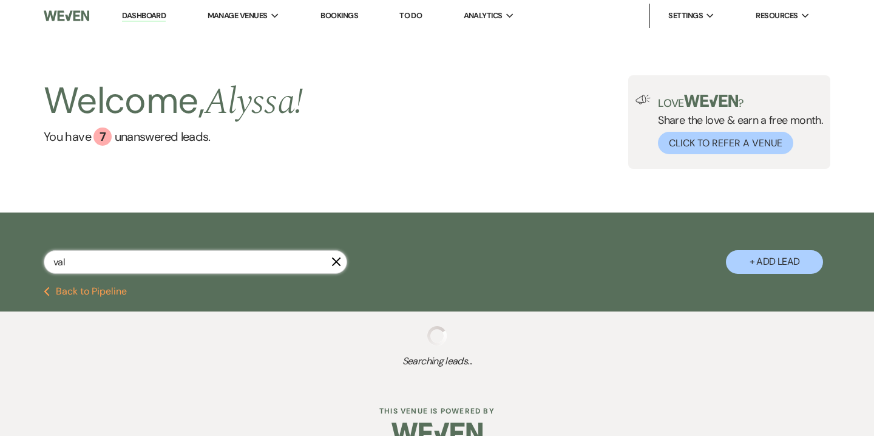
select select "8"
select select "5"
select select "8"
select select "5"
select select "8"
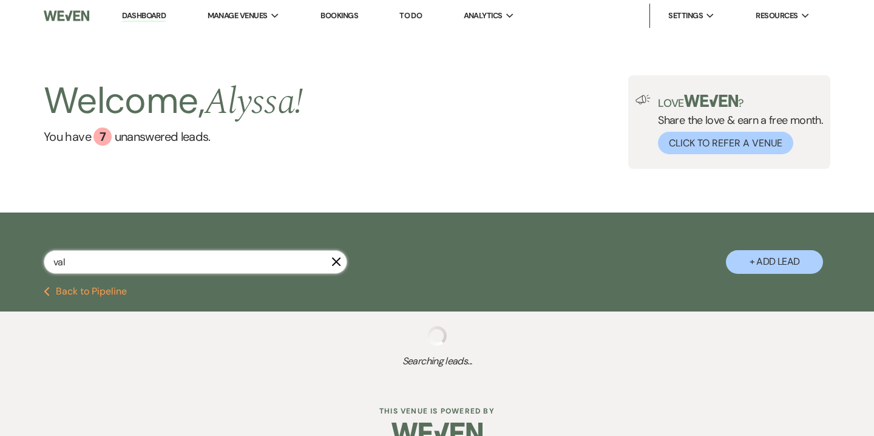
select select "5"
select select "8"
select select "5"
select select "8"
select select "5"
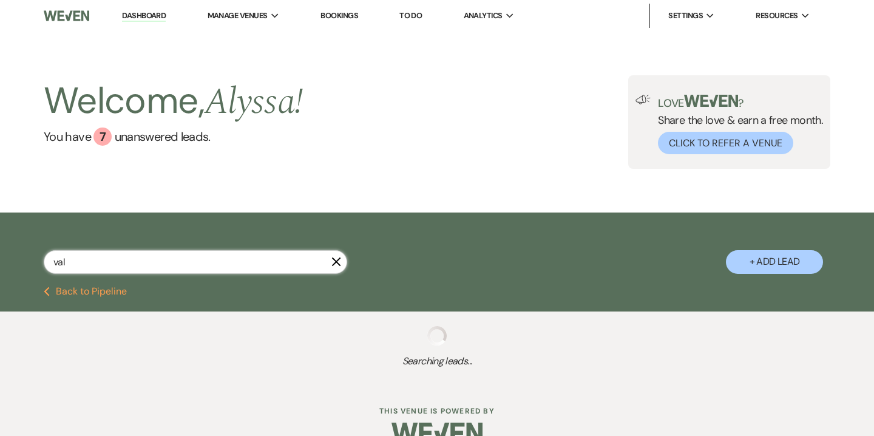
select select "8"
select select "5"
select select "8"
select select "5"
select select "8"
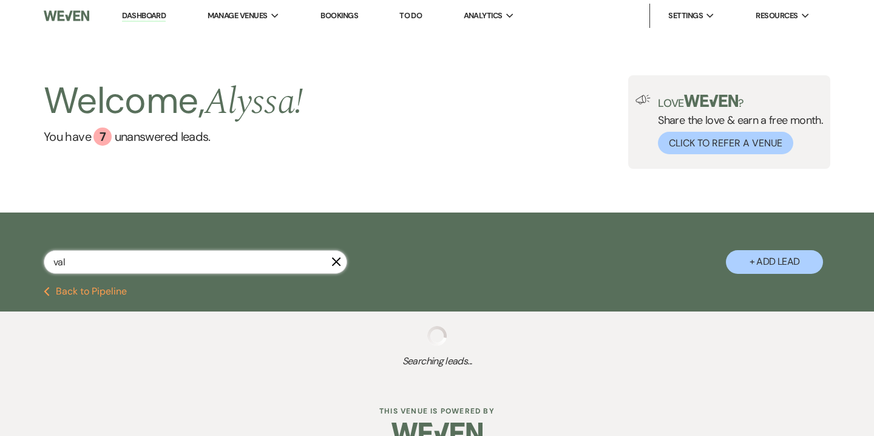
select select "5"
select select "8"
select select "5"
select select "8"
select select "5"
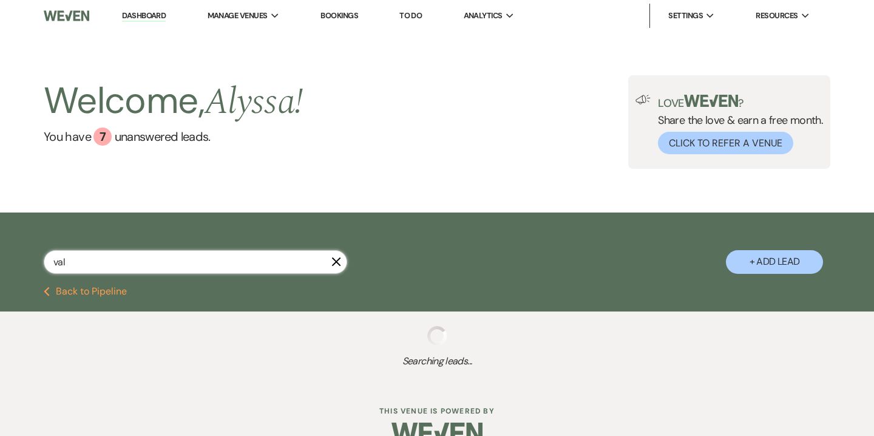
select select "8"
select select "5"
select select "8"
select select "5"
select select "8"
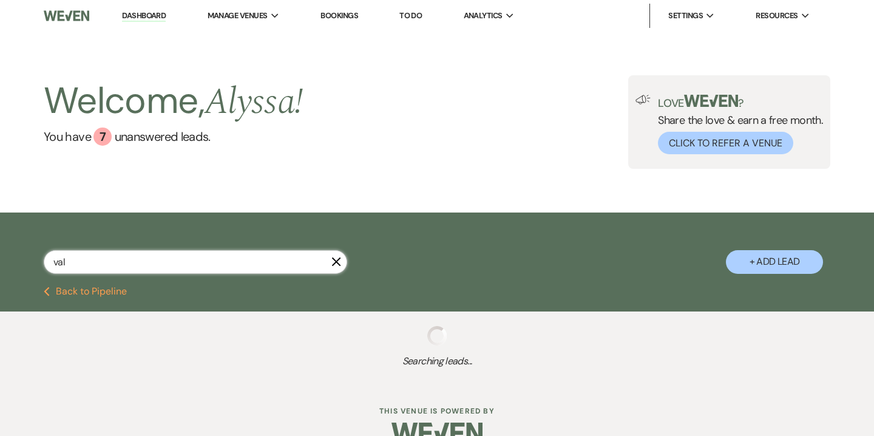
select select "5"
select select "8"
select select "5"
select select "8"
select select "5"
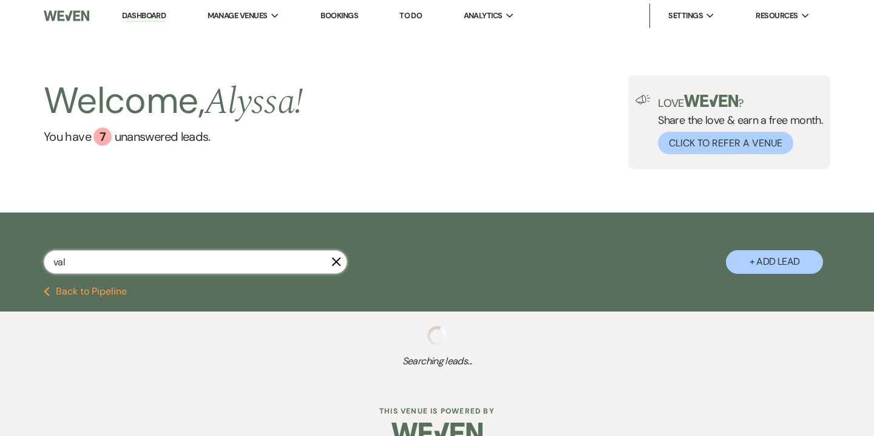
select select "8"
select select "5"
select select "8"
select select "4"
select select "8"
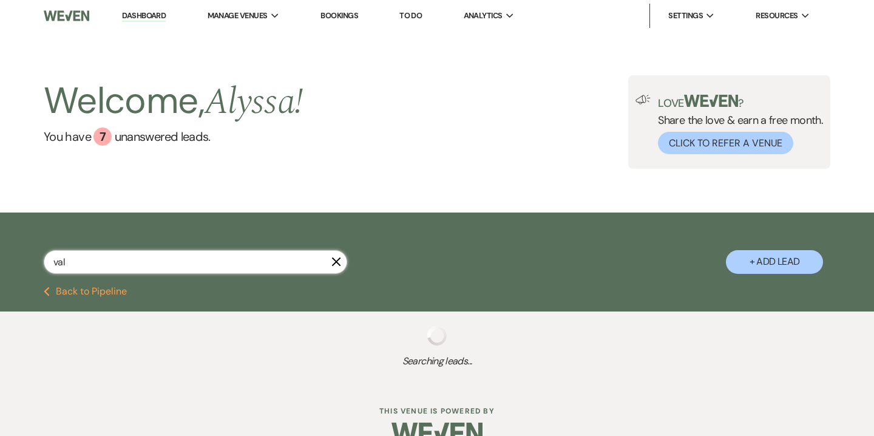
select select "7"
select select "8"
select select "4"
select select "8"
select select "9"
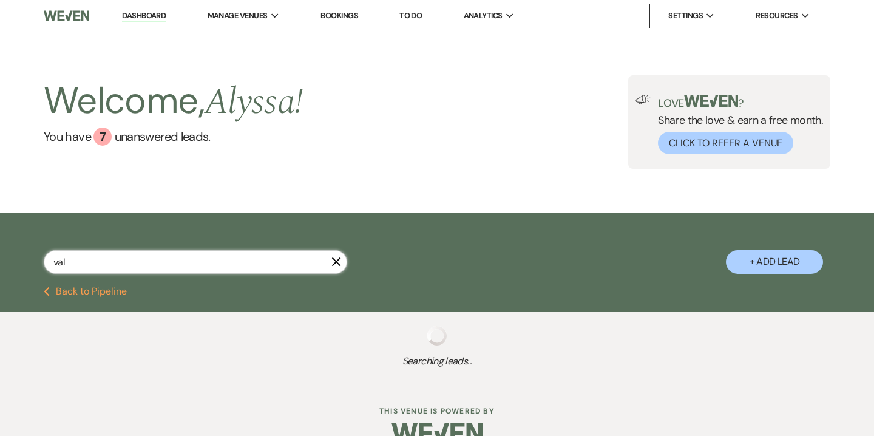
select select "8"
select select "5"
select select "8"
select select "5"
select select "8"
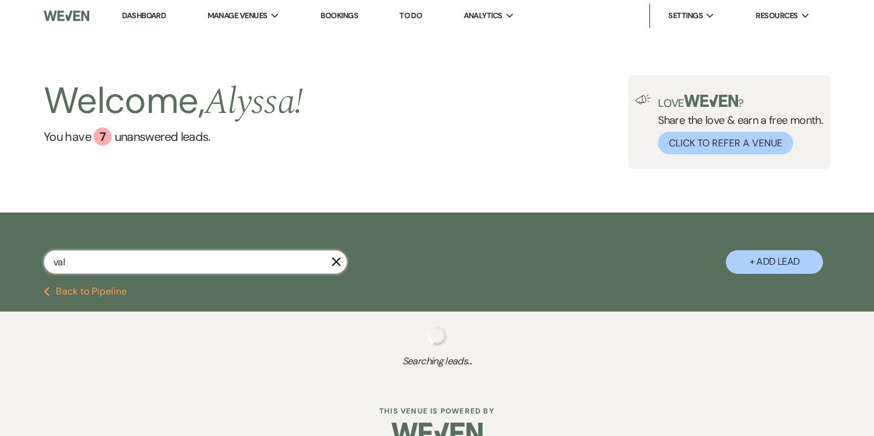
select select "5"
select select "8"
select select "5"
select select "8"
select select "5"
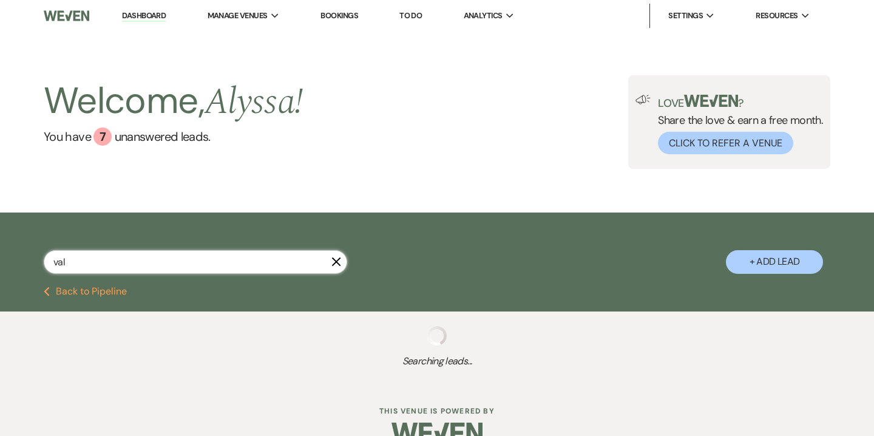
select select "8"
select select "5"
select select "8"
select select "5"
select select "8"
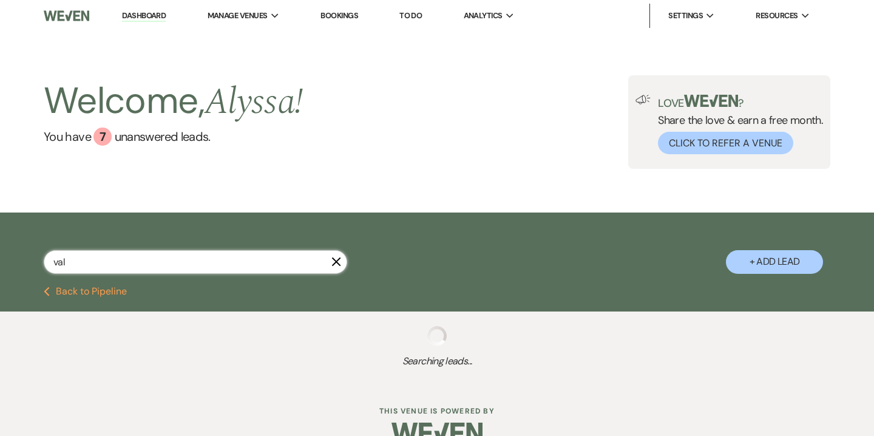
select select "5"
select select "8"
select select "5"
select select "8"
select select "6"
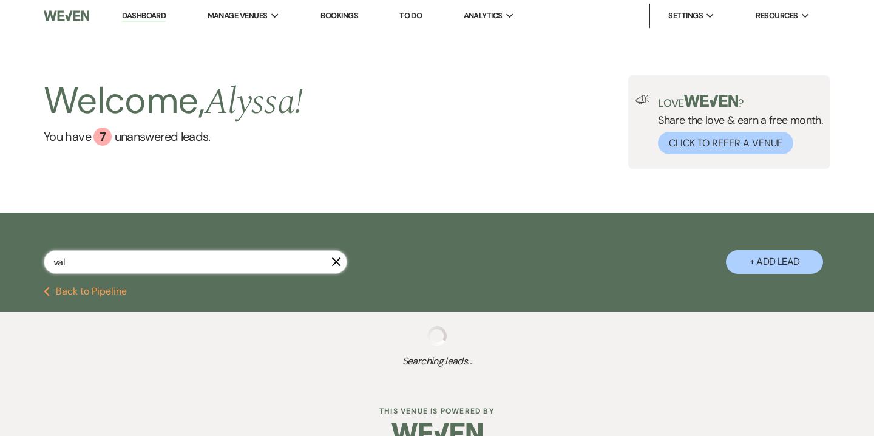
select select "8"
select select "2"
select select "8"
select select "2"
select select "8"
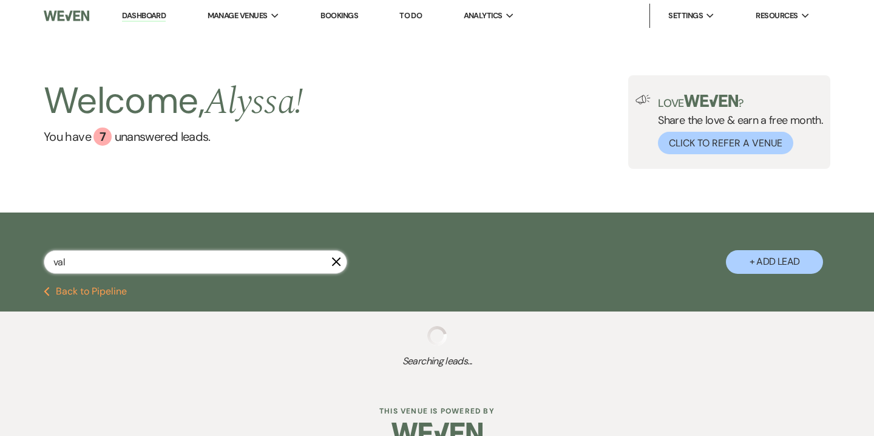
select select "2"
select select "8"
select select "2"
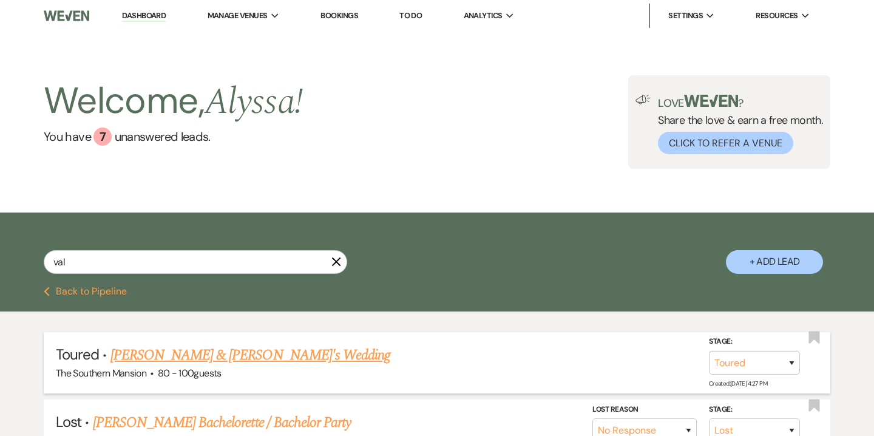
click at [180, 353] on link "[PERSON_NAME] & [PERSON_NAME]'s Wedding" at bounding box center [250, 355] width 280 height 22
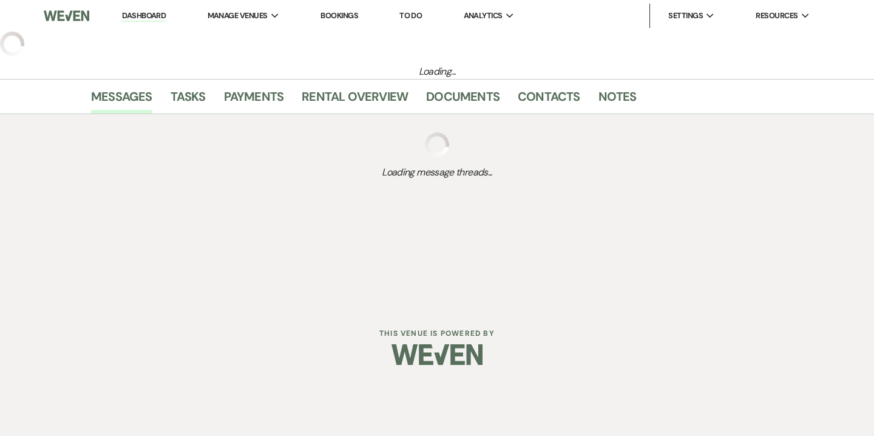
select select "5"
select select "14"
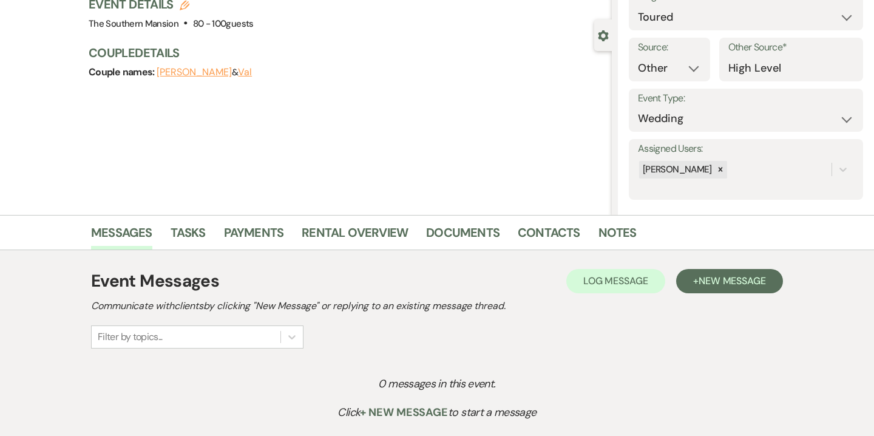
scroll to position [92, 0]
